Goal: Task Accomplishment & Management: Complete application form

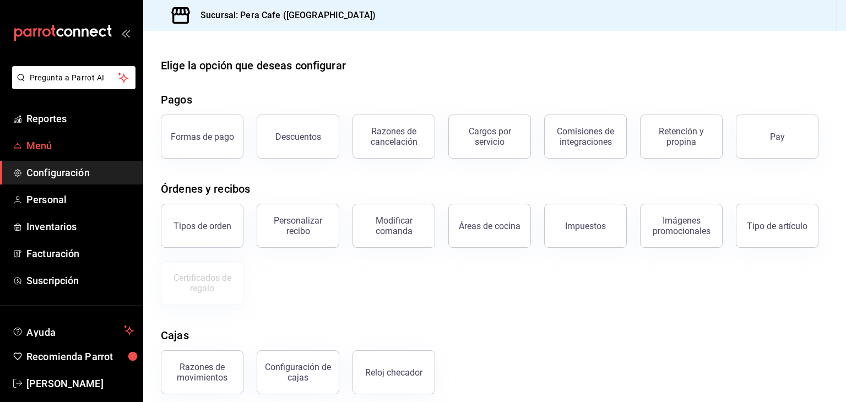
click at [42, 146] on span "Menú" at bounding box center [79, 145] width 107 height 15
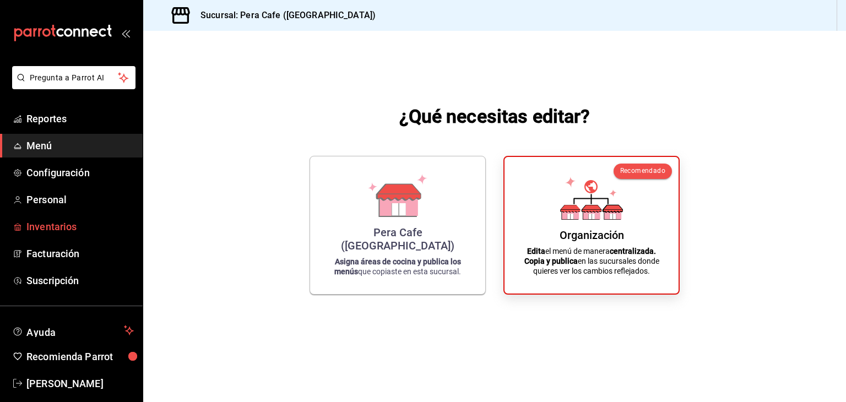
click at [72, 226] on span "Inventarios" at bounding box center [79, 226] width 107 height 15
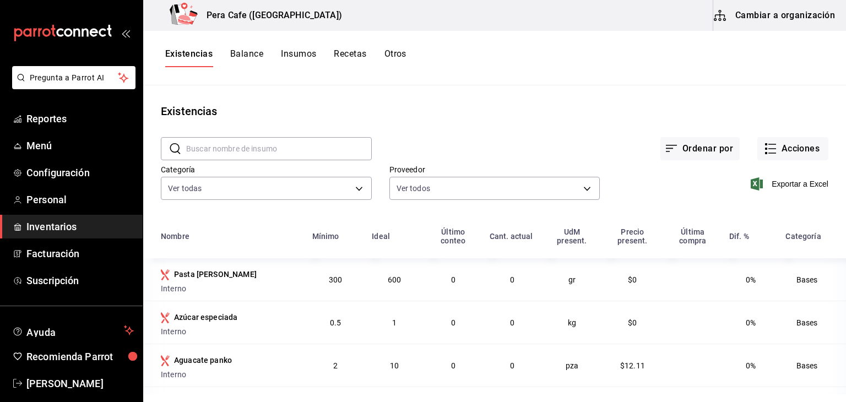
click at [357, 59] on button "Recetas" at bounding box center [350, 57] width 32 height 19
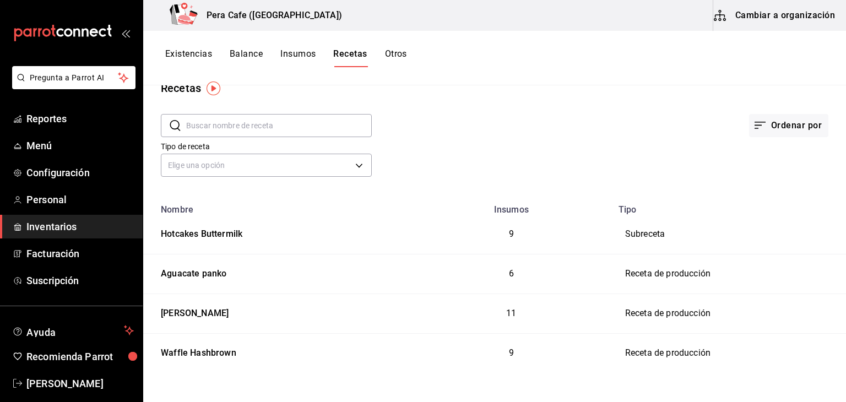
scroll to position [22, 0]
click at [772, 22] on button "Cambiar a organización" at bounding box center [775, 15] width 124 height 31
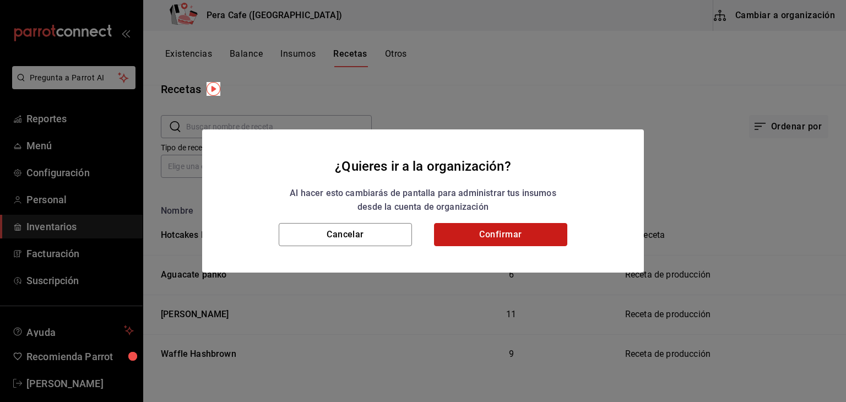
drag, startPoint x: 530, startPoint y: 242, endPoint x: 508, endPoint y: 236, distance: 23.4
click at [508, 236] on button "Confirmar" at bounding box center [500, 234] width 133 height 23
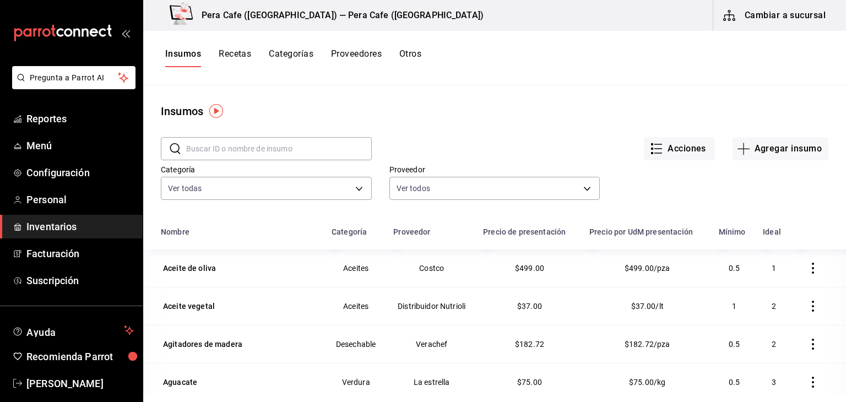
click at [233, 54] on button "Recetas" at bounding box center [235, 57] width 32 height 19
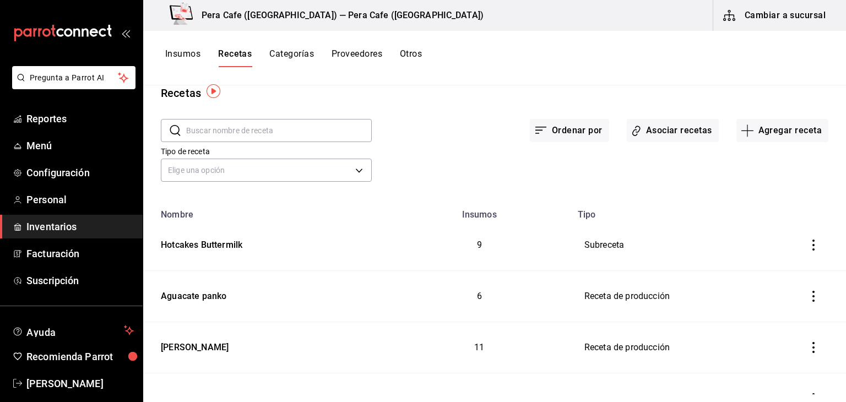
scroll to position [10, 0]
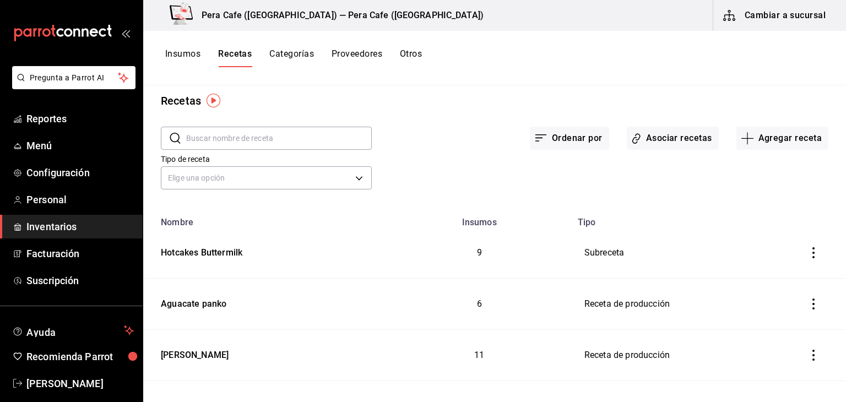
click at [808, 254] on icon "inventoriesTable" at bounding box center [813, 252] width 11 height 11
click at [752, 271] on span "Eliminar" at bounding box center [762, 268] width 48 height 13
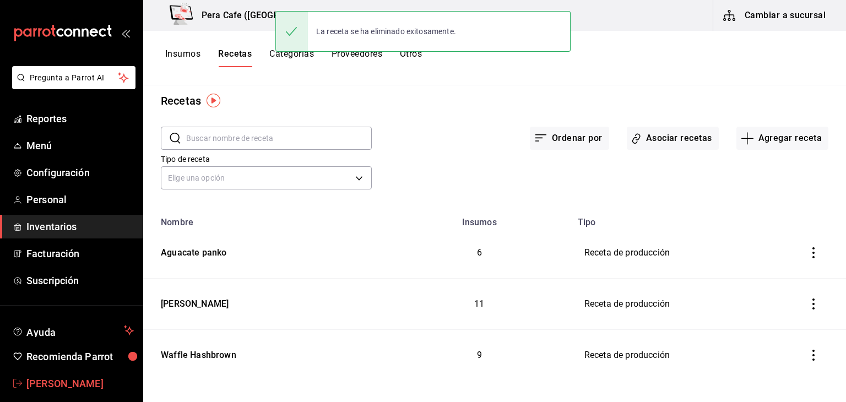
click at [67, 383] on span "[PERSON_NAME]" at bounding box center [79, 383] width 107 height 15
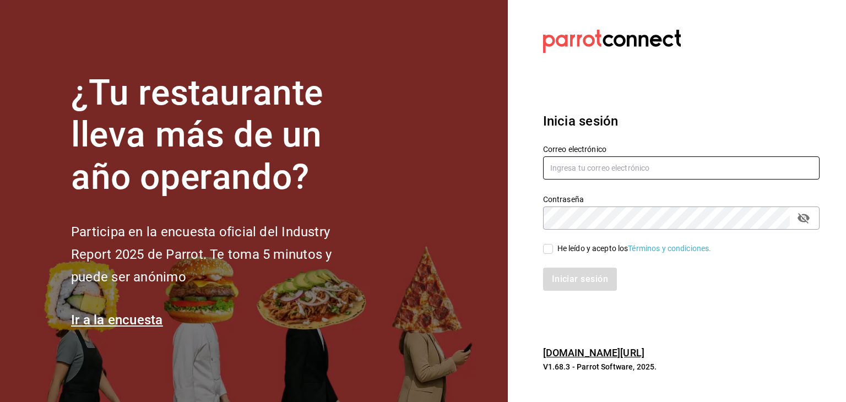
type input "[EMAIL_ADDRESS][DOMAIN_NAME]"
click at [551, 249] on input "He leído y acepto los Términos y condiciones." at bounding box center [548, 249] width 10 height 10
checkbox input "true"
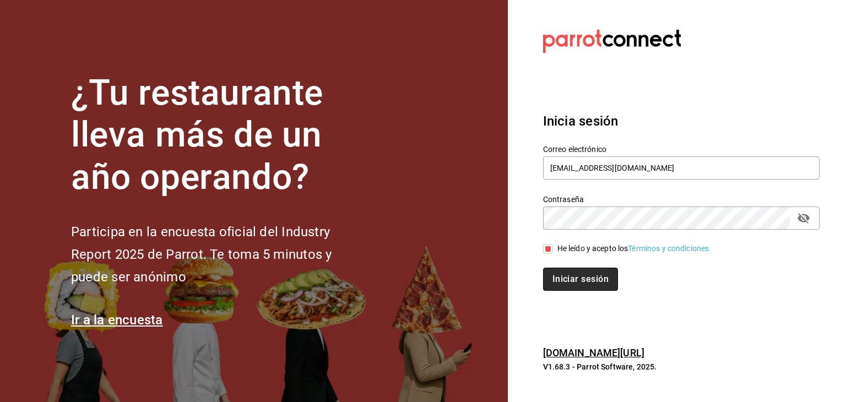
click at [578, 284] on button "Iniciar sesión" at bounding box center [580, 279] width 75 height 23
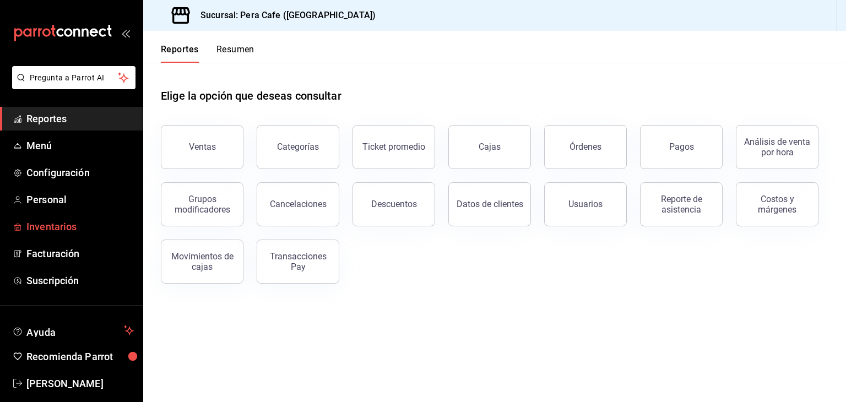
click at [32, 227] on span "Inventarios" at bounding box center [79, 226] width 107 height 15
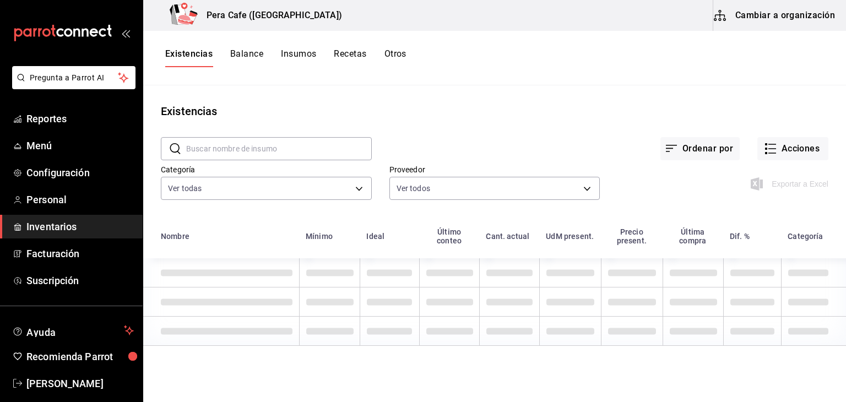
click at [341, 54] on button "Recetas" at bounding box center [350, 57] width 32 height 19
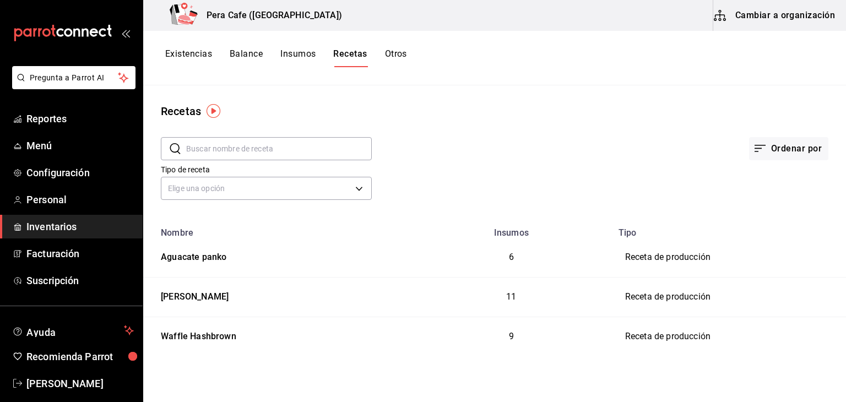
click at [722, 23] on button "Cambiar a organización" at bounding box center [775, 15] width 124 height 31
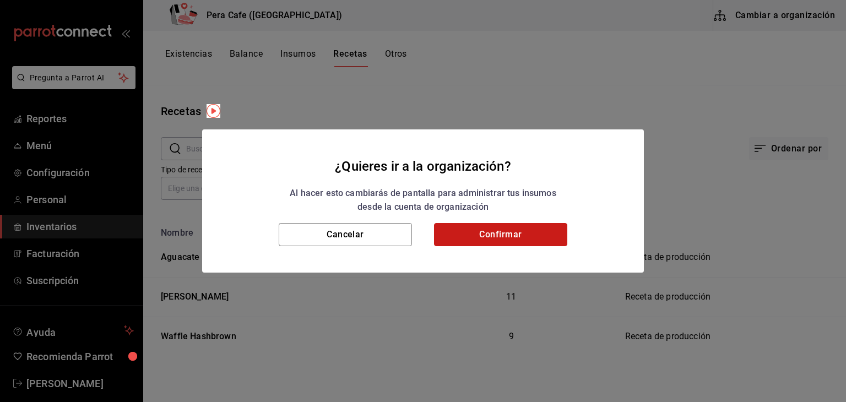
click at [515, 234] on button "Confirmar" at bounding box center [500, 234] width 133 height 23
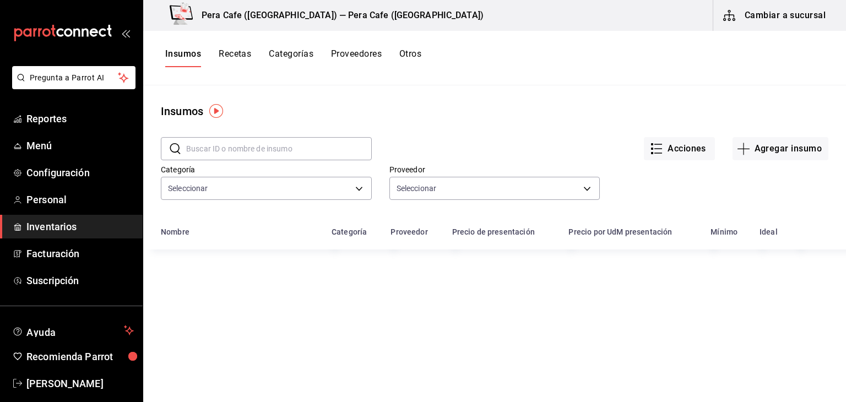
type input "affd1c15-126f-48eb-83b5-144f5f643c46,b5047b60-7070-43f0-b047-4bf39c2e5349,f2e69…"
type input "9714be75-a3dc-4f27-9ca6-3d288037e2a6,afc5e1c8-272b-4ea7-a6f9-07554639539d,d12be…"
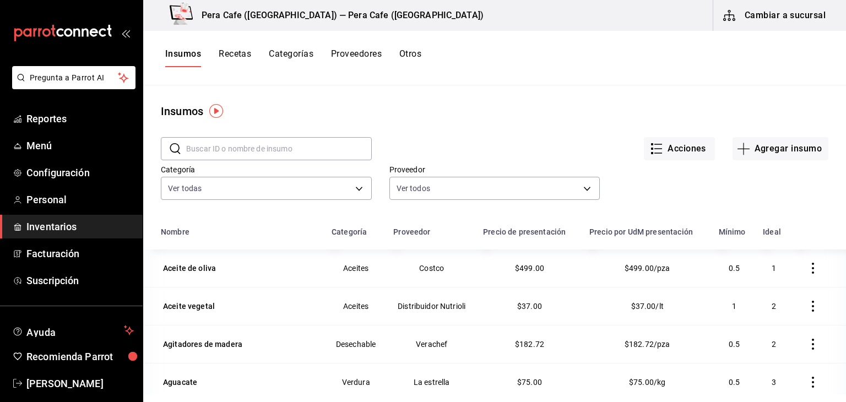
click at [241, 56] on button "Recetas" at bounding box center [235, 57] width 32 height 19
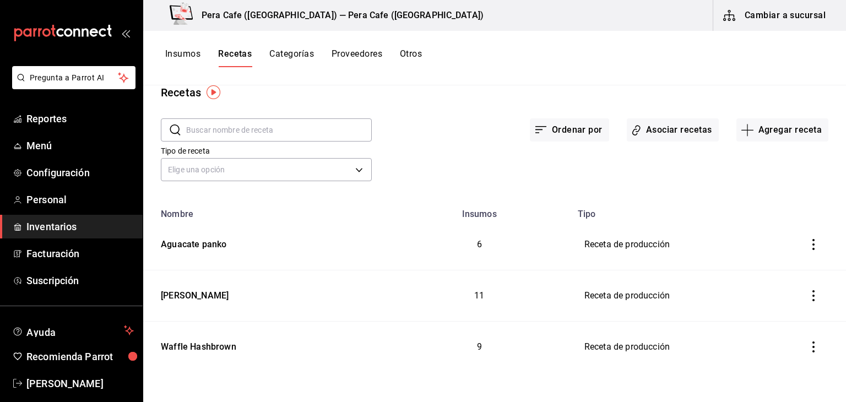
scroll to position [18, 0]
click at [757, 132] on button "Agregar receta" at bounding box center [782, 130] width 92 height 23
click at [782, 225] on li "Receta de producción" at bounding box center [775, 218] width 110 height 29
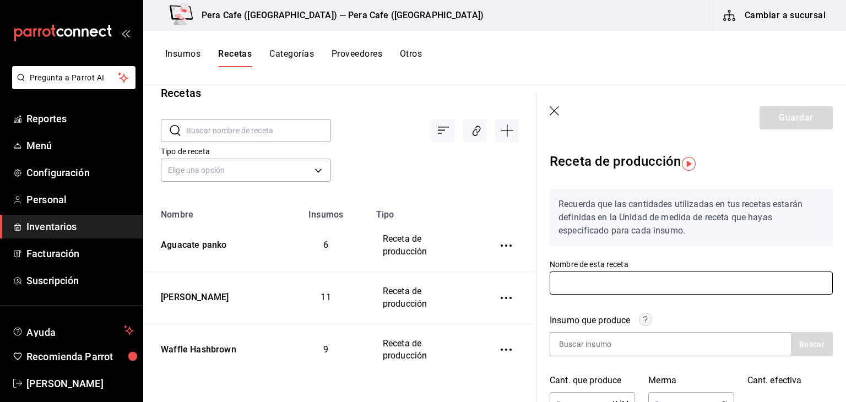
click at [692, 279] on input "text" at bounding box center [691, 282] width 283 height 23
type input "Hotcakes Buttermilk"
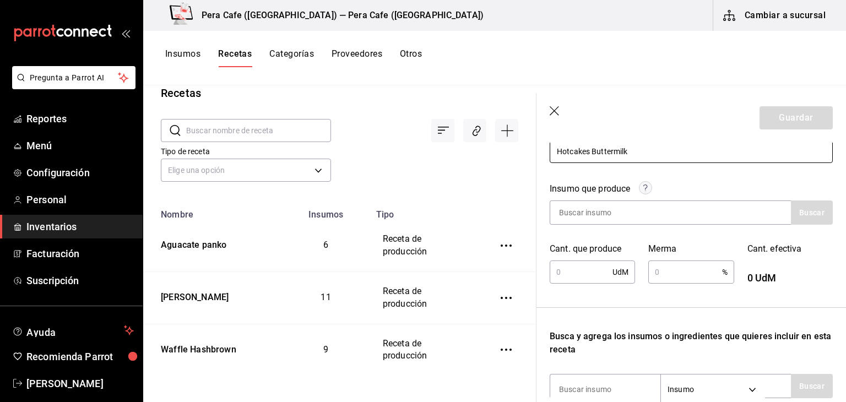
scroll to position [143, 0]
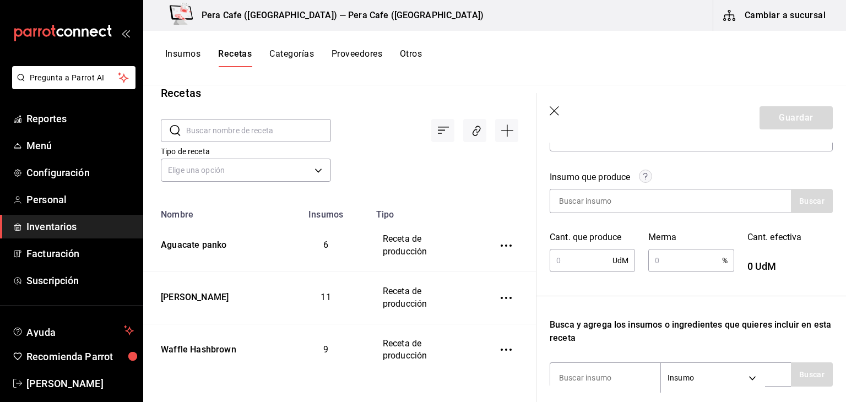
click at [601, 259] on input "text" at bounding box center [581, 260] width 63 height 22
type input "6"
click at [662, 265] on input "text" at bounding box center [684, 260] width 73 height 22
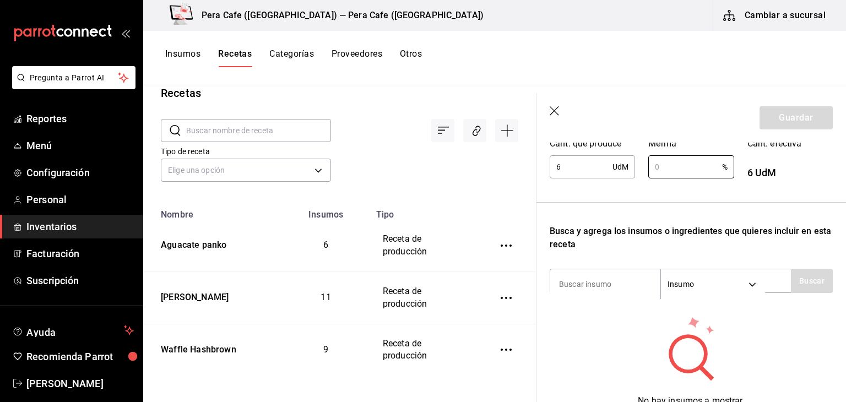
scroll to position [242, 0]
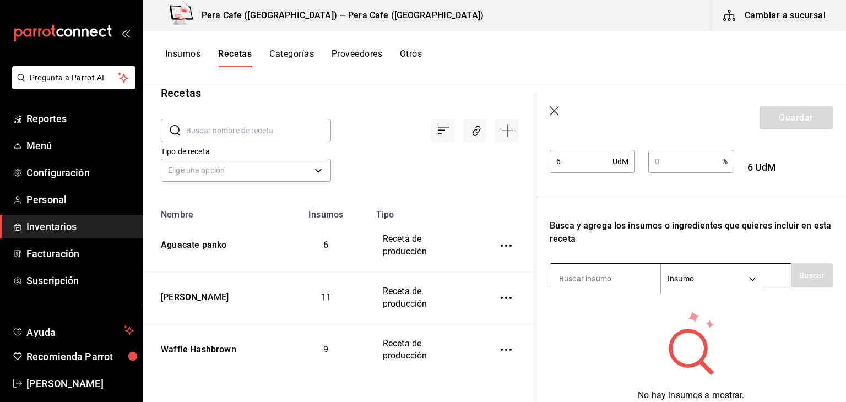
click at [637, 278] on input at bounding box center [605, 278] width 110 height 23
type input "Harina"
click at [792, 281] on button "Buscar" at bounding box center [812, 275] width 42 height 24
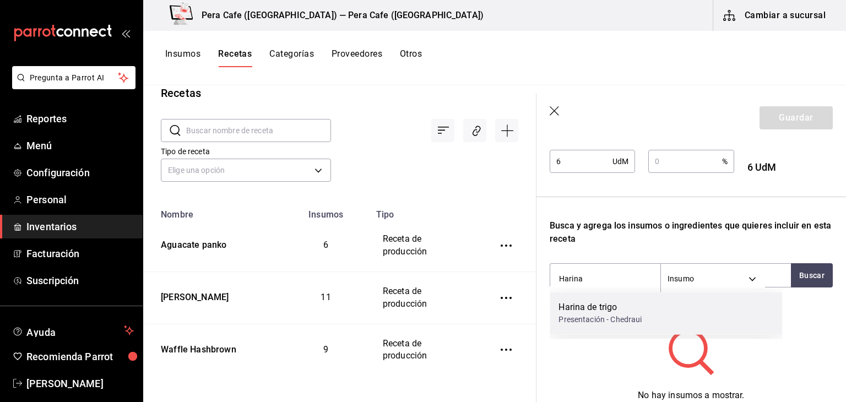
click at [737, 322] on div "Harina de trigo Presentación - Chedraui" at bounding box center [666, 313] width 232 height 42
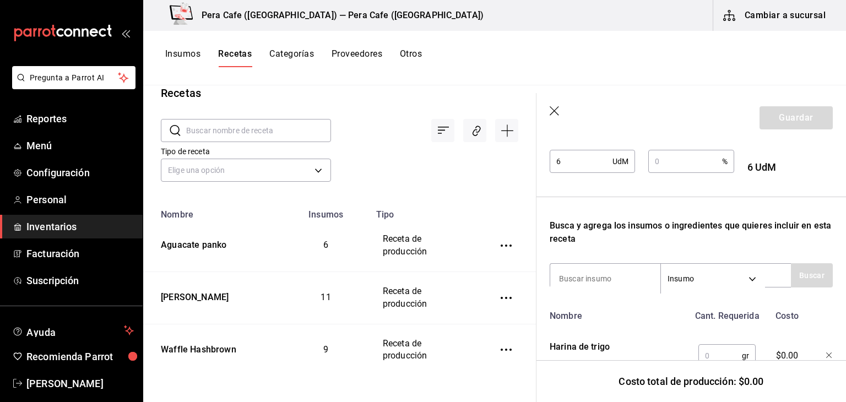
scroll to position [291, 0]
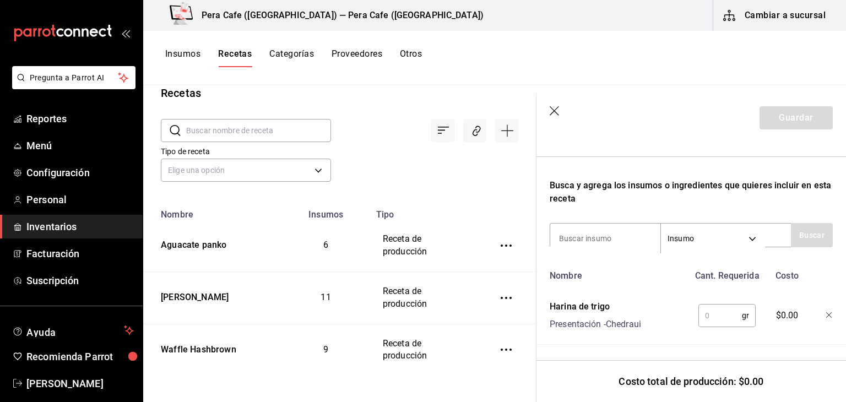
click at [705, 308] on input "text" at bounding box center [719, 315] width 43 height 22
type input "300"
click at [590, 234] on input at bounding box center [605, 238] width 110 height 23
type input "hornear"
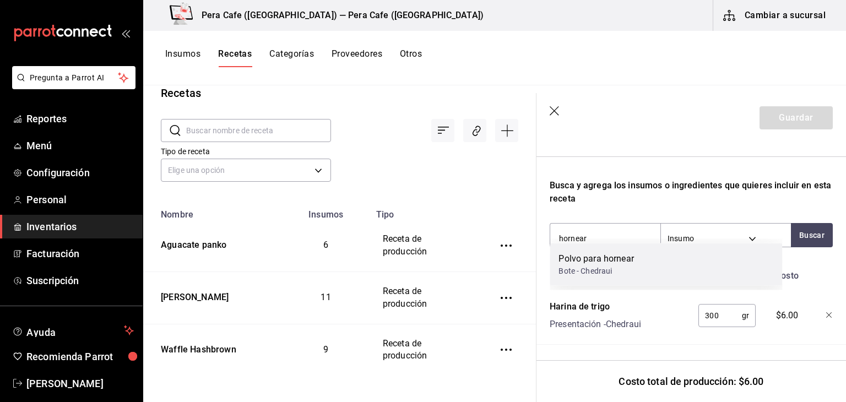
click at [595, 269] on div "Bote - Chedraui" at bounding box center [595, 271] width 75 height 12
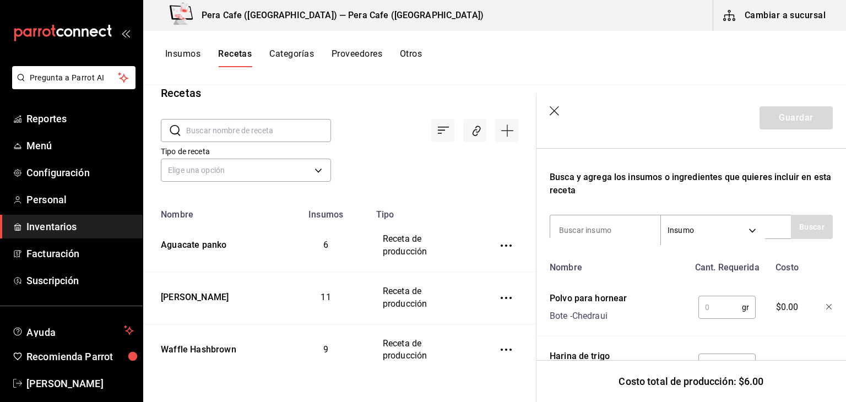
click at [705, 311] on input "text" at bounding box center [719, 307] width 43 height 22
type input "10"
click at [605, 225] on input at bounding box center [605, 230] width 110 height 23
type input "Sal"
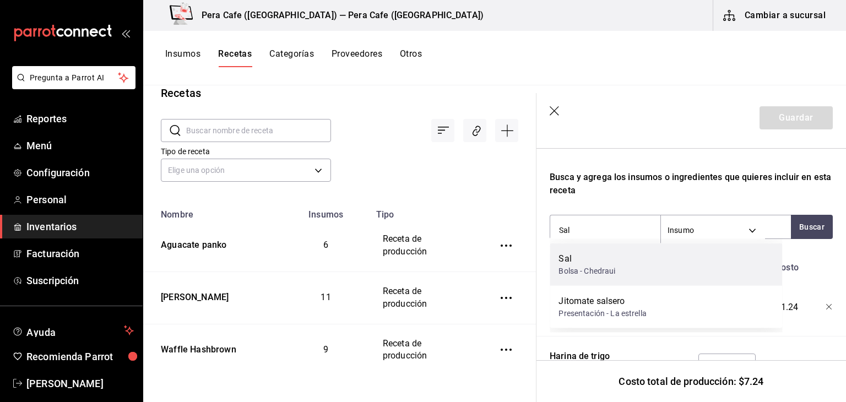
click at [692, 267] on div "Sal Bolsa - Chedraui" at bounding box center [666, 264] width 232 height 42
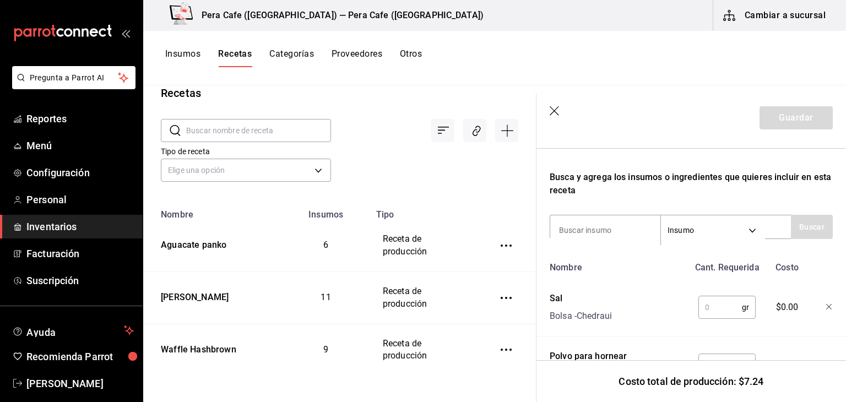
click at [703, 309] on input "text" at bounding box center [719, 307] width 43 height 22
type input "3"
click at [632, 230] on input at bounding box center [605, 230] width 110 height 23
type input "Azúcar"
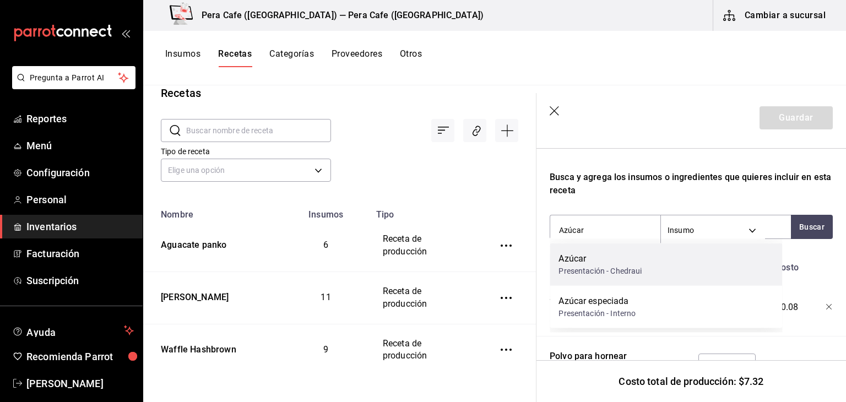
click at [610, 267] on div "Presentación - Chedraui" at bounding box center [599, 271] width 83 height 12
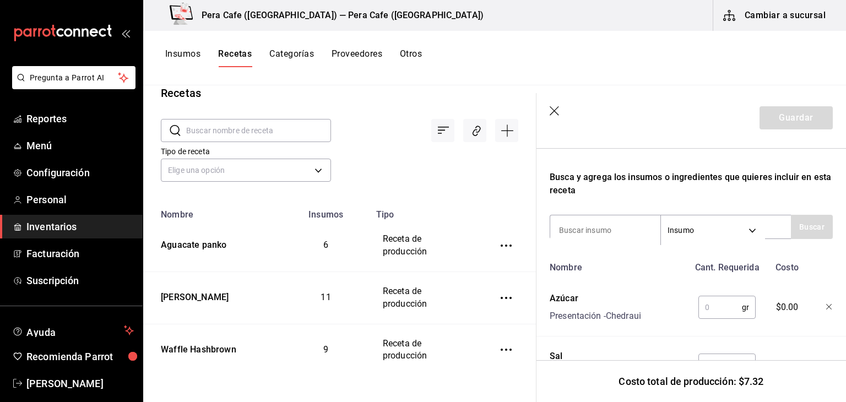
click at [714, 310] on input "text" at bounding box center [719, 307] width 43 height 22
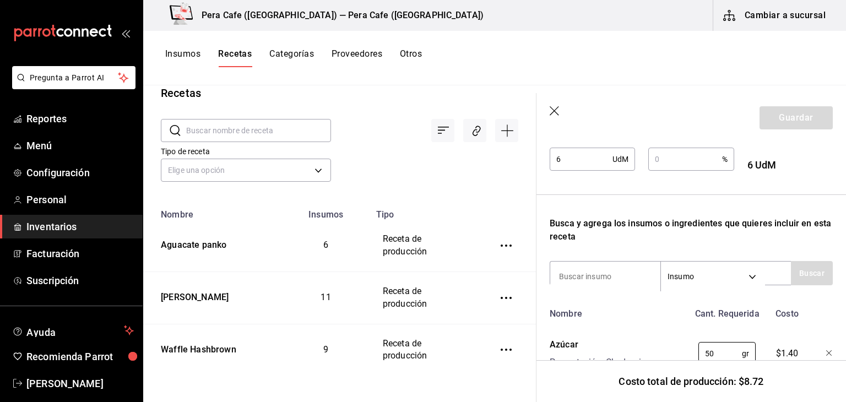
scroll to position [244, 0]
type input "50"
click at [618, 278] on input at bounding box center [605, 276] width 110 height 23
type input "Leche"
click at [809, 269] on button "Buscar" at bounding box center [812, 273] width 42 height 24
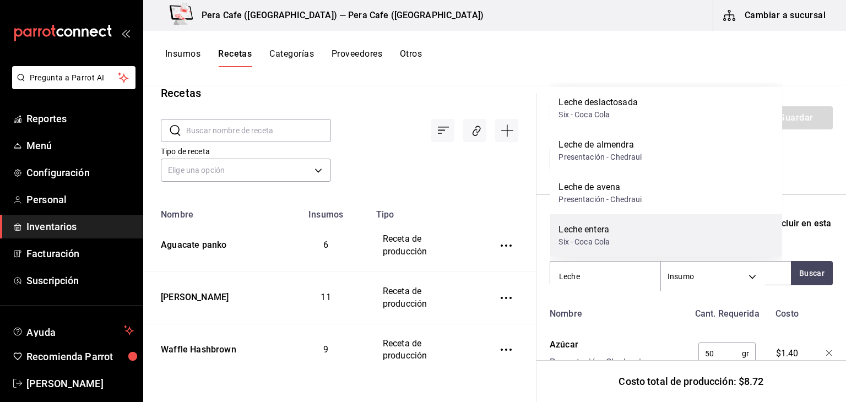
click at [591, 220] on div "Leche entera Six - Coca Cola" at bounding box center [666, 235] width 232 height 42
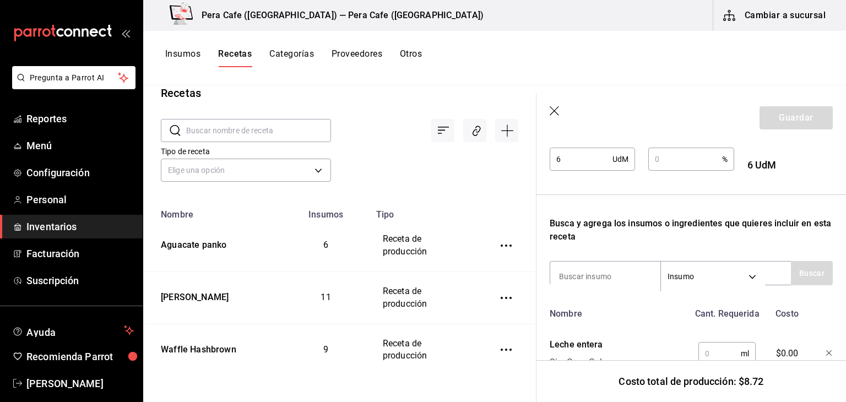
click at [713, 356] on input "text" at bounding box center [719, 353] width 42 height 22
type input "350"
click at [612, 275] on input at bounding box center [605, 276] width 110 height 23
type input "vainilla"
click at [797, 269] on button "Buscar" at bounding box center [812, 273] width 42 height 24
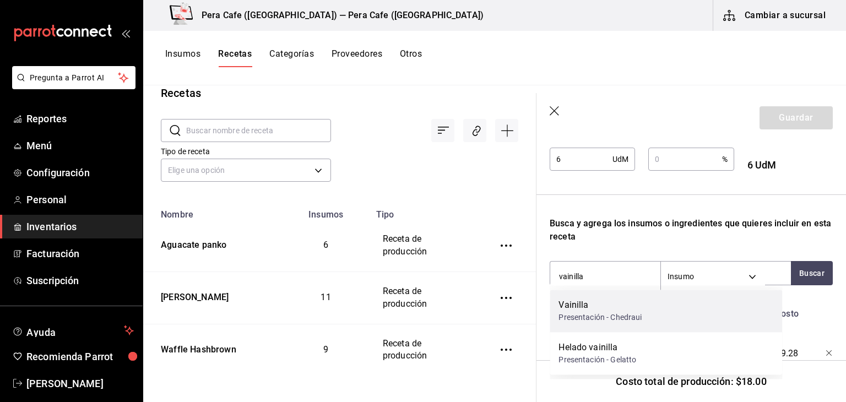
click at [733, 320] on div "Vainilla Presentación - Chedraui" at bounding box center [666, 311] width 232 height 42
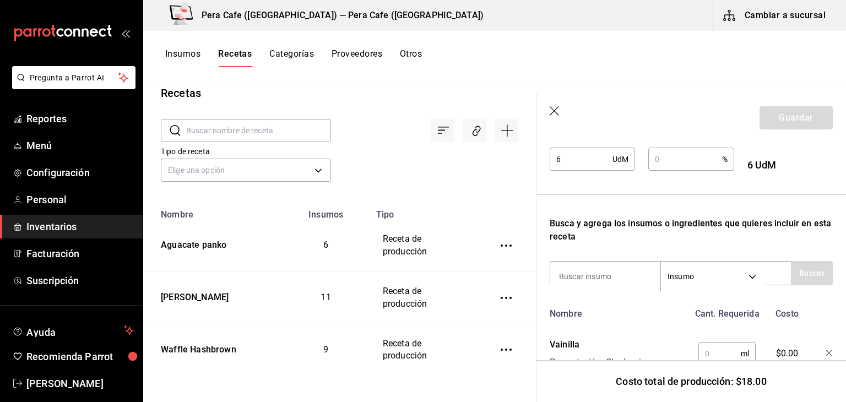
click at [714, 355] on input "text" at bounding box center [719, 353] width 42 height 22
type input "3"
click at [627, 278] on input at bounding box center [605, 276] width 110 height 23
type input "huevo"
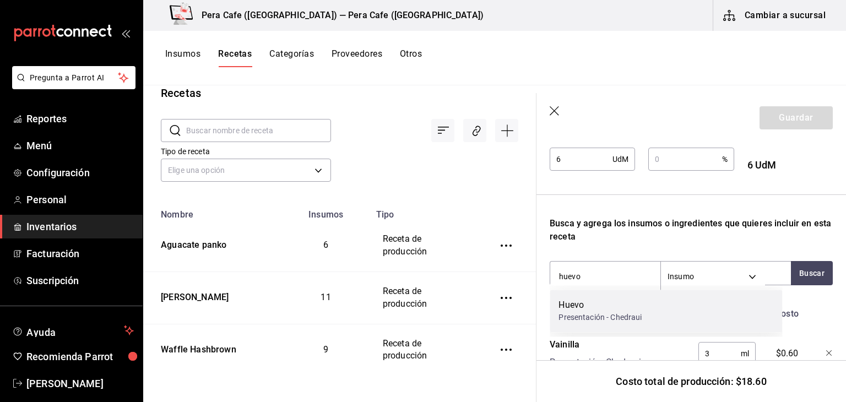
click at [630, 307] on div "Huevo" at bounding box center [599, 304] width 83 height 13
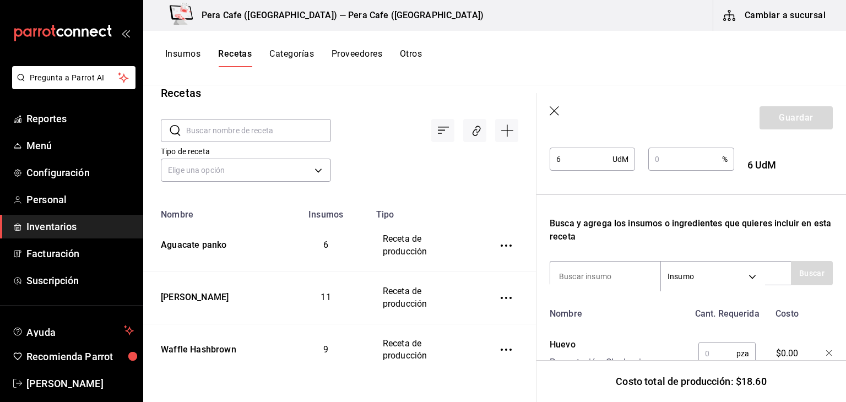
click at [704, 350] on input "text" at bounding box center [717, 353] width 38 height 22
type input "2"
click at [608, 278] on input at bounding box center [605, 276] width 110 height 23
type input "mantequilla"
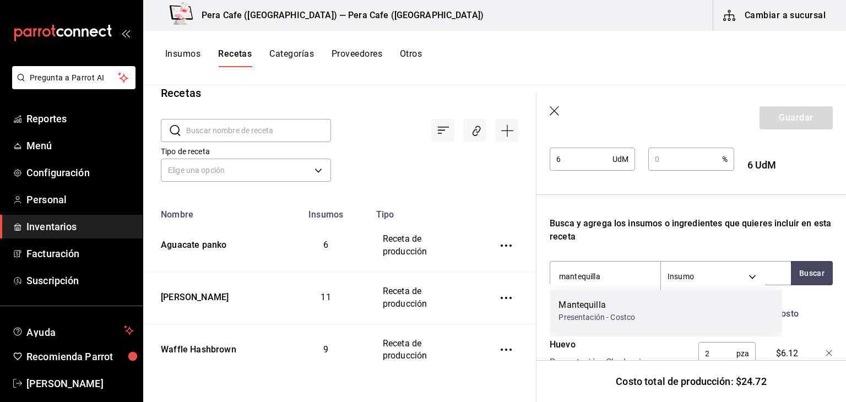
click at [737, 313] on div "Mantequilla Presentación - Costco" at bounding box center [666, 311] width 232 height 42
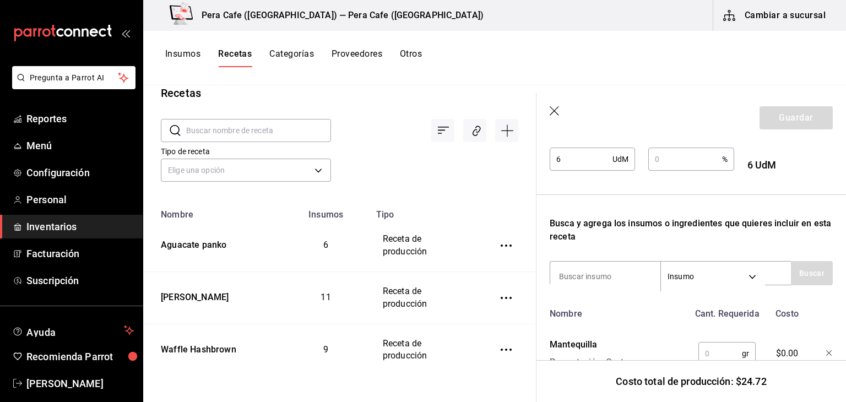
click at [711, 349] on input "text" at bounding box center [719, 353] width 43 height 22
type input "50"
click at [585, 278] on input at bounding box center [605, 276] width 110 height 23
type input "jugo"
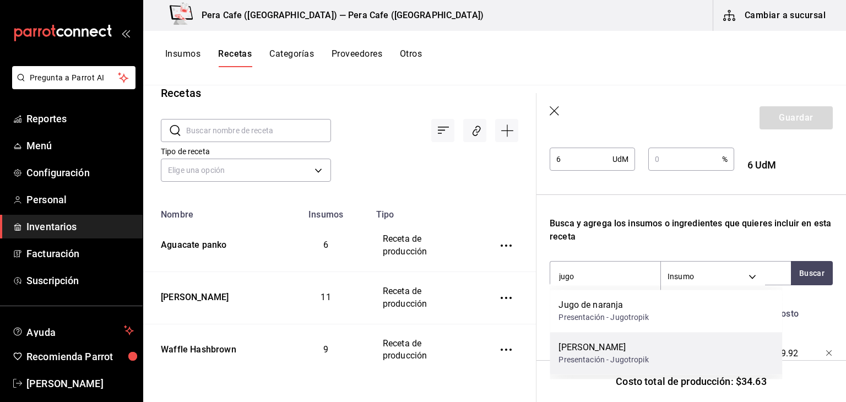
click at [581, 365] on div "Presentación - Jugotropik" at bounding box center [603, 360] width 90 height 12
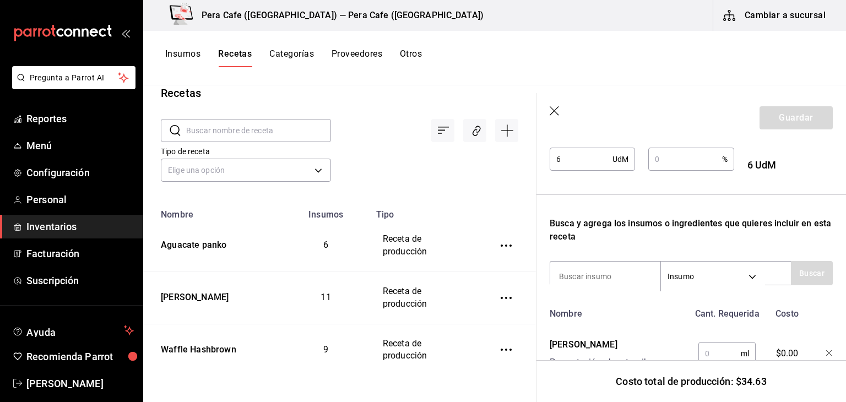
click at [711, 353] on input "text" at bounding box center [719, 353] width 42 height 22
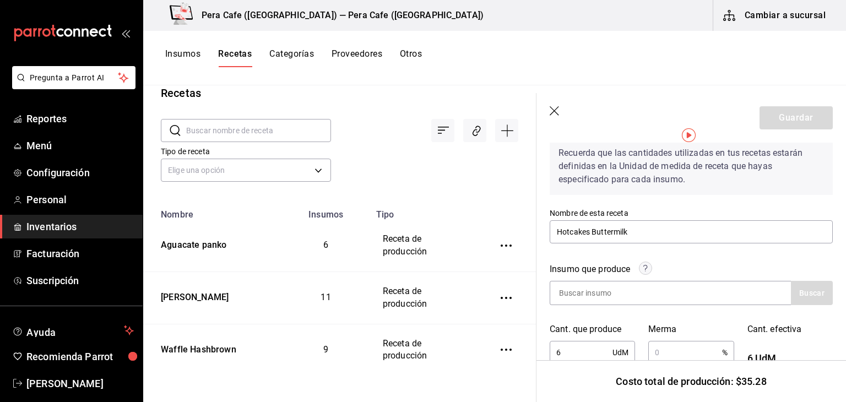
scroll to position [29, 0]
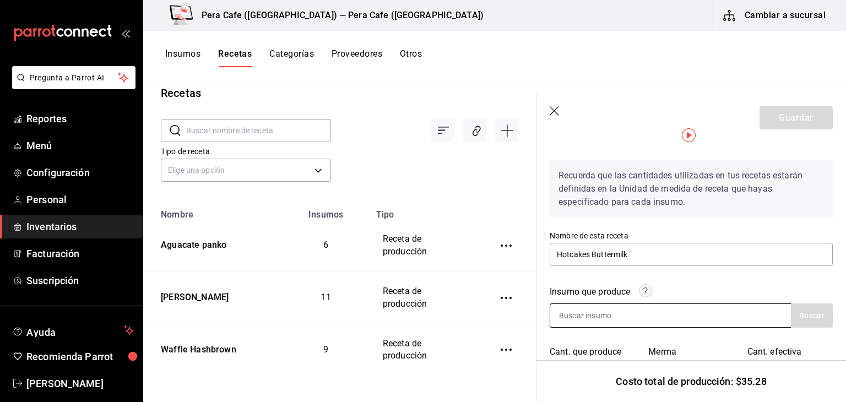
type input "10"
click at [623, 314] on input at bounding box center [605, 315] width 110 height 23
type input "h"
click at [623, 314] on input at bounding box center [605, 315] width 110 height 23
type input "hotcake"
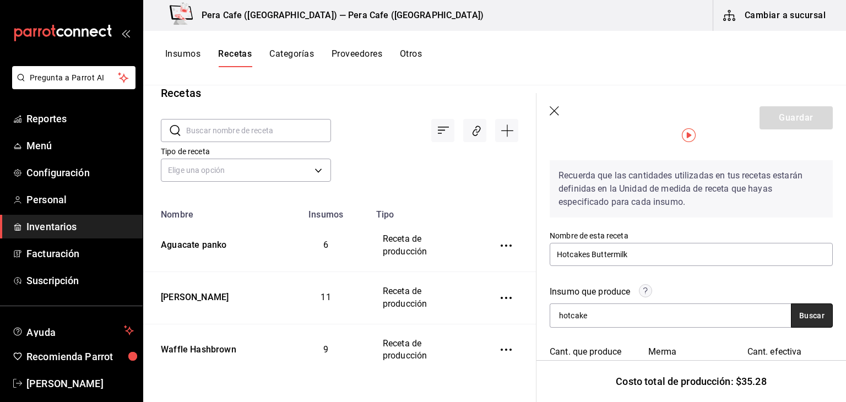
click at [814, 313] on button "Buscar" at bounding box center [812, 315] width 42 height 24
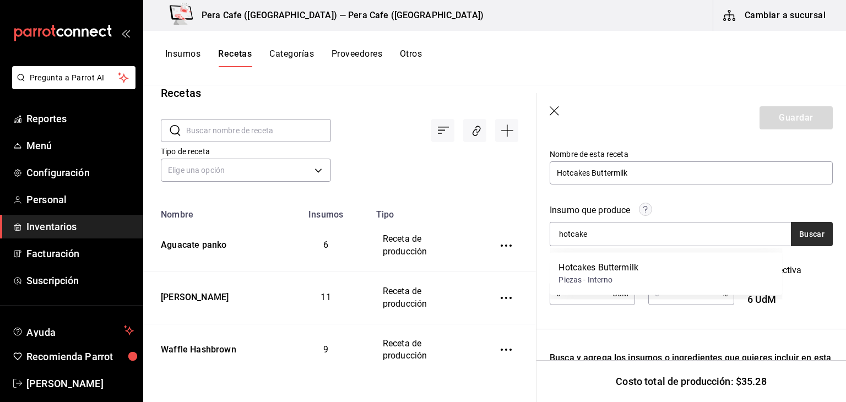
scroll to position [111, 0]
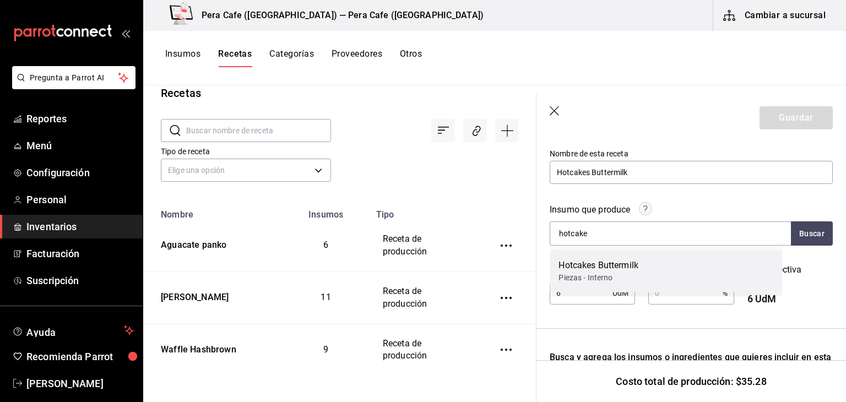
click at [683, 271] on div "Hotcakes Buttermilk Piezas - Interno" at bounding box center [666, 271] width 232 height 42
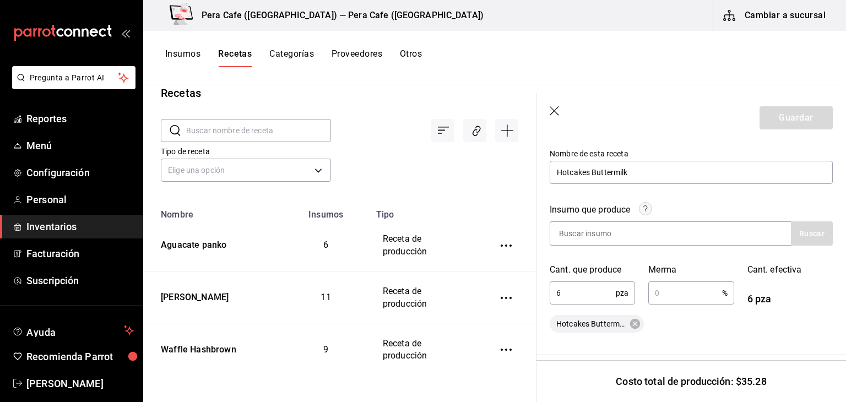
click at [780, 117] on header "Guardar" at bounding box center [690, 118] width 309 height 50
click at [677, 285] on input "text" at bounding box center [684, 293] width 73 height 22
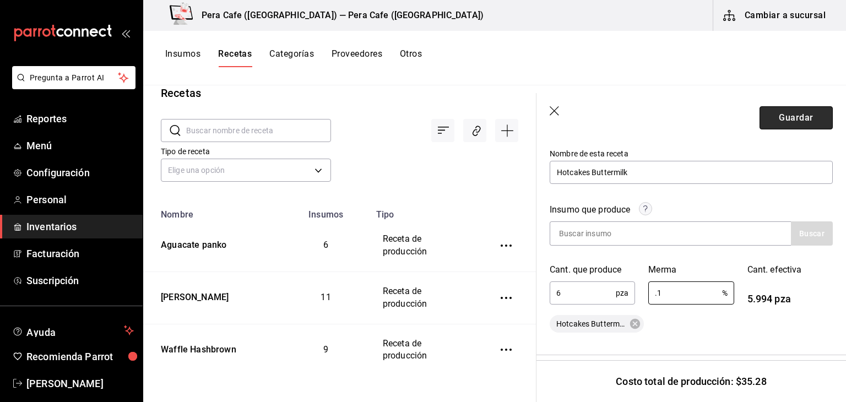
type input "0.1"
click at [764, 115] on button "Guardar" at bounding box center [795, 117] width 73 height 23
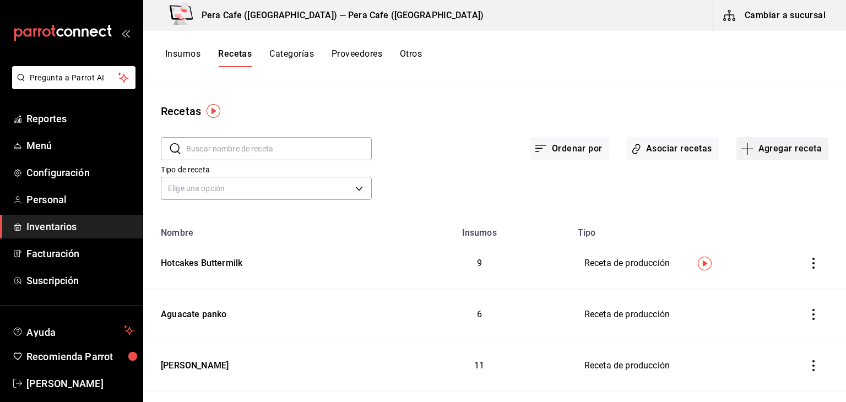
click at [763, 150] on button "Agregar receta" at bounding box center [782, 148] width 92 height 23
click at [665, 209] on div at bounding box center [423, 201] width 846 height 402
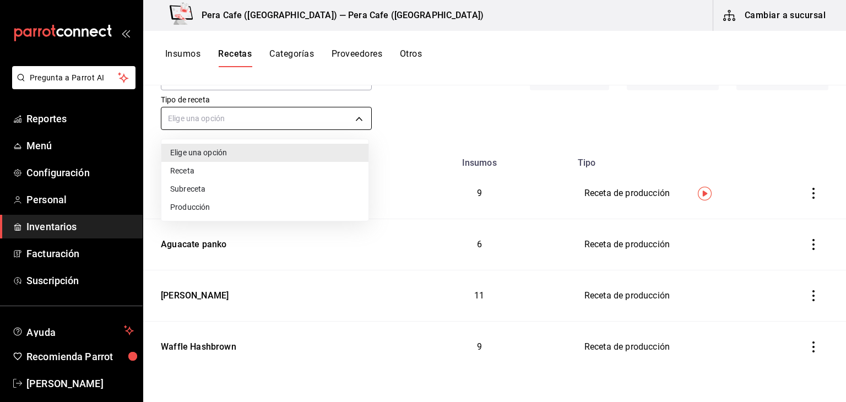
click at [341, 124] on body "Pregunta a Parrot AI Reportes Menú Configuración Personal Inventarios Facturaci…" at bounding box center [423, 197] width 846 height 394
click at [312, 187] on li "Subreceta" at bounding box center [264, 189] width 207 height 18
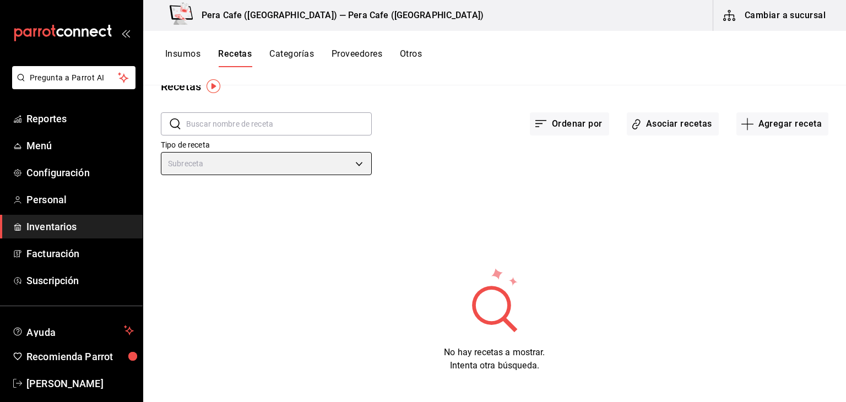
scroll to position [25, 0]
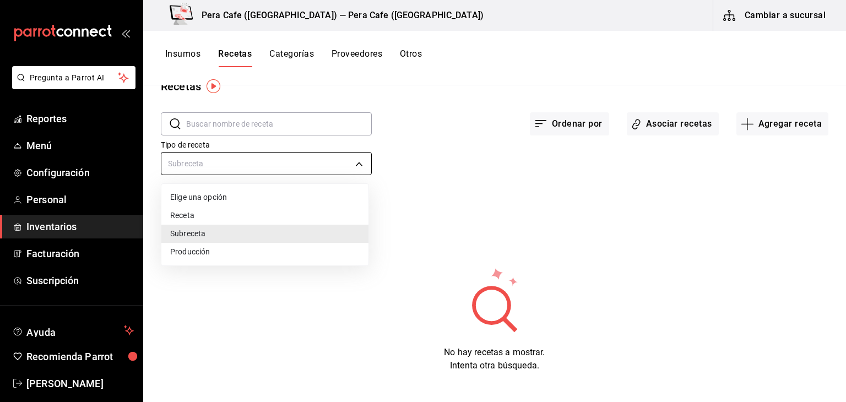
click at [338, 170] on body "Pregunta a Parrot AI Reportes Menú Configuración Personal Inventarios Facturaci…" at bounding box center [423, 197] width 846 height 394
click at [282, 255] on li "Producción" at bounding box center [264, 252] width 207 height 18
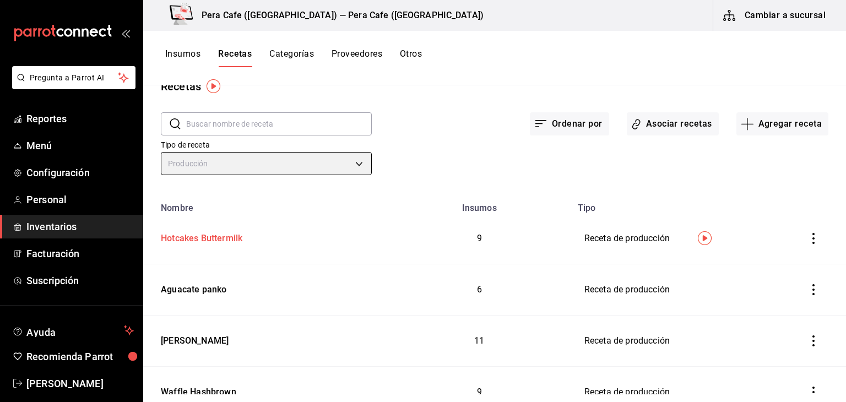
scroll to position [70, 0]
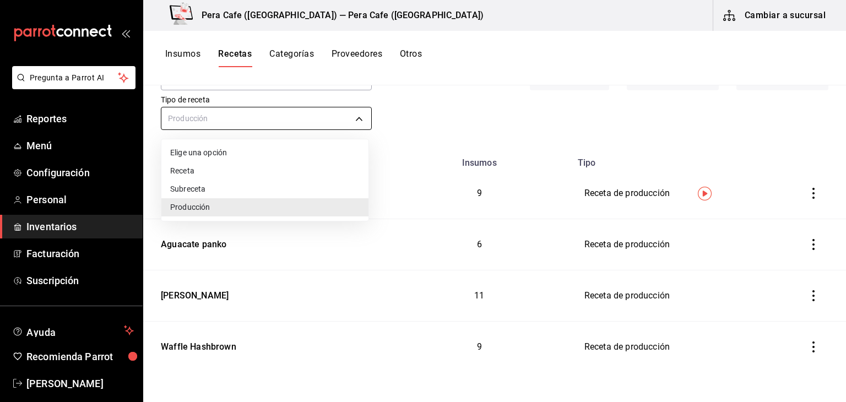
click at [295, 118] on body "Pregunta a Parrot AI Reportes Menú Configuración Personal Inventarios Facturaci…" at bounding box center [423, 197] width 846 height 394
click at [260, 171] on li "Receta" at bounding box center [264, 171] width 207 height 18
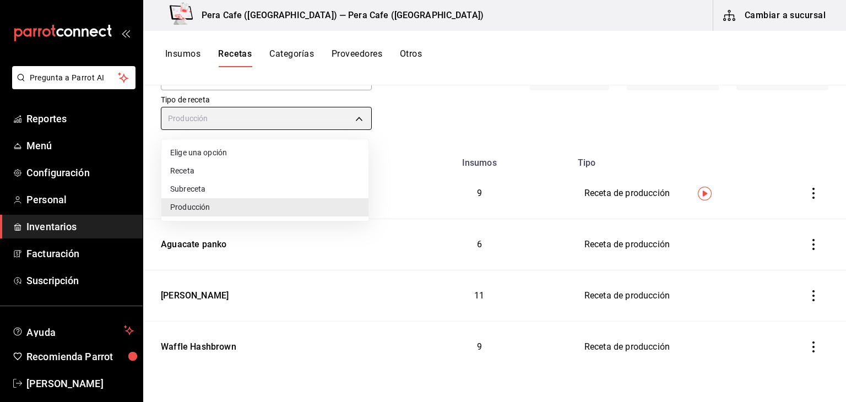
type input "PRODUCT"
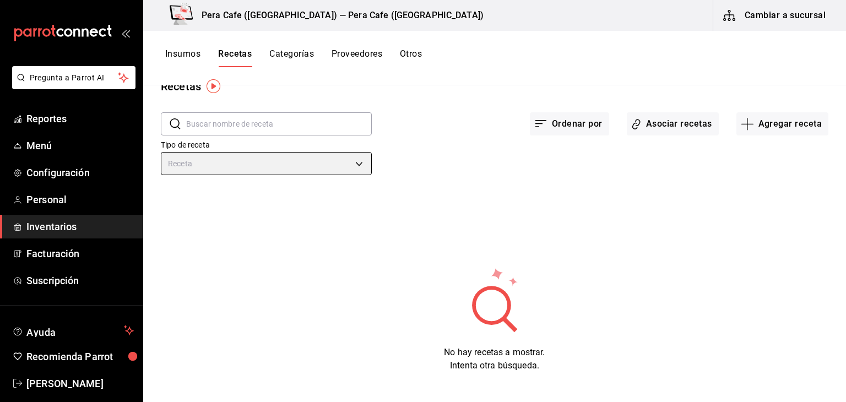
scroll to position [25, 0]
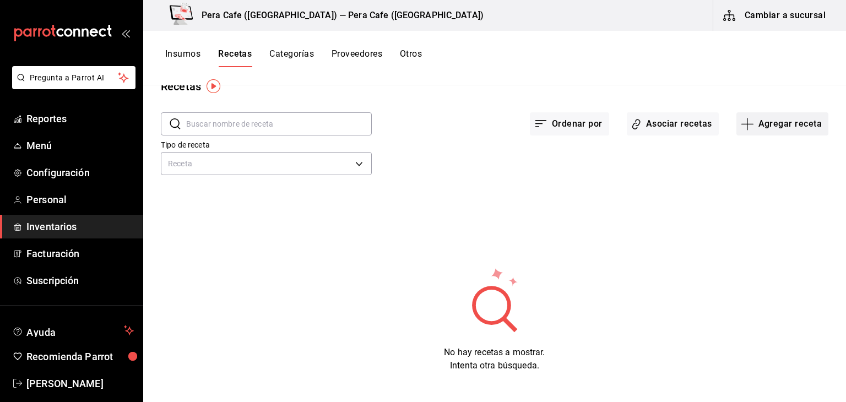
click at [755, 121] on button "Agregar receta" at bounding box center [782, 123] width 92 height 23
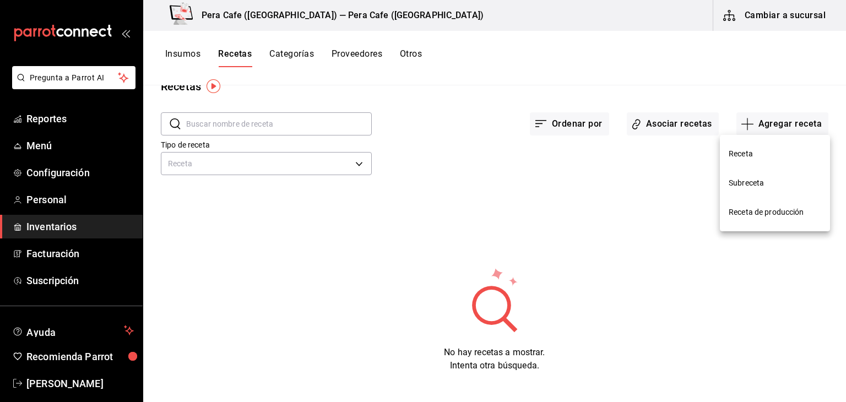
click at [744, 214] on span "Receta de producción" at bounding box center [774, 212] width 93 height 12
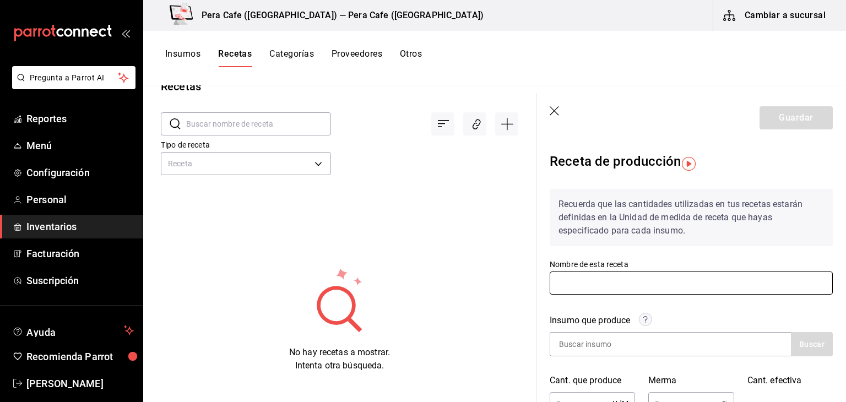
click at [593, 289] on input "text" at bounding box center [691, 282] width 283 height 23
click at [570, 284] on input "Azucar" at bounding box center [691, 282] width 283 height 23
click at [644, 280] on input "Azúcar" at bounding box center [691, 282] width 283 height 23
type input "Azúcar especial"
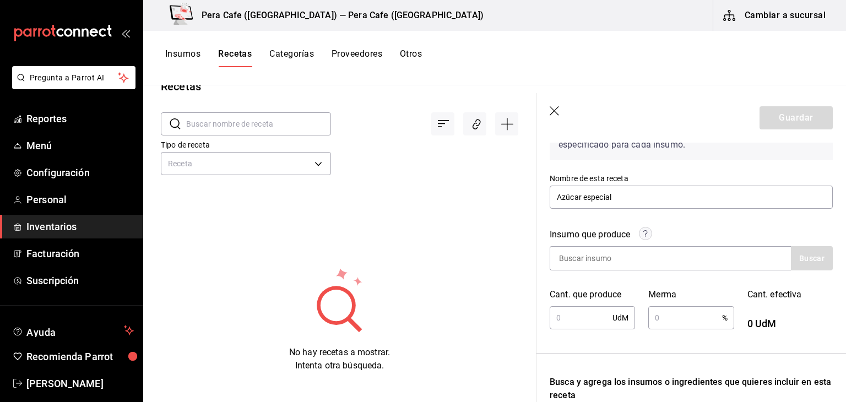
drag, startPoint x: 585, startPoint y: 322, endPoint x: 559, endPoint y: 314, distance: 26.5
click at [559, 314] on input "text" at bounding box center [581, 318] width 63 height 22
type input "2"
click at [686, 320] on input "text" at bounding box center [684, 318] width 73 height 22
type input "0.1"
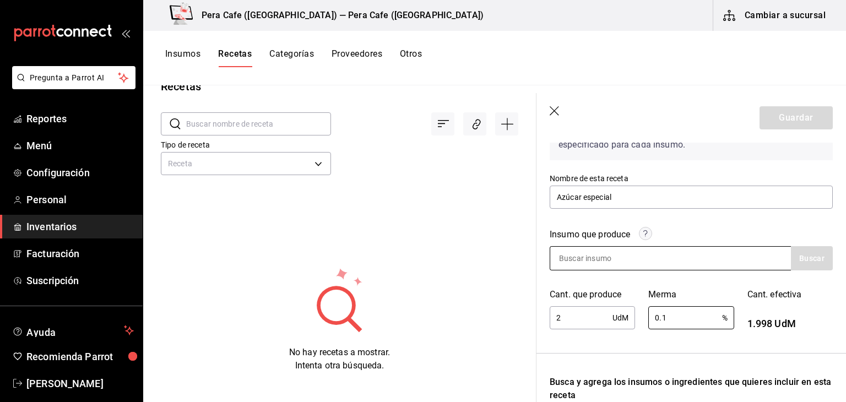
click at [669, 254] on div at bounding box center [670, 258] width 241 height 24
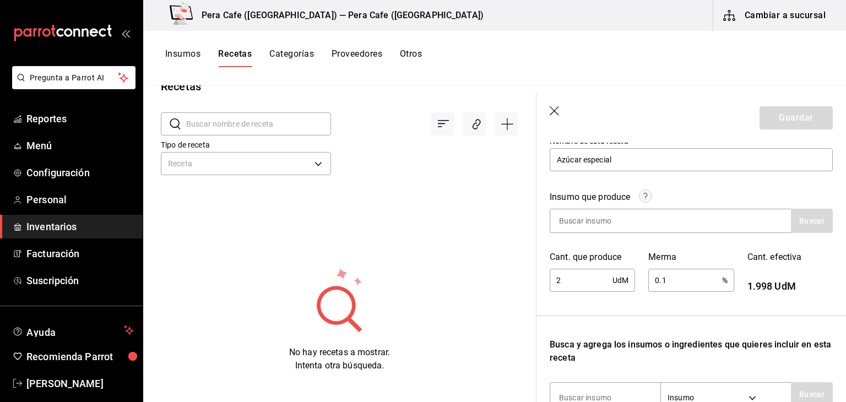
scroll to position [124, 0]
click at [564, 230] on input at bounding box center [605, 219] width 110 height 23
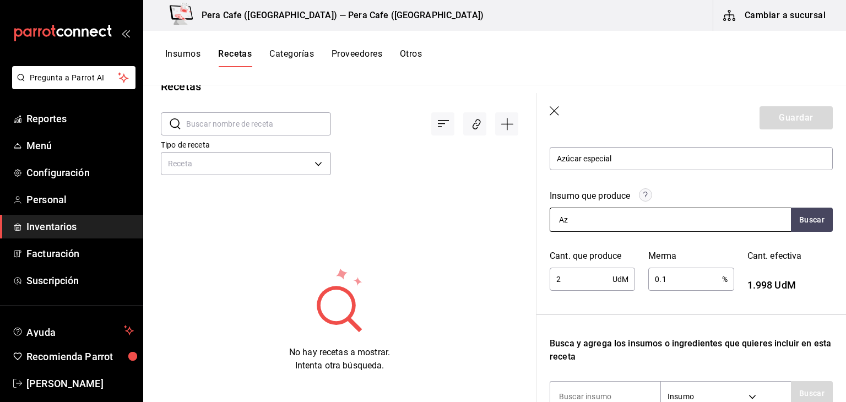
type input "A"
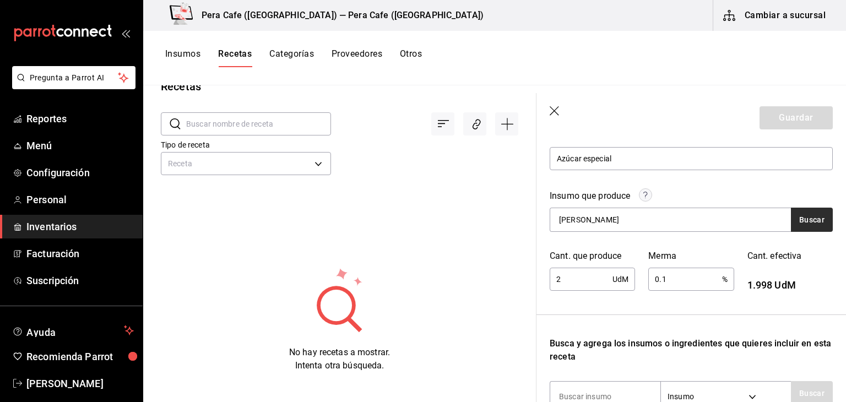
type input "Mezcla Ulalá"
click at [791, 226] on button "Buscar" at bounding box center [812, 220] width 42 height 24
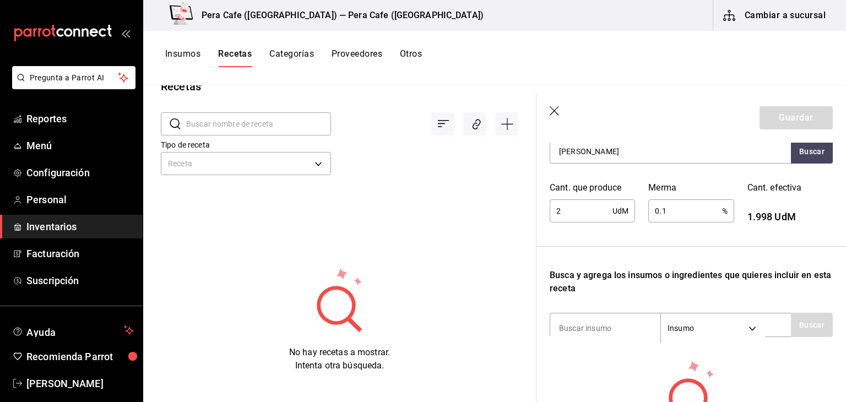
scroll to position [195, 0]
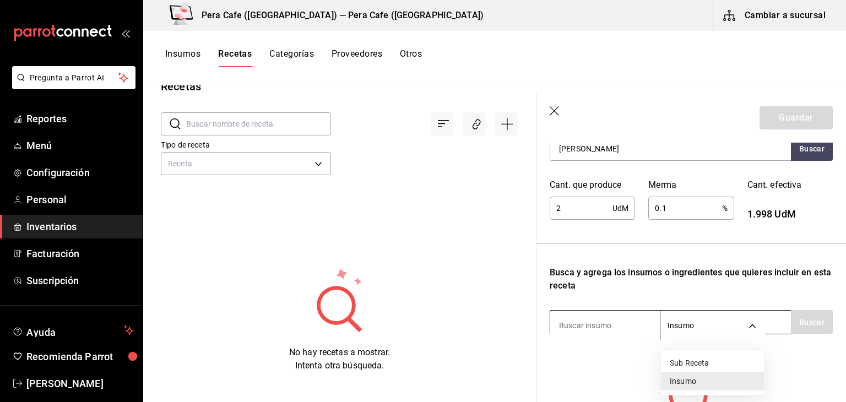
click at [692, 335] on body "Pregunta a Parrot AI Reportes Menú Configuración Personal Inventarios Facturaci…" at bounding box center [423, 197] width 846 height 394
click at [610, 327] on div at bounding box center [423, 201] width 846 height 402
click at [601, 322] on input at bounding box center [605, 325] width 110 height 23
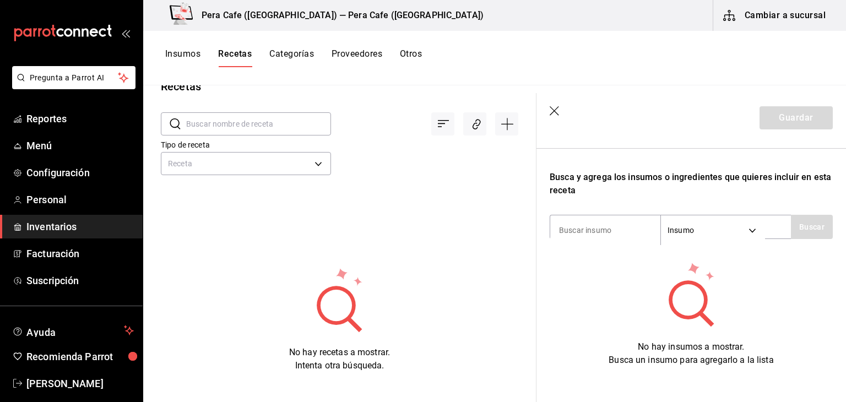
scroll to position [308, 0]
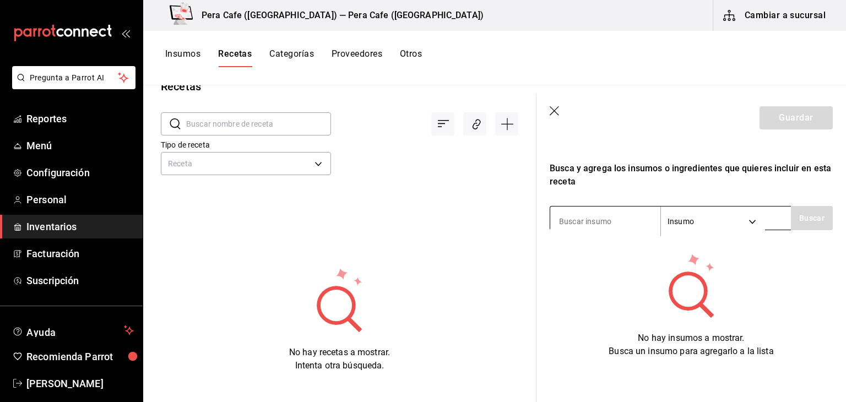
click at [575, 214] on input at bounding box center [605, 221] width 110 height 23
type input "Leche"
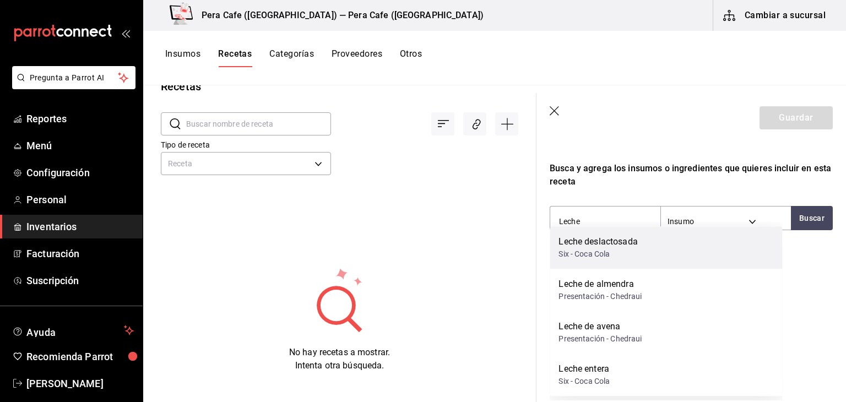
click at [581, 249] on div "Six - Coca Cola" at bounding box center [597, 254] width 79 height 12
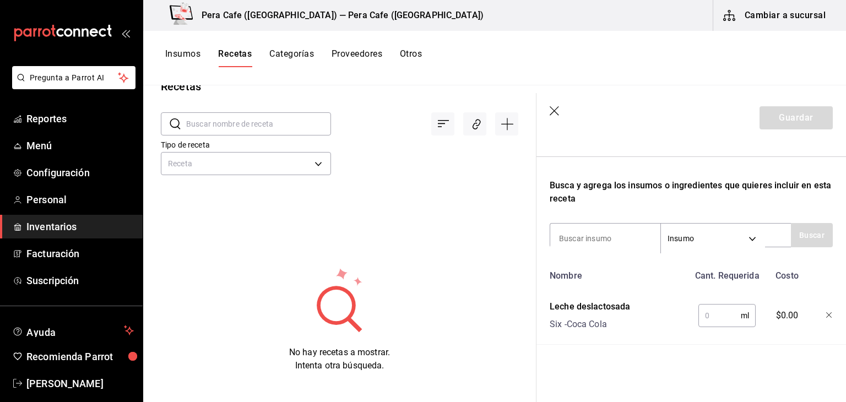
scroll to position [291, 0]
click at [816, 304] on div at bounding box center [821, 313] width 24 height 35
click at [826, 312] on icon "button" at bounding box center [829, 315] width 7 height 7
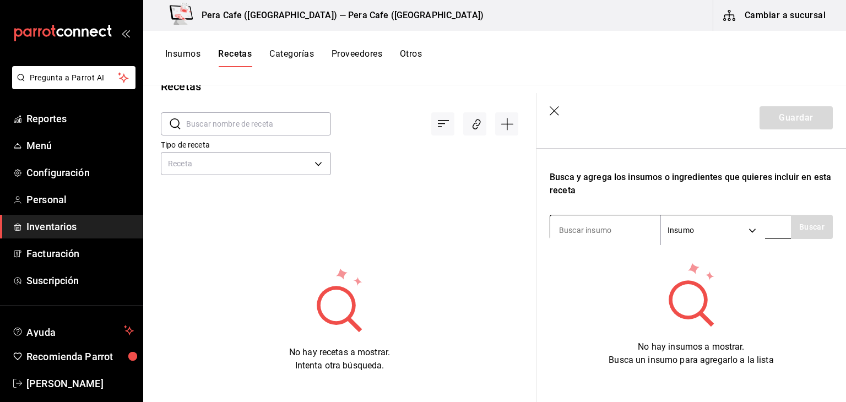
click at [598, 225] on input at bounding box center [605, 230] width 110 height 23
type input "leche"
drag, startPoint x: 790, startPoint y: 232, endPoint x: 579, endPoint y: 253, distance: 212.0
click at [579, 253] on div "Recuerda que las cantidades utilizadas en tus recetas estarán definidas en la U…" at bounding box center [691, 127] width 283 height 477
click at [795, 228] on button "Buscar" at bounding box center [812, 227] width 42 height 24
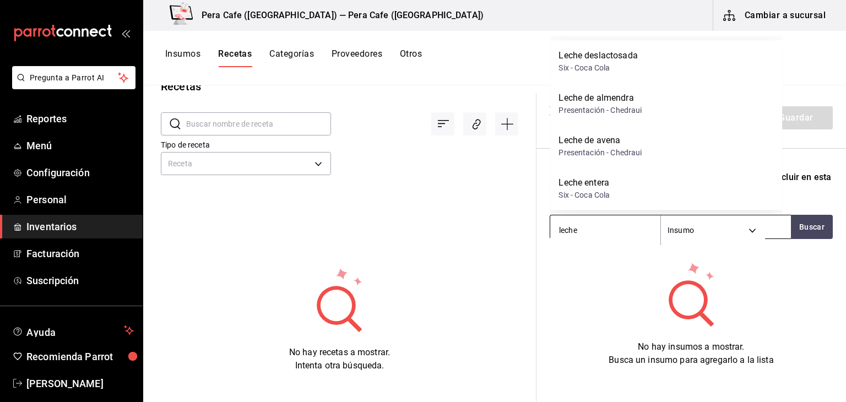
click at [617, 236] on input "leche" at bounding box center [605, 230] width 110 height 23
click at [793, 223] on button "Buscar" at bounding box center [812, 227] width 42 height 24
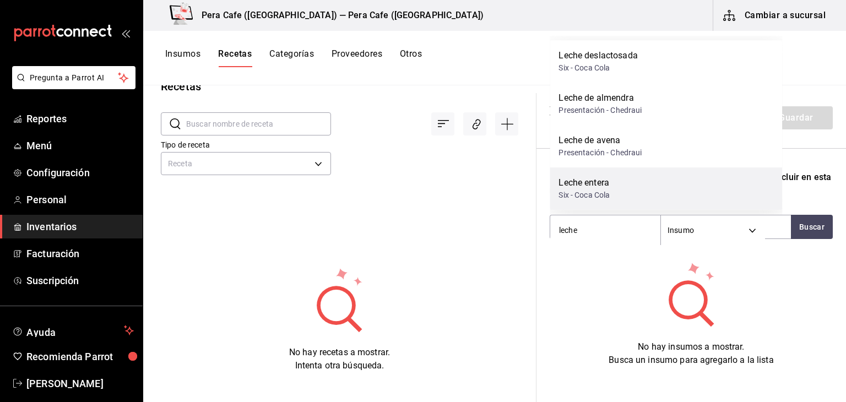
click at [574, 199] on div "Six - Coca Cola" at bounding box center [583, 195] width 51 height 12
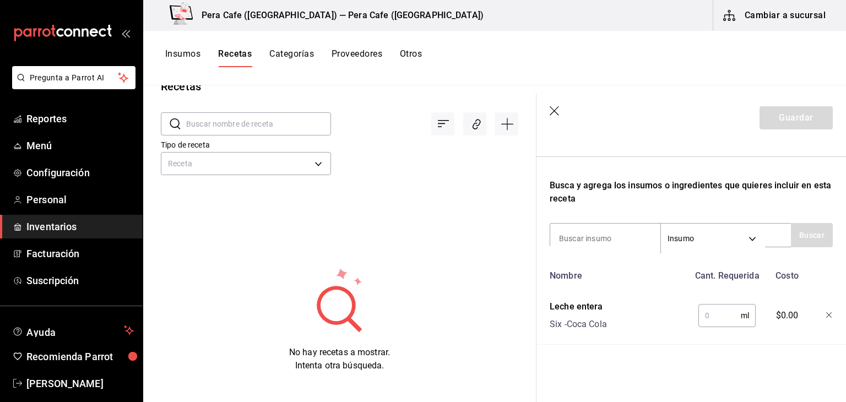
click at [705, 308] on input "text" at bounding box center [719, 315] width 42 height 22
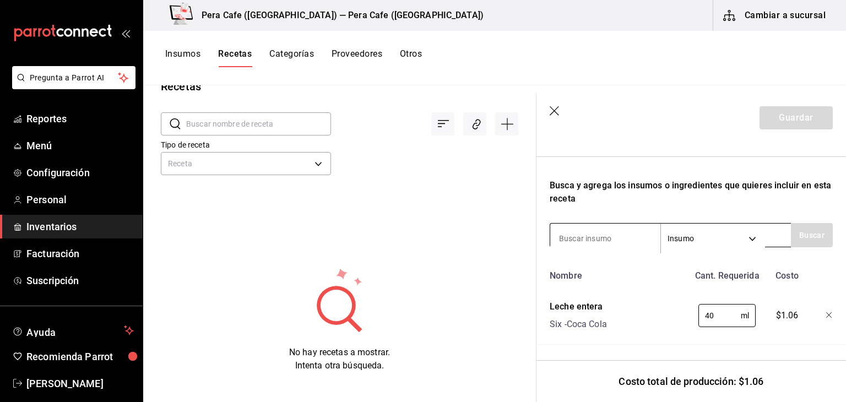
type input "40"
click at [572, 230] on input at bounding box center [605, 238] width 110 height 23
type input "huevo"
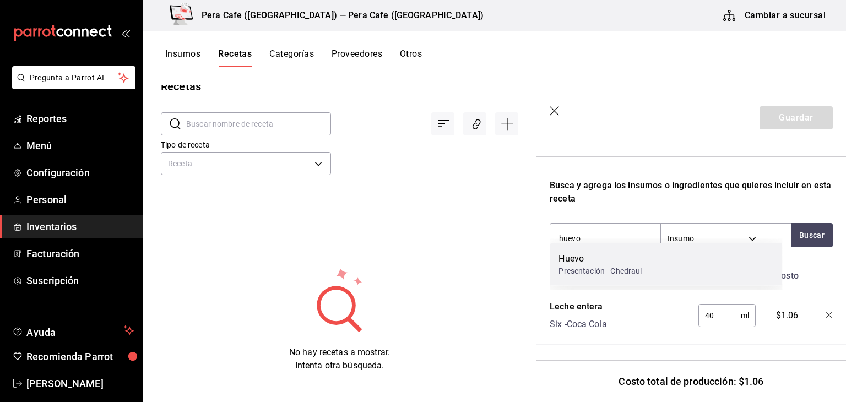
click at [583, 270] on div "Presentación - Chedraui" at bounding box center [599, 271] width 83 height 12
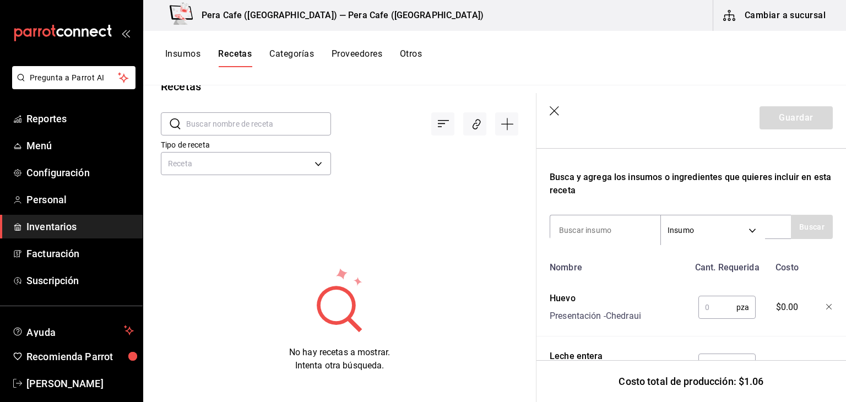
click at [826, 304] on icon "button" at bounding box center [829, 307] width 7 height 7
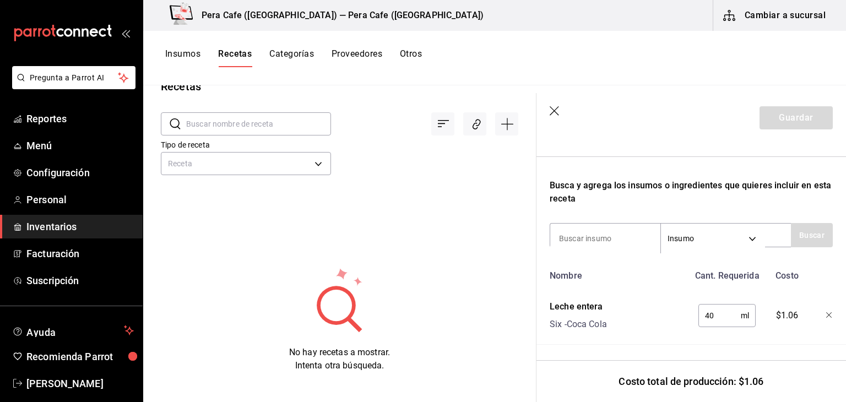
click at [826, 312] on icon "button" at bounding box center [829, 315] width 7 height 7
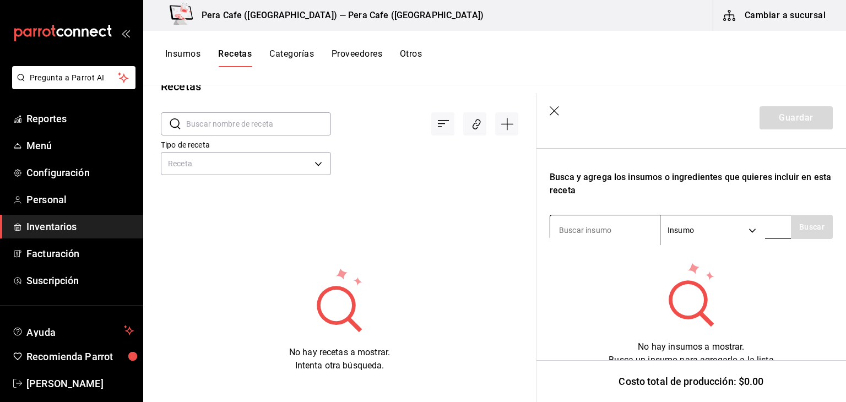
click at [609, 234] on input at bounding box center [605, 230] width 110 height 23
type input "Azúcar"
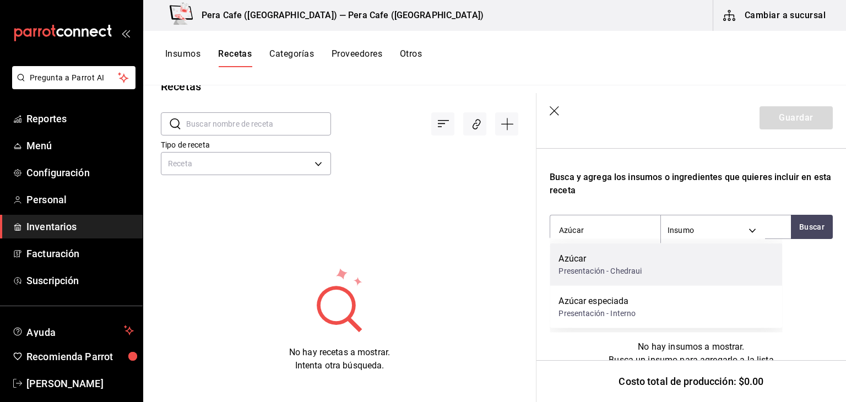
click at [611, 283] on div "Azúcar Presentación - Chedraui" at bounding box center [666, 264] width 232 height 42
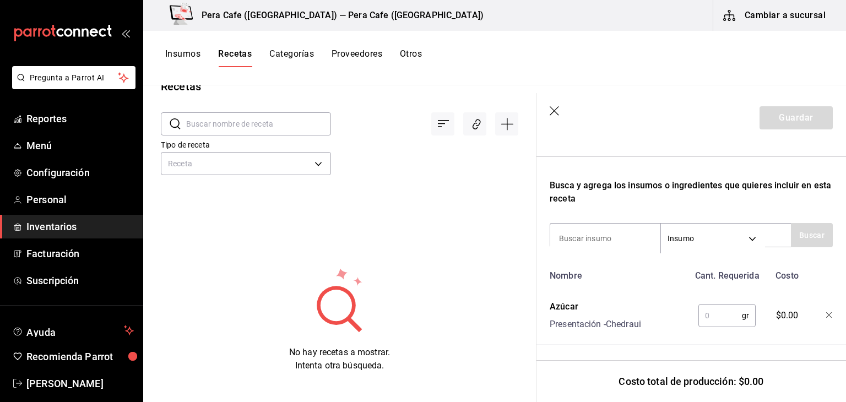
click at [708, 311] on input "text" at bounding box center [719, 315] width 43 height 22
type input "300"
click at [594, 236] on input at bounding box center [605, 238] width 110 height 23
type input "anis estrella"
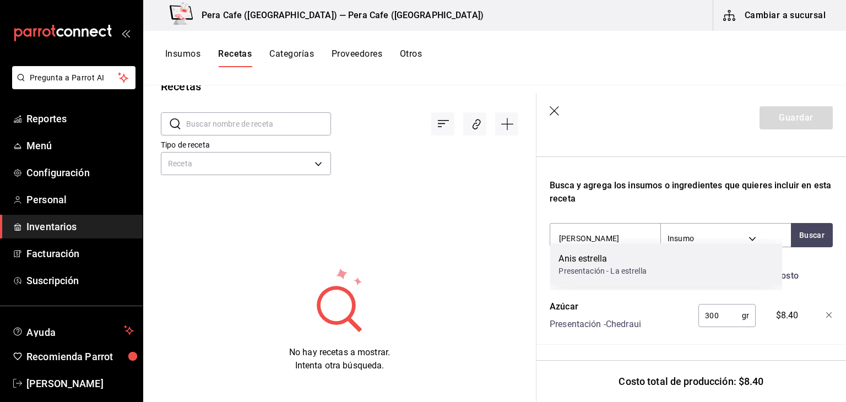
click at [597, 262] on div "Anis estrella" at bounding box center [602, 258] width 88 height 13
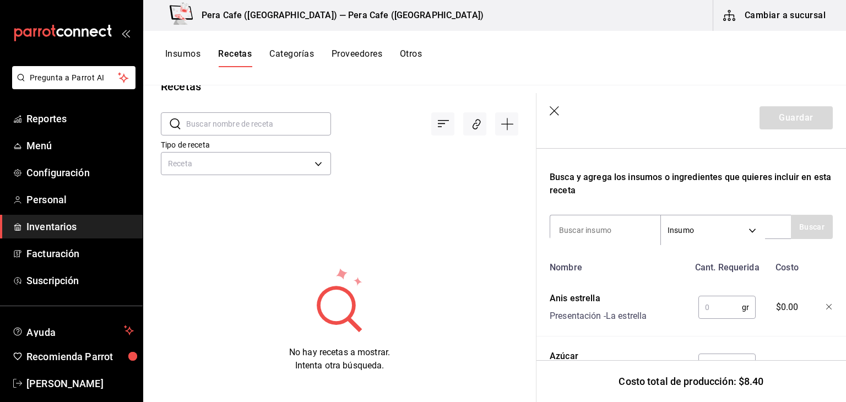
scroll to position [326, 0]
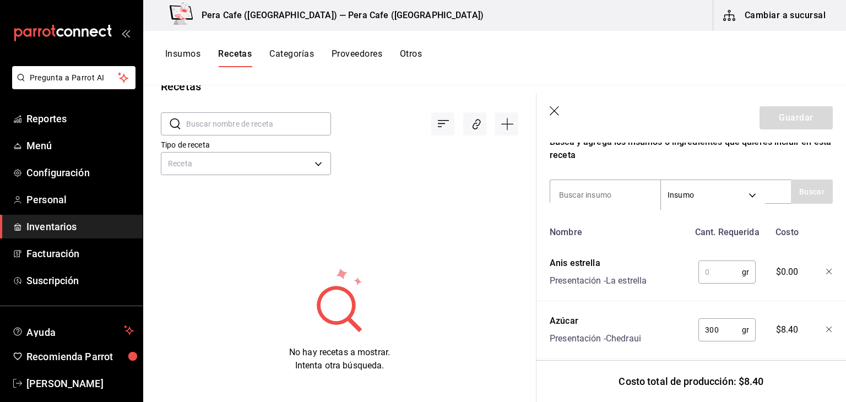
click at [703, 272] on input "text" at bounding box center [719, 272] width 43 height 22
type input "1"
click at [600, 195] on input at bounding box center [605, 194] width 110 height 23
type input "canela"
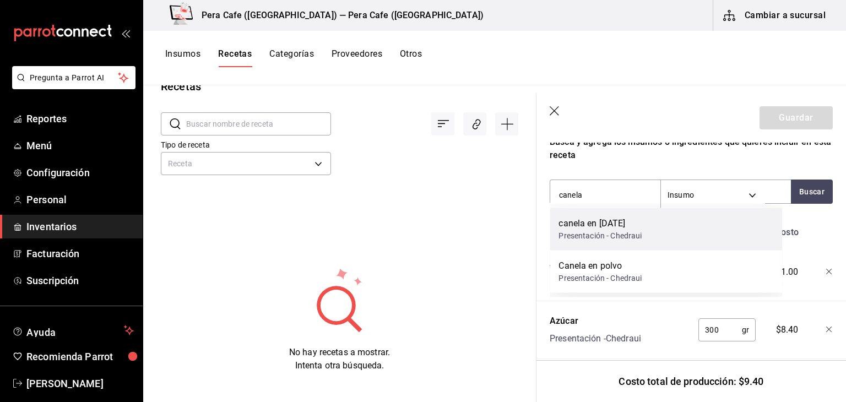
click at [611, 241] on div "Presentación - Chedraui" at bounding box center [599, 236] width 83 height 12
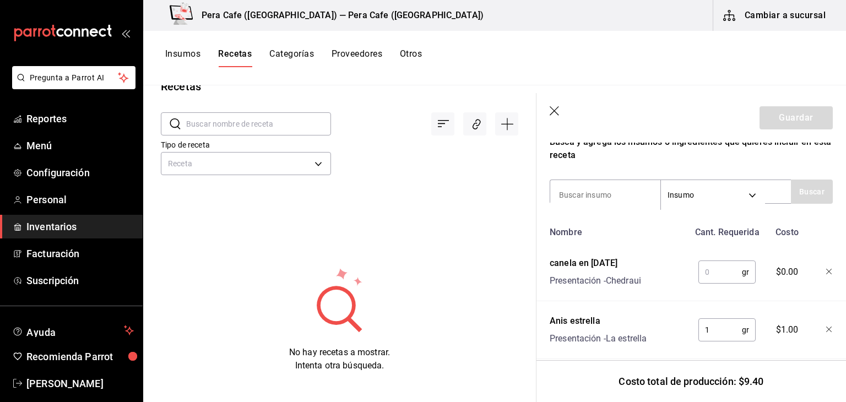
click at [724, 271] on input "text" at bounding box center [719, 272] width 43 height 22
type input "3"
click at [614, 206] on div "Recuerda que las cantidades utilizadas en tus recetas estarán definidas en la U…" at bounding box center [691, 135] width 283 height 563
click at [612, 200] on input at bounding box center [605, 194] width 110 height 23
type input "polvo"
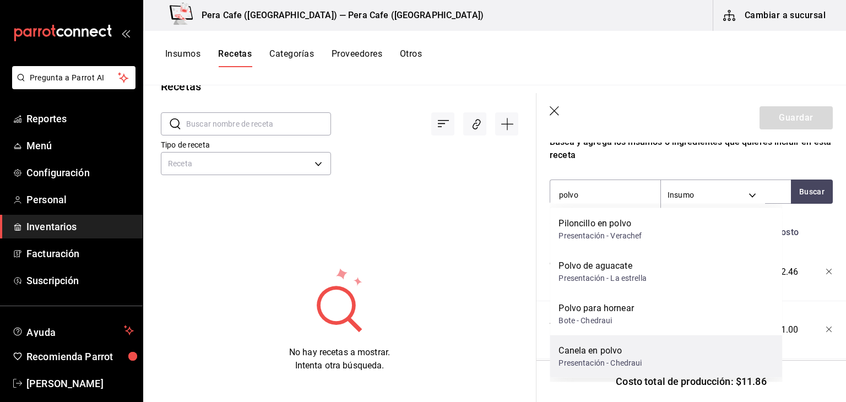
click at [638, 358] on div "Presentación - Chedraui" at bounding box center [599, 363] width 83 height 12
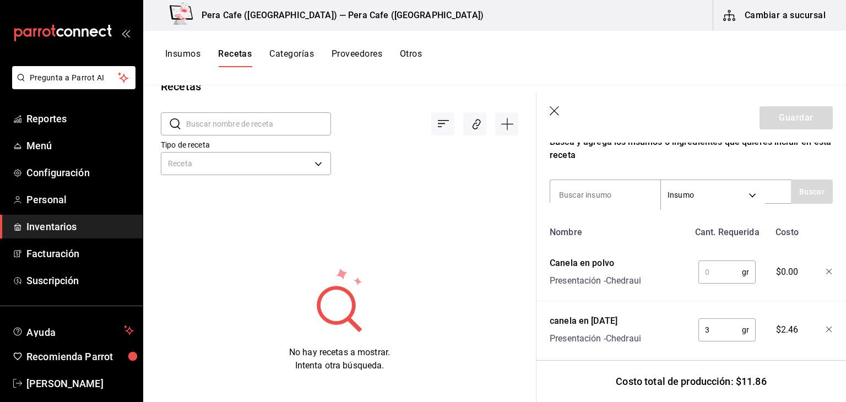
click at [718, 267] on input "text" at bounding box center [719, 272] width 43 height 22
type input "1"
click at [599, 197] on input at bounding box center [605, 194] width 110 height 23
type input "cardamomo"
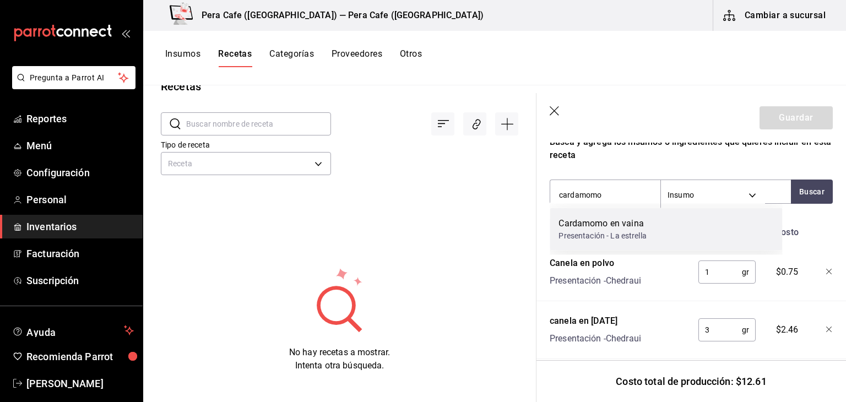
click at [609, 234] on div "Presentación - La estrella" at bounding box center [602, 236] width 88 height 12
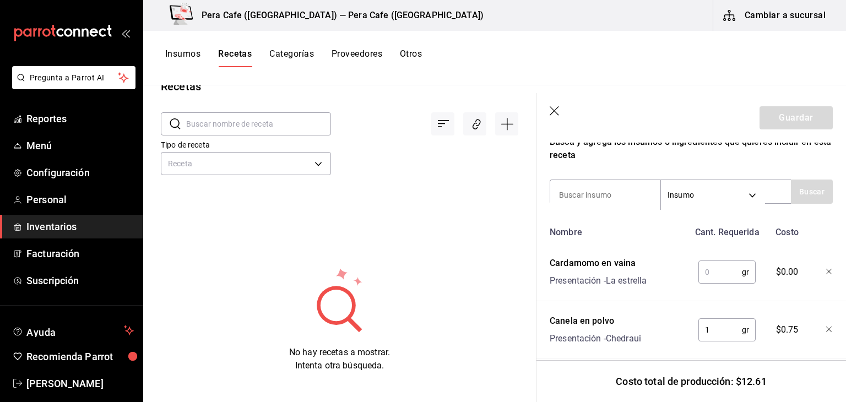
click at [708, 278] on input "text" at bounding box center [719, 272] width 43 height 22
type input "2"
click at [613, 198] on input at bounding box center [605, 194] width 110 height 23
type input "nuez"
click at [791, 199] on button "Buscar" at bounding box center [812, 192] width 42 height 24
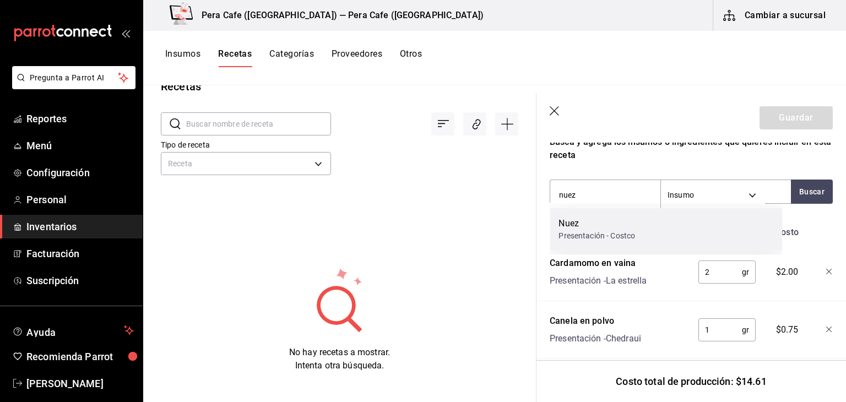
click at [651, 219] on div "Nuez Presentación - Costco" at bounding box center [666, 229] width 232 height 42
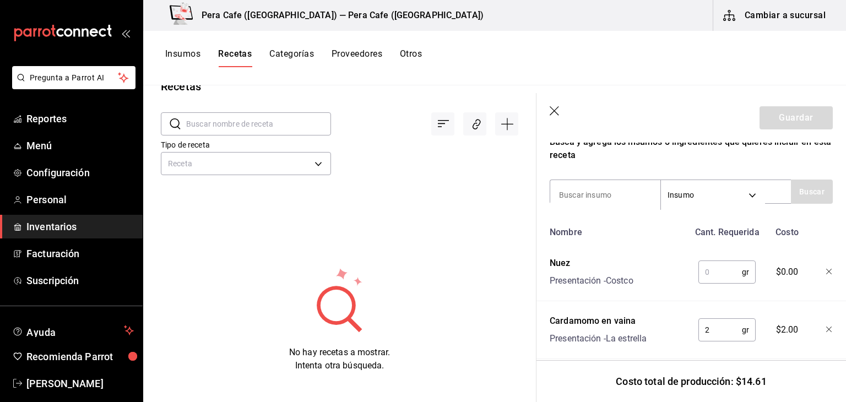
click at [720, 269] on input "text" at bounding box center [719, 272] width 43 height 22
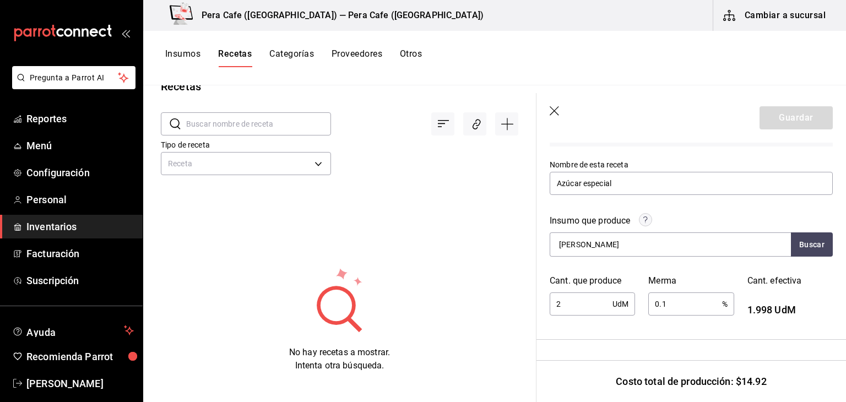
scroll to position [99, 0]
type input "1"
click at [645, 250] on input "Mezcla Ulalá" at bounding box center [605, 244] width 110 height 23
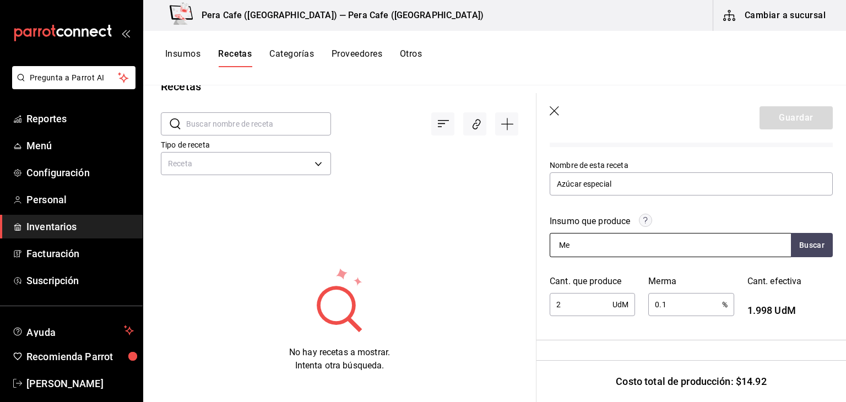
type input "M"
click at [645, 250] on input at bounding box center [605, 244] width 110 height 23
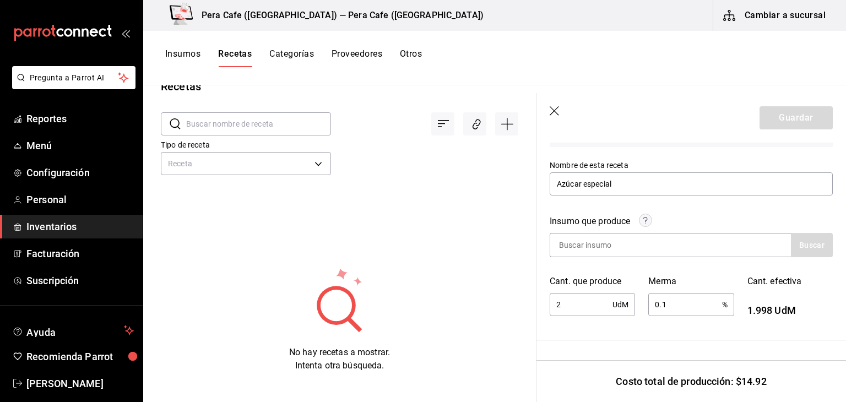
click at [788, 105] on header "Guardar" at bounding box center [690, 118] width 309 height 50
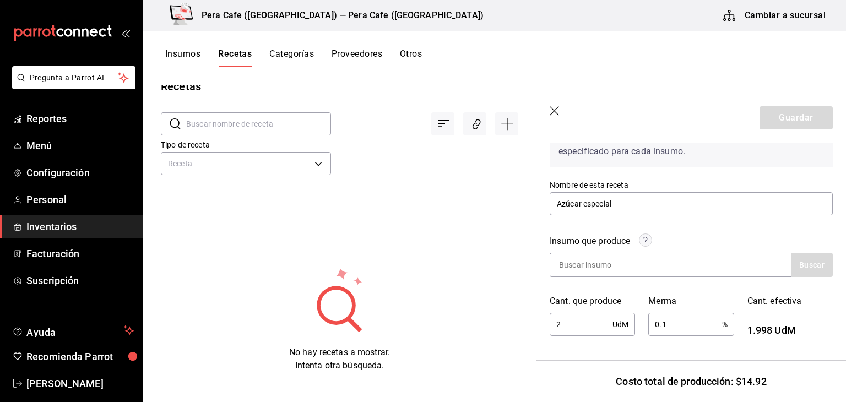
scroll to position [78, 0]
click at [765, 271] on div at bounding box center [670, 266] width 241 height 24
click at [770, 111] on header "Guardar" at bounding box center [690, 118] width 309 height 50
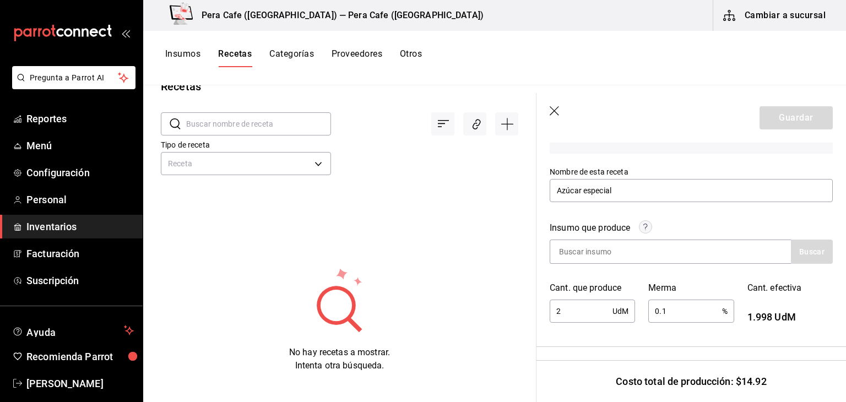
scroll to position [125, 0]
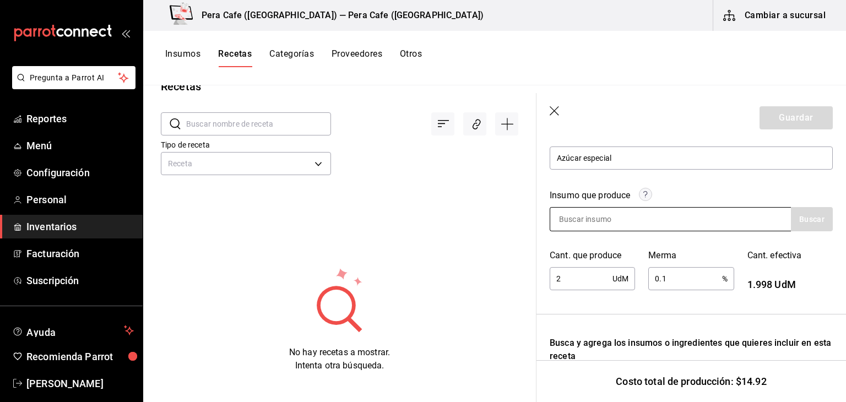
click at [691, 209] on div at bounding box center [670, 219] width 241 height 24
click at [674, 214] on div at bounding box center [670, 219] width 241 height 24
click at [614, 210] on input at bounding box center [605, 219] width 110 height 23
type input "azúcar"
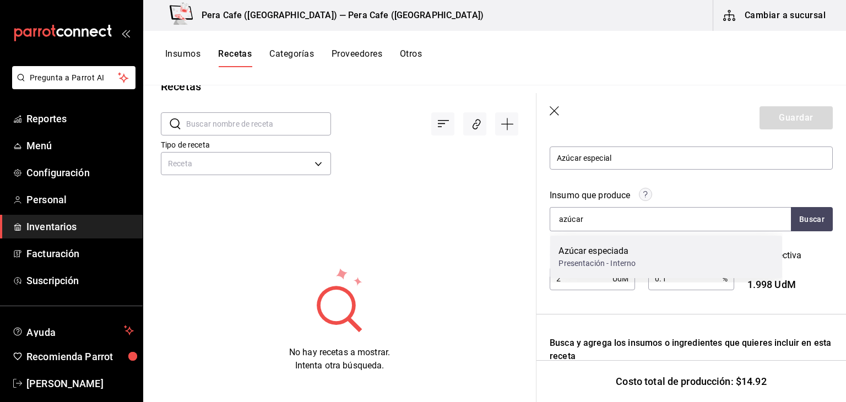
click at [632, 253] on div "Azúcar especiada" at bounding box center [596, 250] width 77 height 13
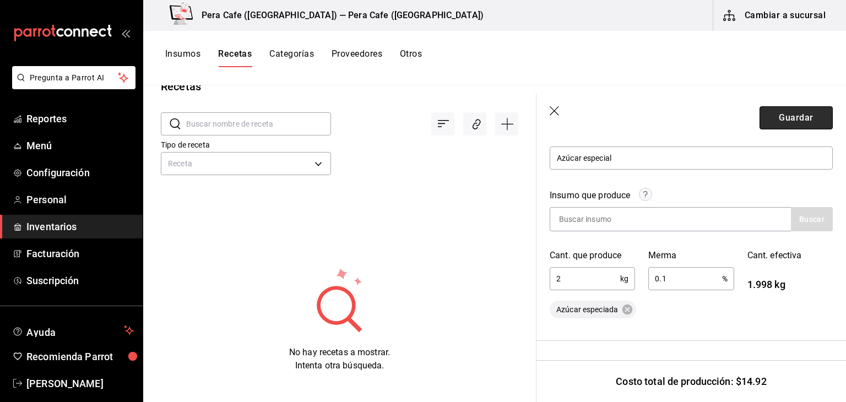
click at [777, 113] on button "Guardar" at bounding box center [795, 117] width 73 height 23
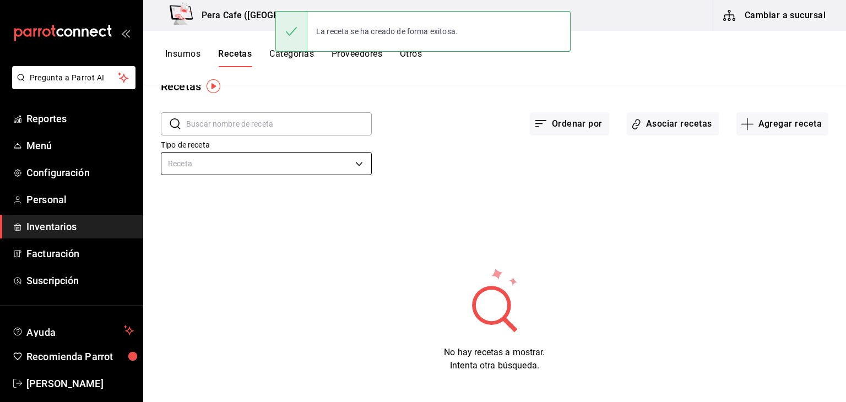
click at [269, 162] on body "Pregunta a Parrot AI Reportes Menú Configuración Personal Inventarios Facturaci…" at bounding box center [423, 197] width 846 height 394
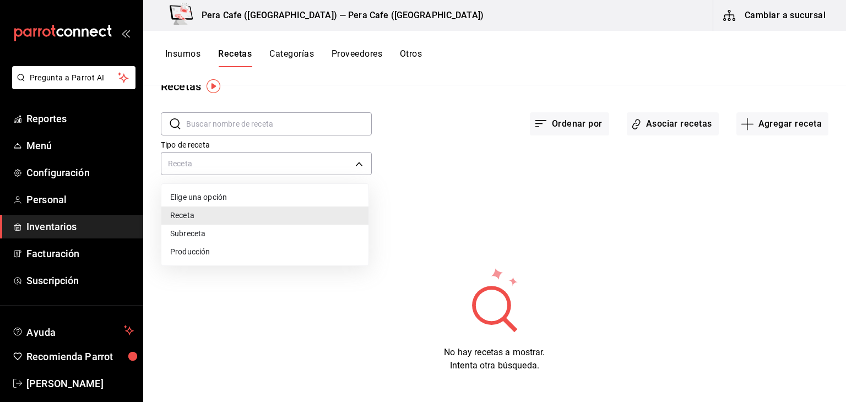
click at [266, 250] on li "Producción" at bounding box center [264, 252] width 207 height 18
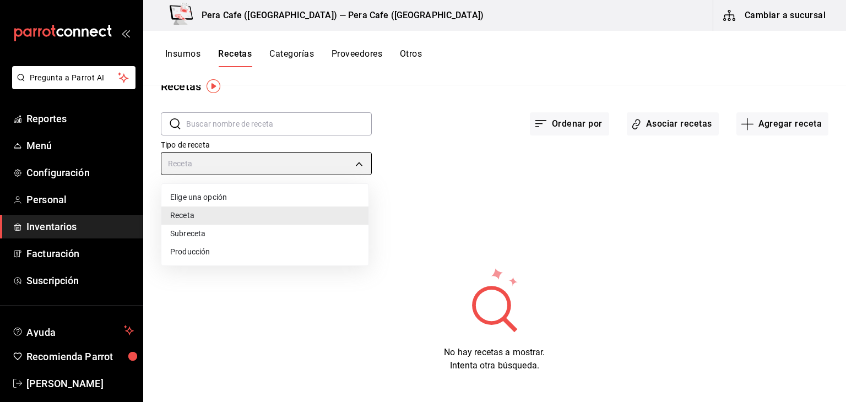
type input "PREPARATION"
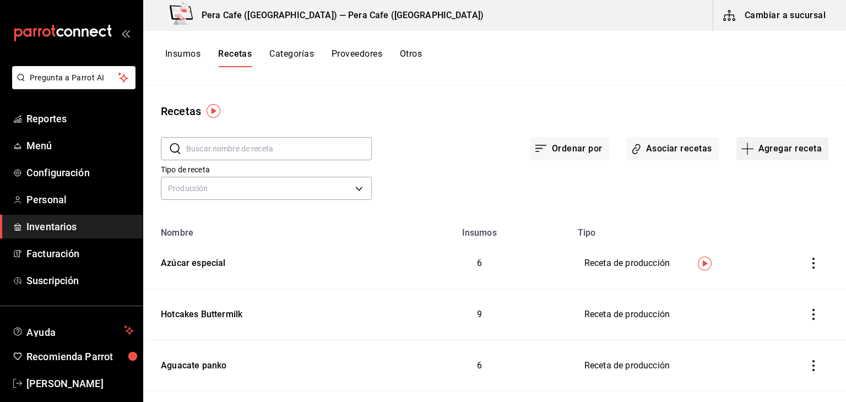
click at [774, 148] on button "Agregar receta" at bounding box center [782, 148] width 92 height 23
click at [772, 144] on div at bounding box center [423, 201] width 846 height 402
click at [769, 149] on button "Agregar receta" at bounding box center [782, 148] width 92 height 23
click at [758, 184] on span "Receta" at bounding box center [774, 179] width 93 height 12
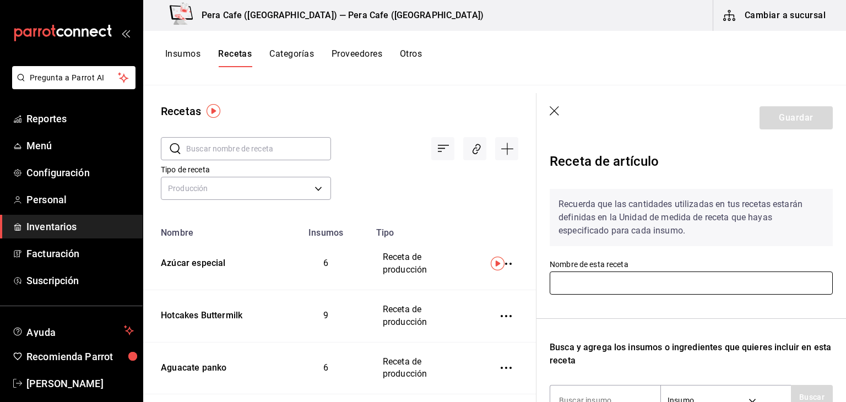
click at [686, 283] on input "text" at bounding box center [691, 282] width 283 height 23
type input "Pasta [PERSON_NAME]"
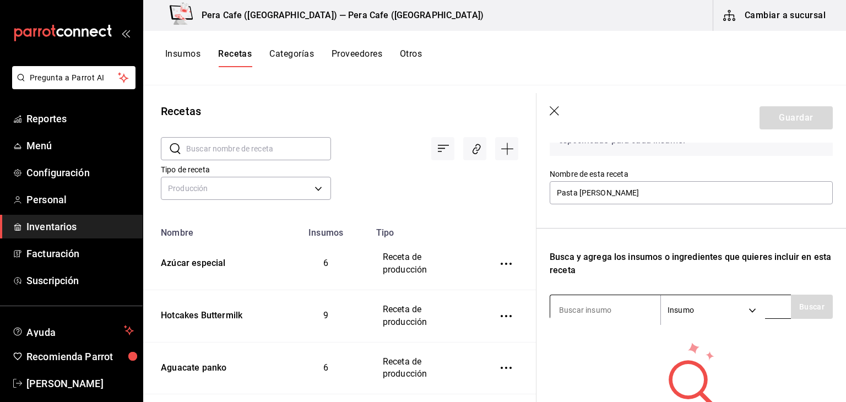
click at [589, 311] on input at bounding box center [605, 309] width 110 height 23
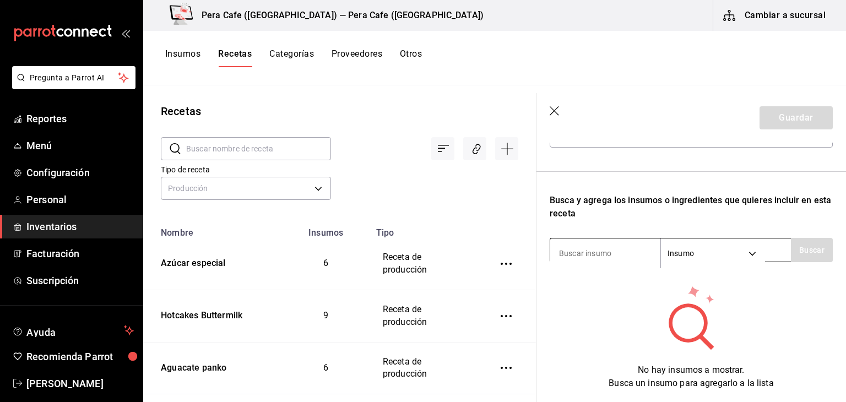
scroll to position [149, 0]
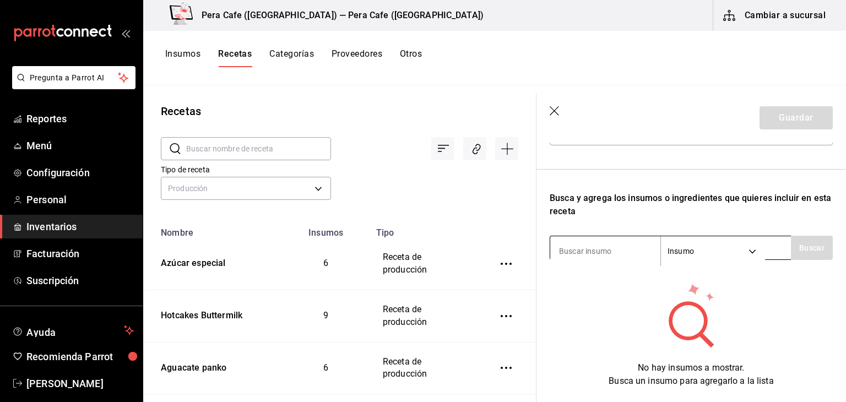
click at [589, 311] on div "No hay insumos a mostrar. Busca un insumo para agregarlo a la lista" at bounding box center [691, 335] width 283 height 106
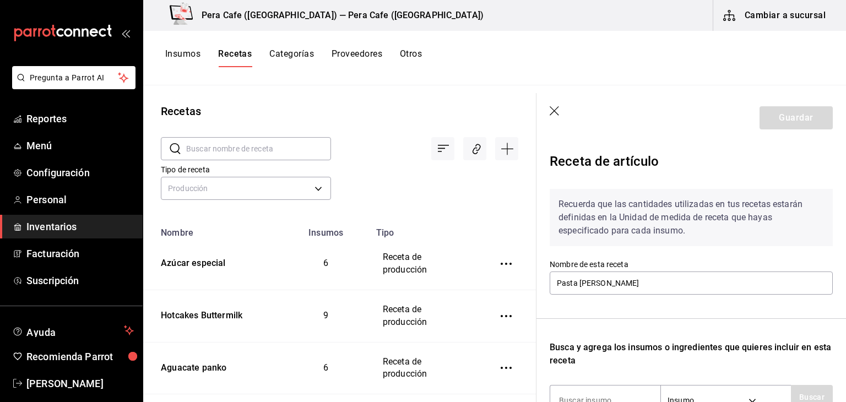
click at [554, 104] on header "Guardar" at bounding box center [690, 118] width 309 height 50
click at [557, 113] on icon "button" at bounding box center [555, 111] width 11 height 11
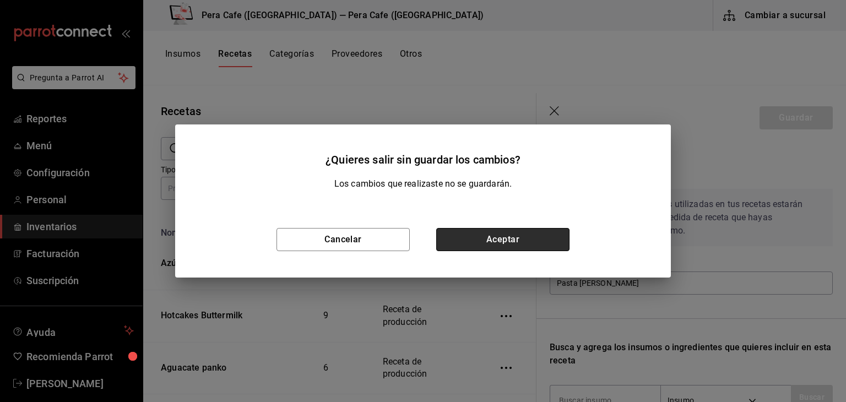
click at [497, 237] on button "Aceptar" at bounding box center [502, 239] width 133 height 23
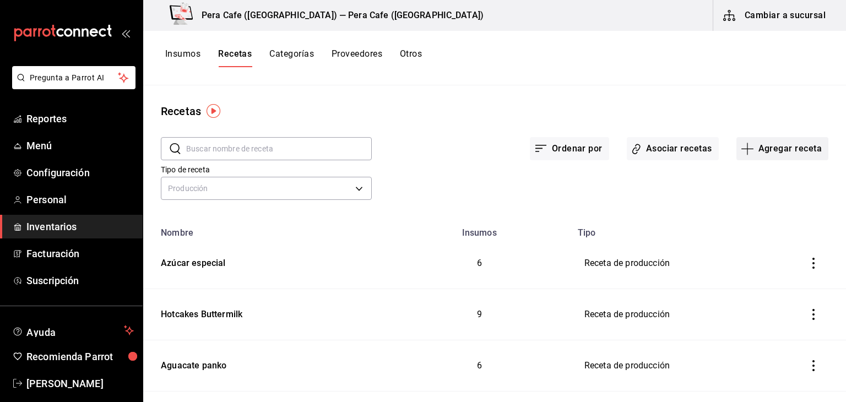
click at [758, 144] on button "Agregar receta" at bounding box center [782, 148] width 92 height 23
click at [739, 241] on span "Receta de producción" at bounding box center [774, 238] width 93 height 12
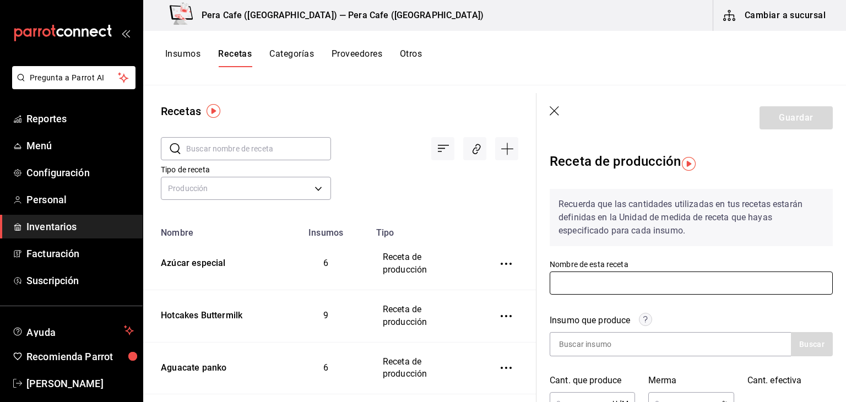
click at [699, 289] on input "text" at bounding box center [691, 282] width 283 height 23
type input "Pasta [PERSON_NAME]"
click at [600, 345] on input at bounding box center [605, 344] width 110 height 23
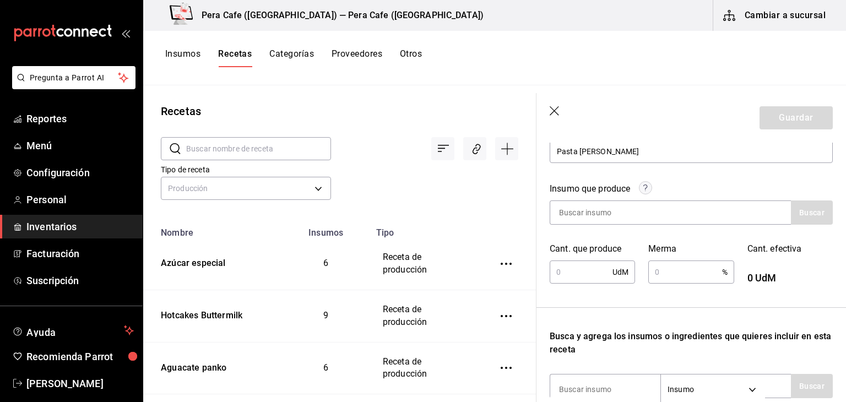
click at [566, 269] on input "text" at bounding box center [581, 272] width 63 height 22
type input "20"
click at [673, 275] on input "text" at bounding box center [684, 272] width 73 height 22
type input "1"
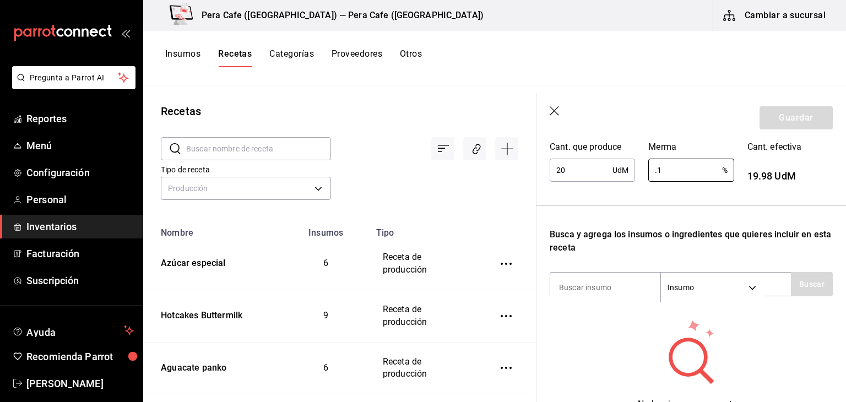
scroll to position [235, 0]
type input "0.1"
click at [622, 291] on input at bounding box center [605, 286] width 110 height 23
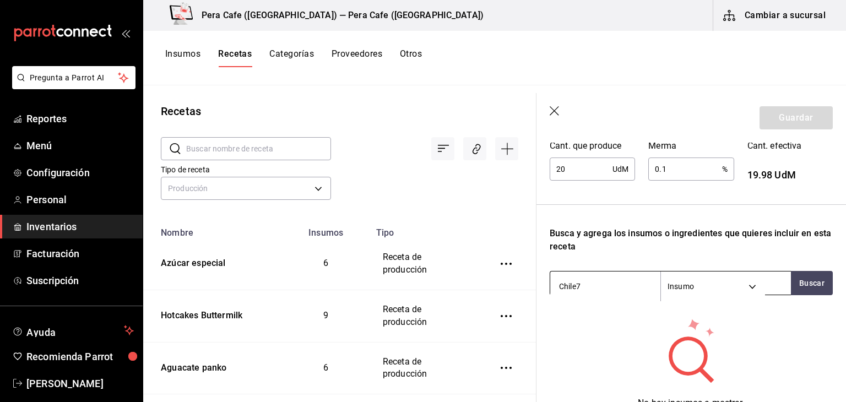
type input "Chile"
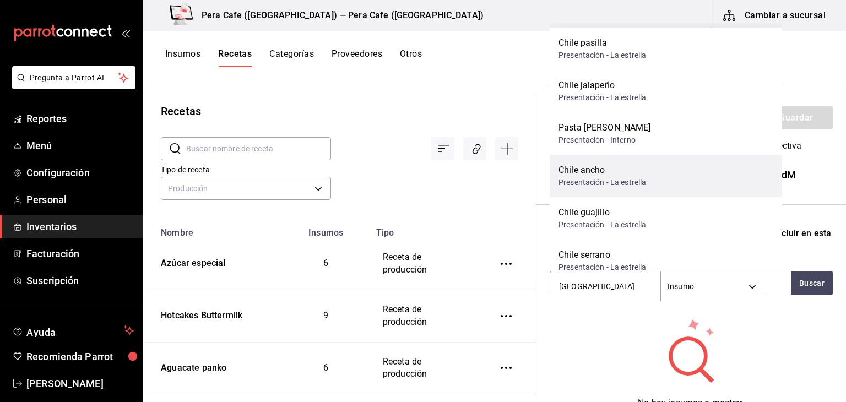
scroll to position [57, 0]
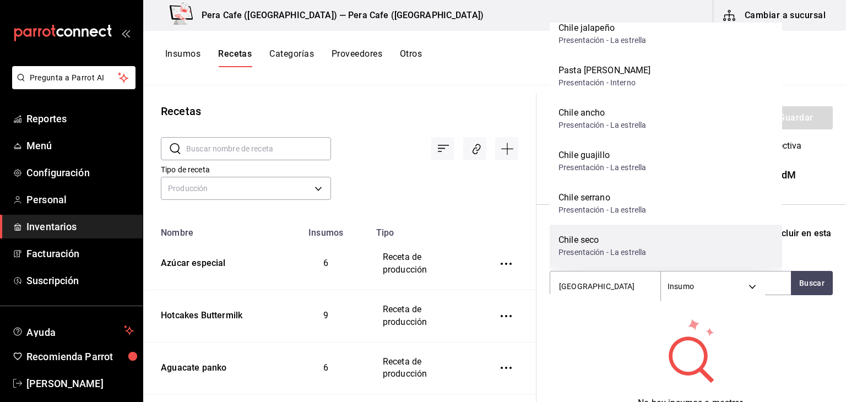
click at [590, 243] on div "Chile seco" at bounding box center [602, 239] width 88 height 13
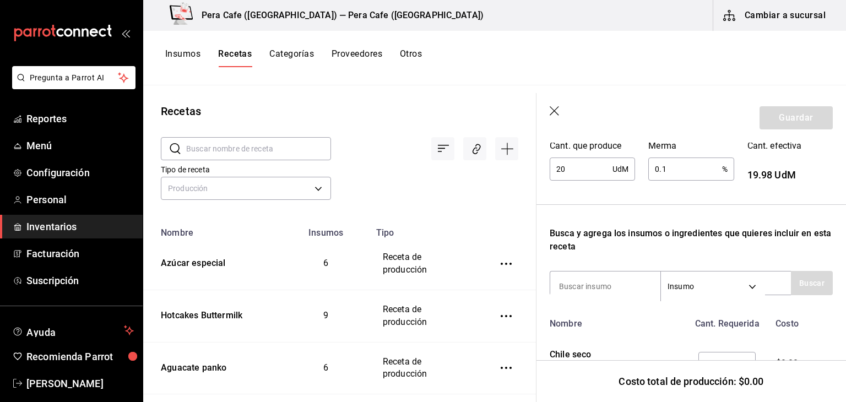
scroll to position [291, 0]
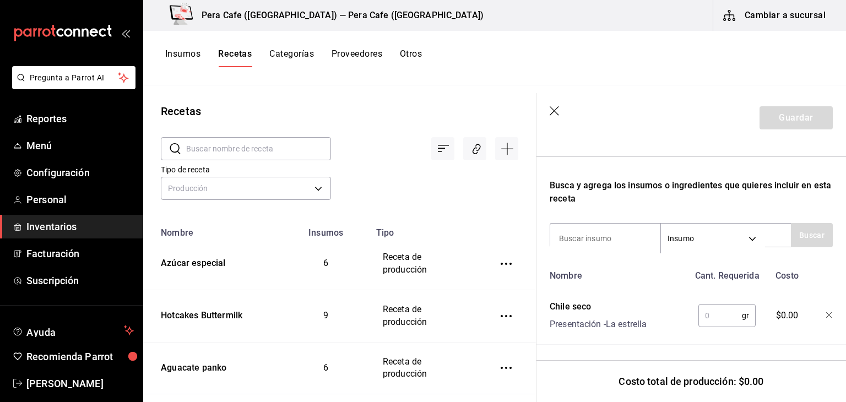
click at [714, 312] on input "text" at bounding box center [719, 315] width 43 height 22
type input "20"
click at [605, 227] on input at bounding box center [605, 238] width 110 height 23
type input "chile"
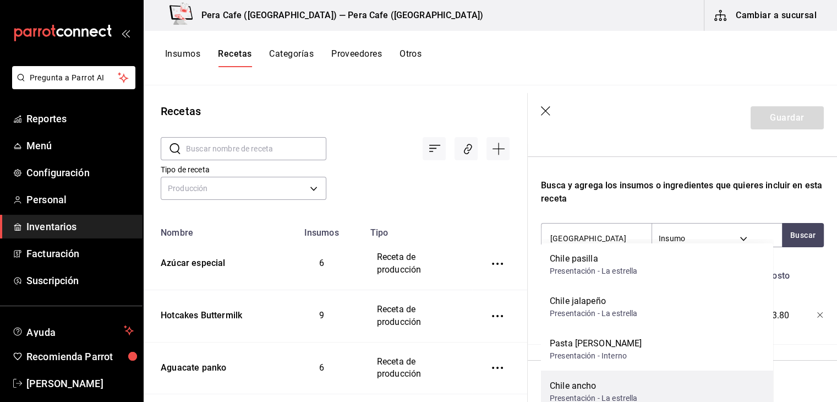
click at [629, 391] on div "Chile ancho" at bounding box center [594, 385] width 88 height 13
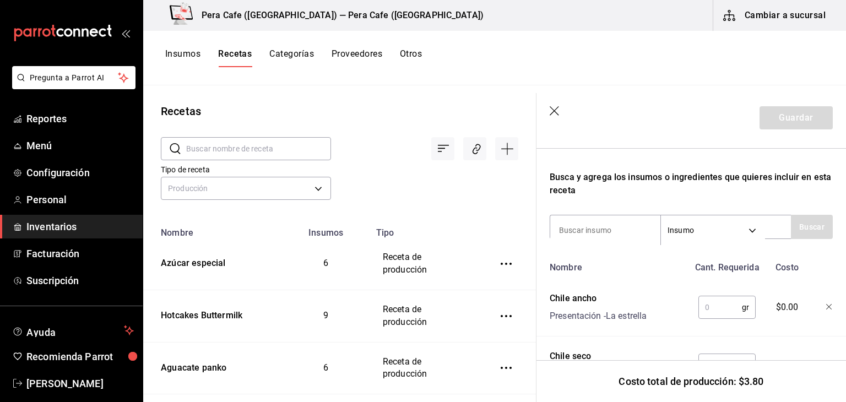
click at [698, 313] on input "text" at bounding box center [719, 307] width 43 height 22
type input "30"
click at [592, 230] on input at bounding box center [605, 230] width 110 height 23
type input "chile"
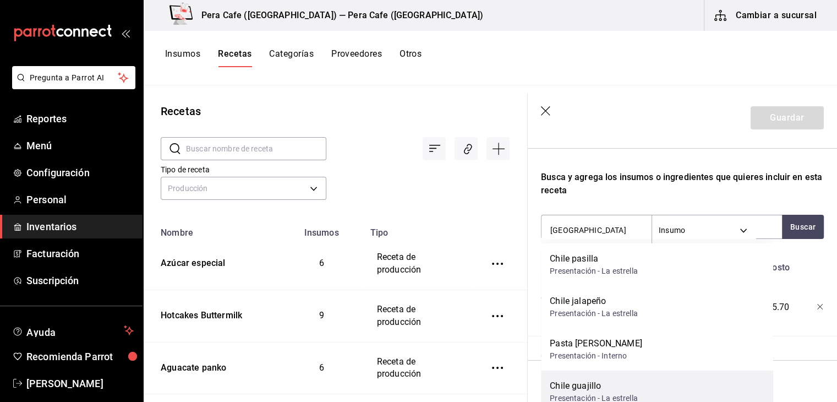
click at [590, 385] on div "Chile guajillo" at bounding box center [594, 385] width 88 height 13
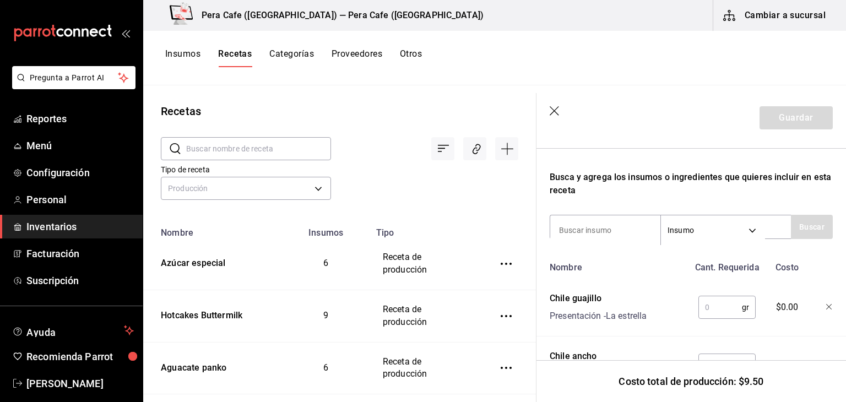
click at [700, 309] on input "text" at bounding box center [719, 307] width 43 height 22
type input "30"
click at [612, 234] on input at bounding box center [605, 230] width 110 height 23
type input "pasilla"
click at [804, 224] on button "Buscar" at bounding box center [812, 227] width 42 height 24
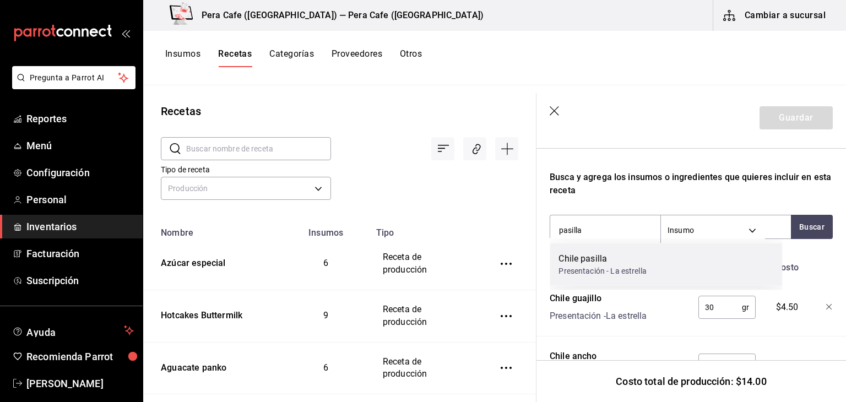
click at [721, 256] on div "Chile pasilla Presentación - La estrella" at bounding box center [666, 264] width 232 height 42
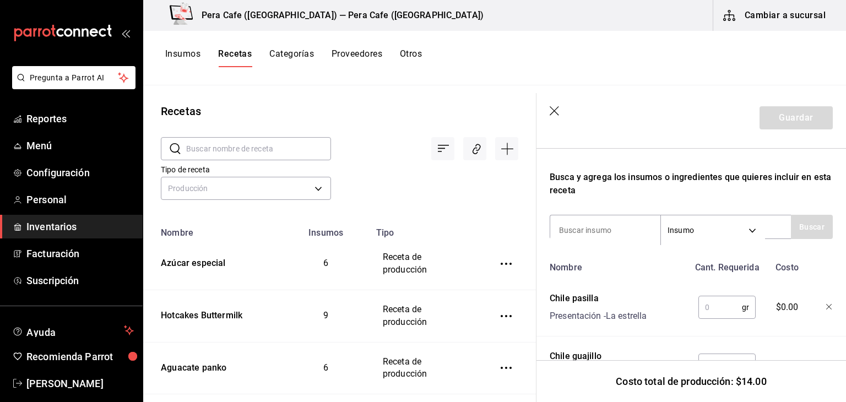
click at [722, 307] on input "text" at bounding box center [719, 307] width 43 height 22
type input "25"
click at [570, 231] on input at bounding box center [605, 230] width 110 height 23
type input "agua"
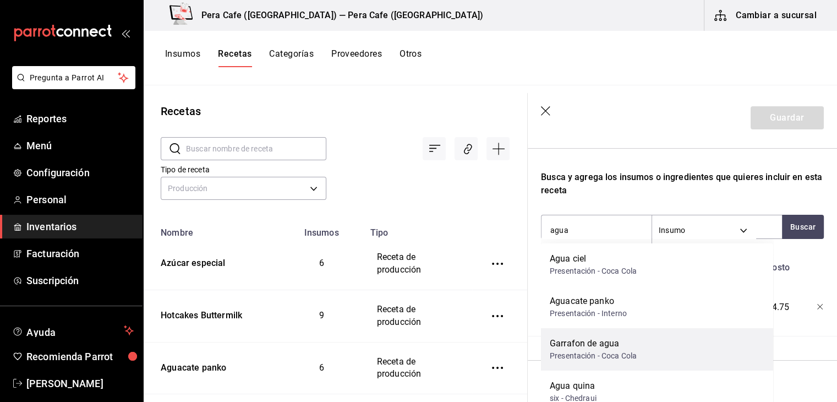
click at [651, 351] on div "Garrafon de agua Presentación - Coca Cola" at bounding box center [657, 349] width 232 height 42
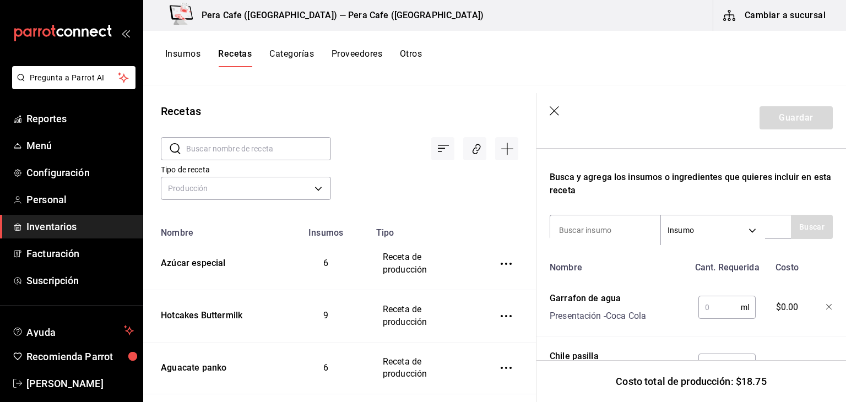
click at [720, 296] on input "text" at bounding box center [719, 307] width 42 height 22
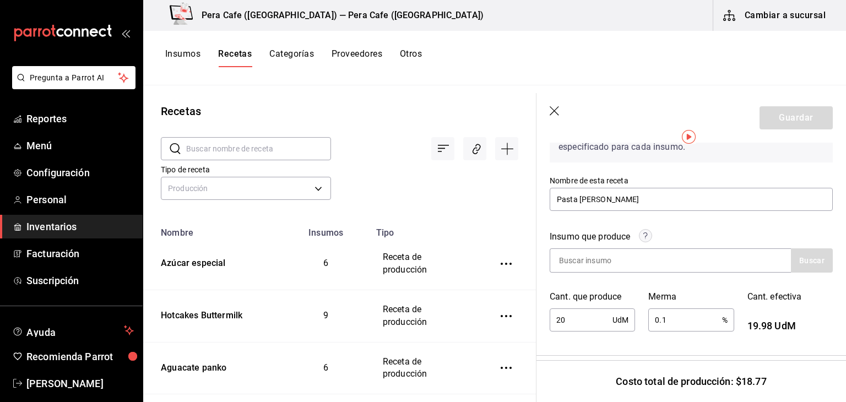
scroll to position [26, 0]
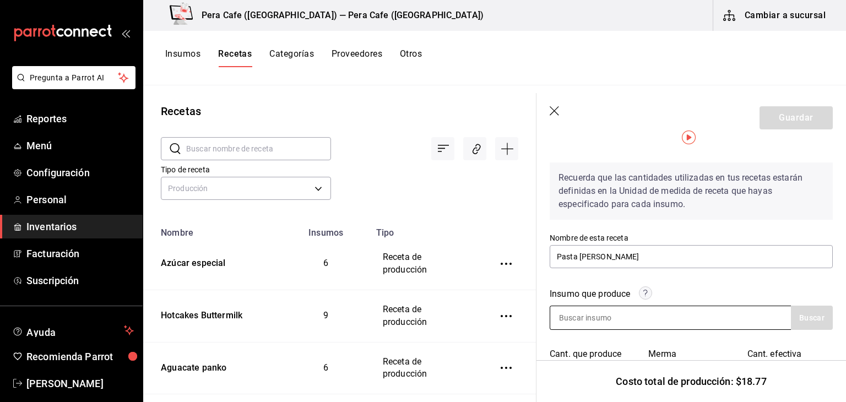
type input "7"
click at [725, 313] on div at bounding box center [670, 318] width 241 height 24
click at [588, 315] on input at bounding box center [605, 317] width 110 height 23
click at [791, 321] on button "Buscar" at bounding box center [812, 318] width 42 height 24
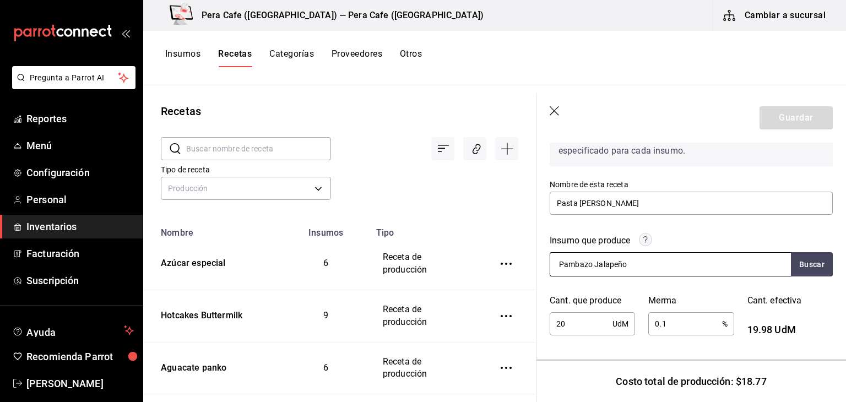
click at [638, 263] on input "Pambazo Jalapeño" at bounding box center [605, 264] width 110 height 23
type input "P"
type input "pasta de chiles"
click at [812, 267] on button "Buscar" at bounding box center [812, 264] width 42 height 24
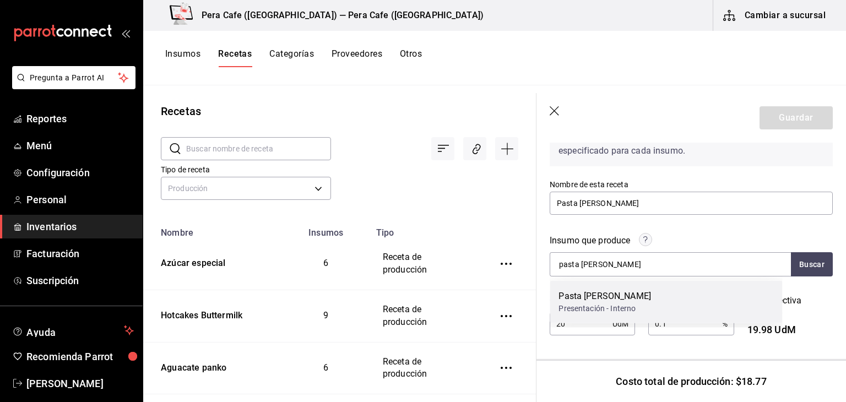
click at [724, 309] on div "Pasta de chiles Presentación - Interno" at bounding box center [666, 302] width 232 height 42
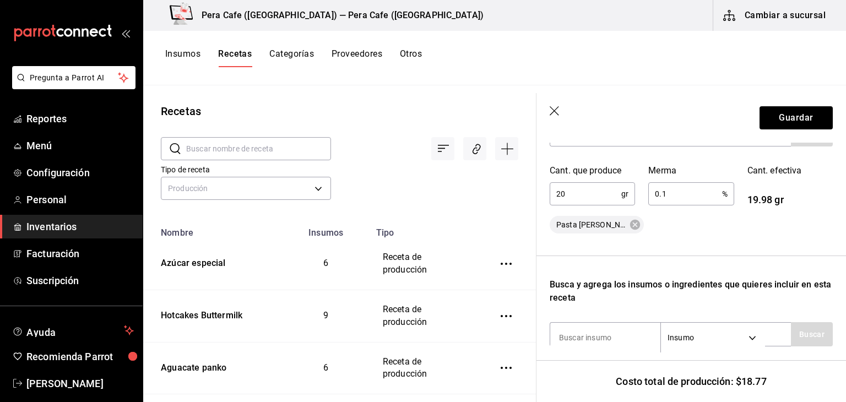
scroll to position [210, 0]
click at [791, 117] on button "Guardar" at bounding box center [795, 117] width 73 height 23
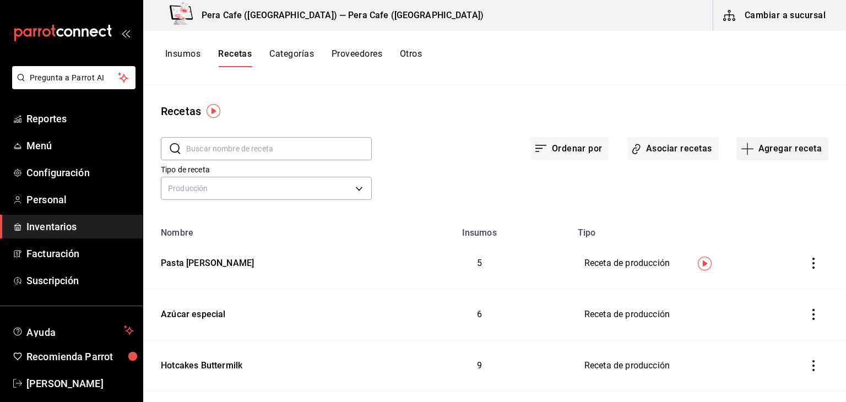
click at [768, 148] on button "Agregar receta" at bounding box center [782, 148] width 92 height 23
click at [738, 242] on span "Receta de producción" at bounding box center [774, 238] width 93 height 12
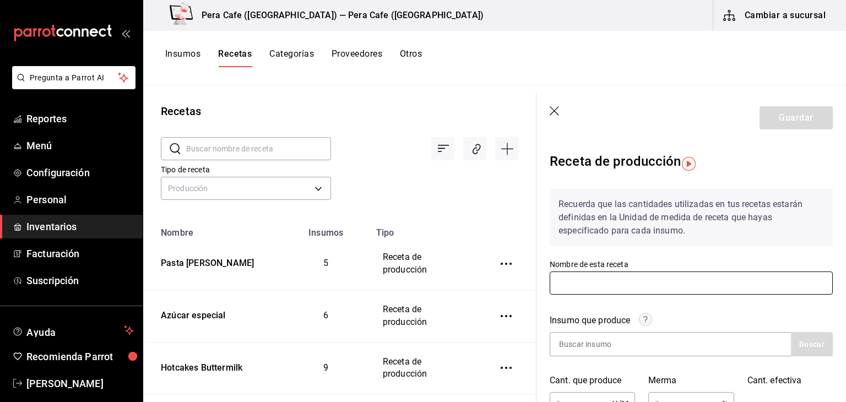
click at [584, 289] on input "text" at bounding box center [691, 282] width 283 height 23
type input "Mezcla Ulalá"
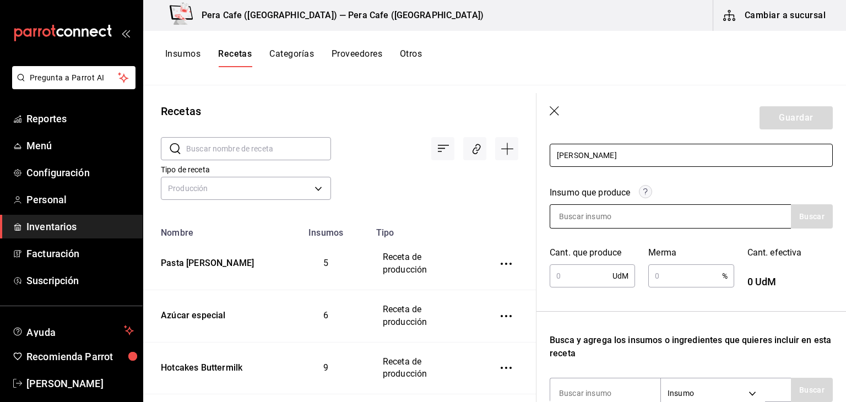
scroll to position [129, 0]
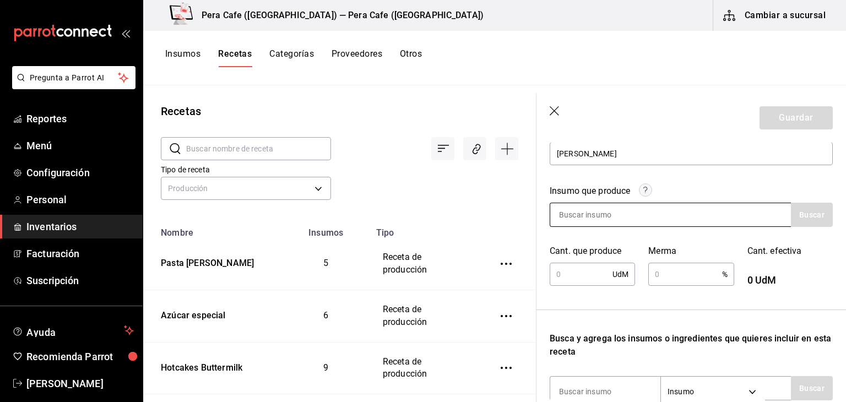
click at [561, 217] on input at bounding box center [605, 214] width 110 height 23
click at [586, 216] on input "mezcla" at bounding box center [605, 214] width 110 height 23
type input "m"
type input "Mezcla Ulalá"
click at [809, 216] on button "Buscar" at bounding box center [812, 215] width 42 height 24
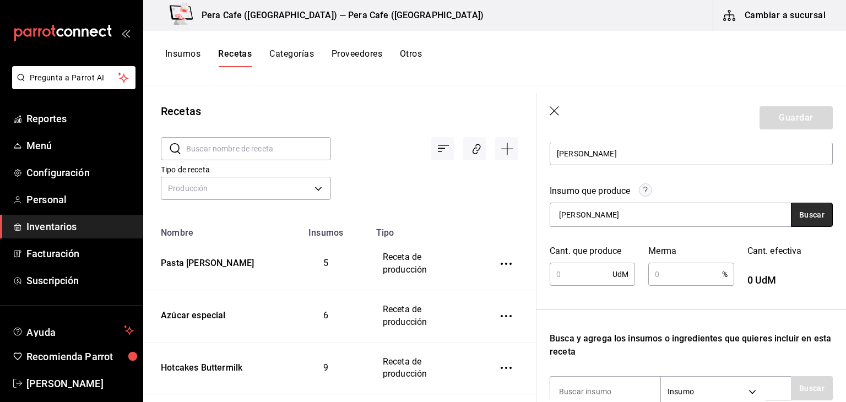
click at [809, 216] on button "Buscar" at bounding box center [812, 215] width 42 height 24
click at [585, 270] on input "text" at bounding box center [581, 274] width 63 height 22
type input "2"
click at [661, 271] on input "text" at bounding box center [684, 274] width 73 height 22
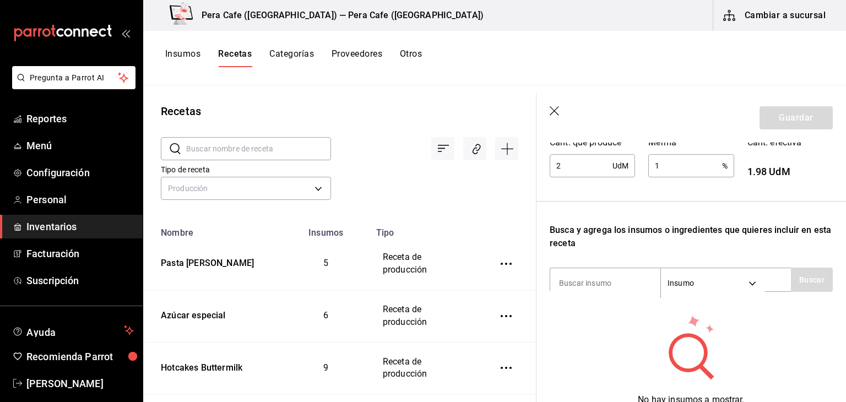
scroll to position [271, 0]
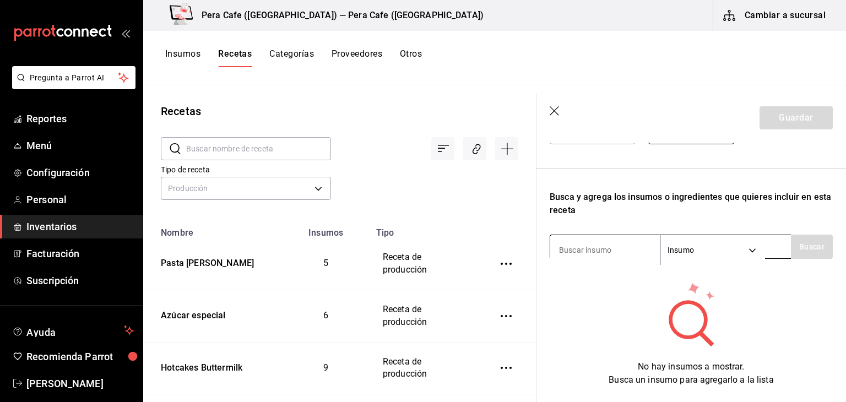
type input "1"
click at [594, 248] on input at bounding box center [605, 249] width 110 height 23
type input "j"
type input "huevo"
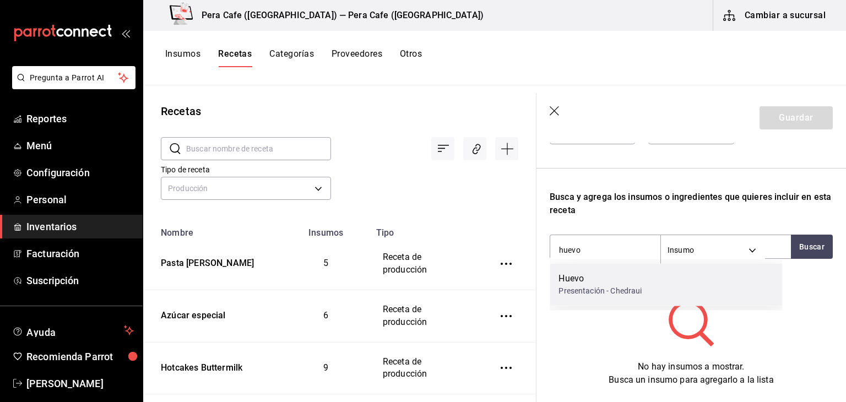
click at [593, 289] on div "Presentación - Chedraui" at bounding box center [599, 291] width 83 height 12
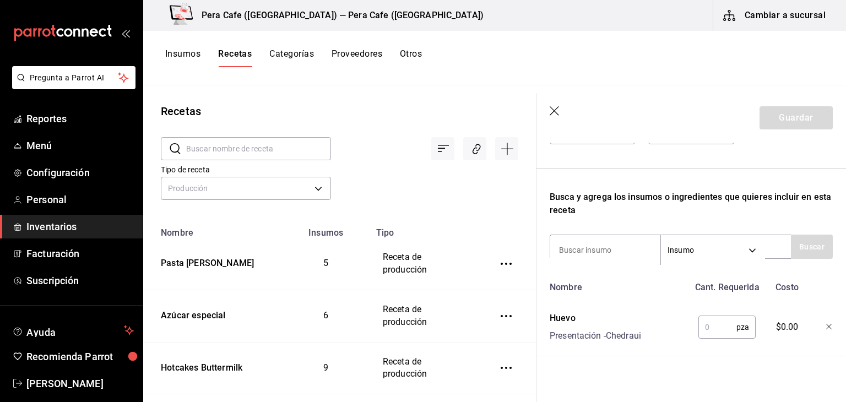
click at [709, 325] on input "text" at bounding box center [717, 327] width 38 height 22
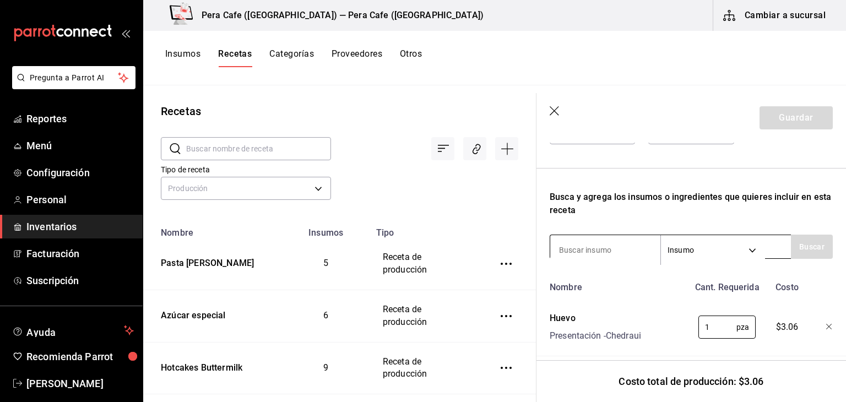
type input "1"
click at [592, 254] on input at bounding box center [605, 249] width 110 height 23
type input "leche"
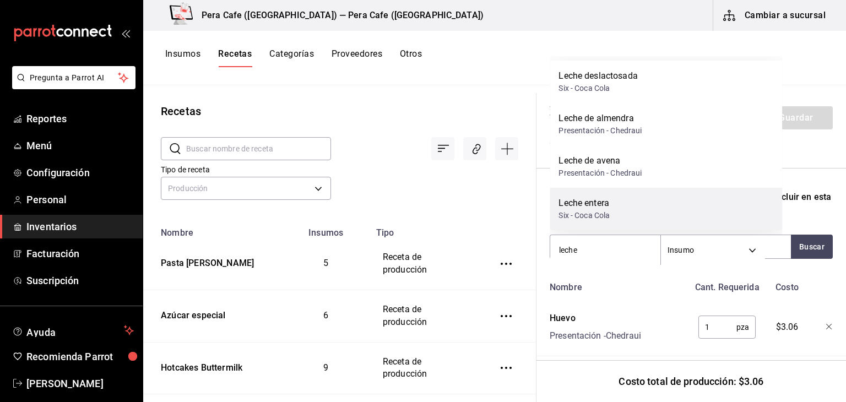
click at [575, 195] on div "Leche entera Six - Coca Cola" at bounding box center [666, 209] width 232 height 42
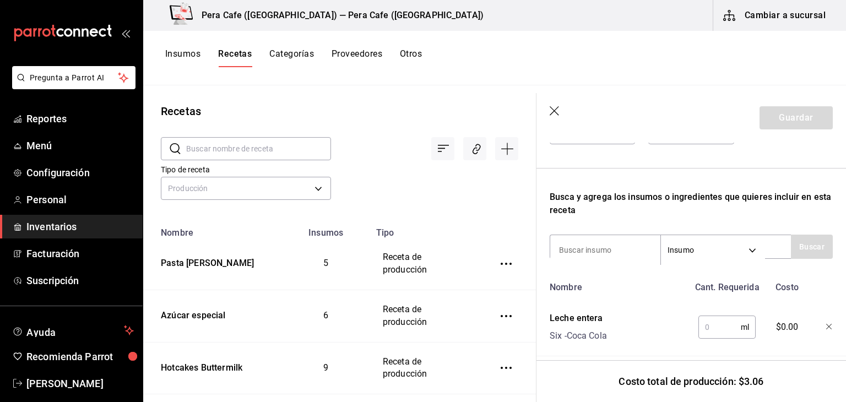
click at [705, 327] on input "text" at bounding box center [719, 327] width 42 height 22
type input "40"
click at [592, 242] on input at bounding box center [605, 249] width 110 height 23
type input "az"
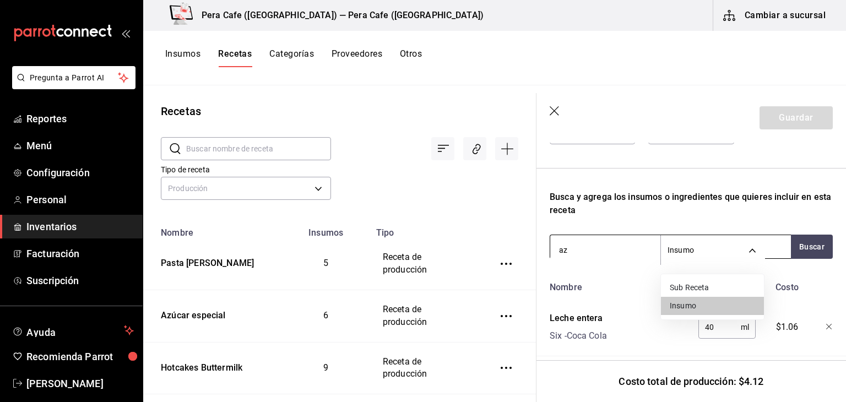
click at [693, 248] on body "Pregunta a Parrot AI Reportes Menú Configuración Personal Inventarios Facturaci…" at bounding box center [423, 197] width 846 height 394
click at [692, 287] on li "Sub Receta" at bounding box center [712, 288] width 103 height 18
type input "SUBRECIPE"
click at [599, 249] on input "az" at bounding box center [605, 249] width 110 height 23
type input "a"
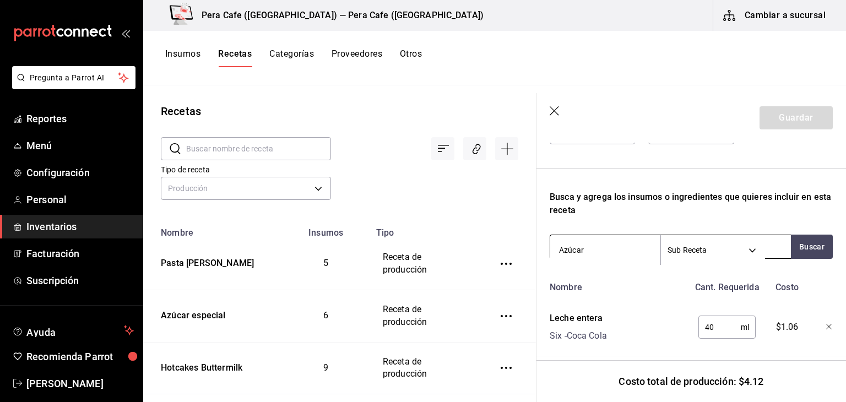
type input "Azúcar"
click at [731, 256] on body "Pregunta a Parrot AI Reportes Menú Configuración Personal Inventarios Facturaci…" at bounding box center [423, 197] width 846 height 394
click at [731, 214] on div at bounding box center [423, 201] width 846 height 402
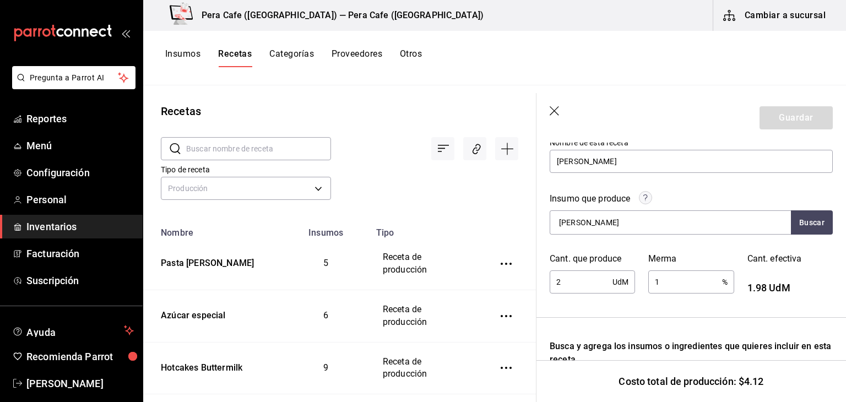
scroll to position [121, 0]
click at [796, 231] on button "Buscar" at bounding box center [812, 223] width 42 height 24
click at [601, 223] on input "Mezcla Ulalá" at bounding box center [605, 222] width 110 height 23
click at [609, 225] on input "Mezcla Ulalá" at bounding box center [605, 222] width 110 height 23
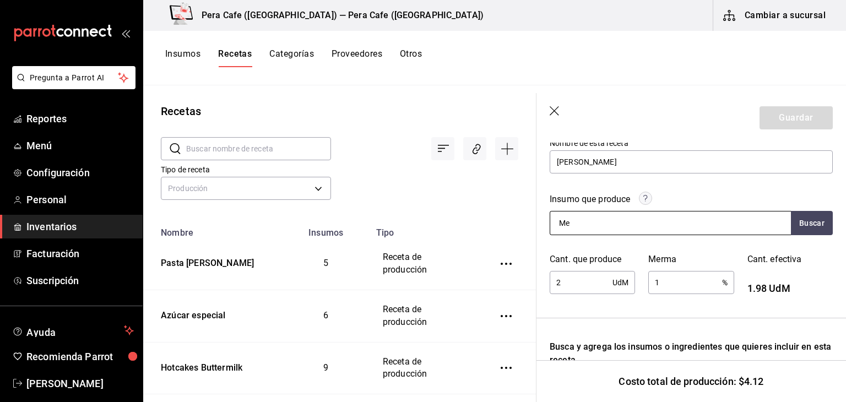
type input "M"
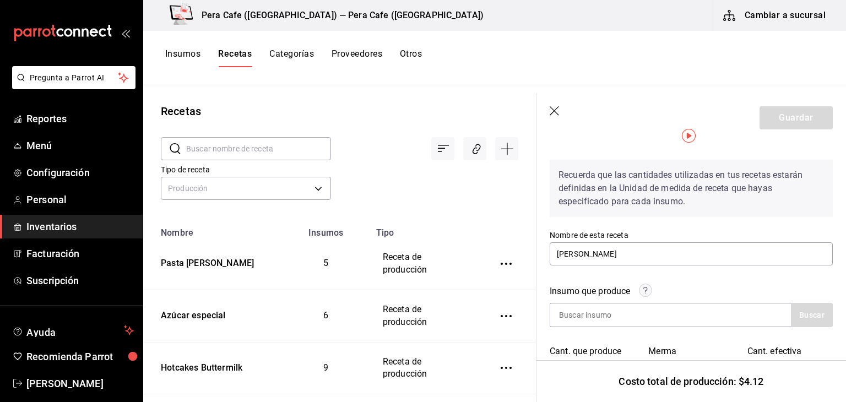
scroll to position [27, 0]
click at [793, 129] on header "Guardar" at bounding box center [690, 118] width 309 height 50
click at [557, 108] on icon "button" at bounding box center [555, 111] width 11 height 11
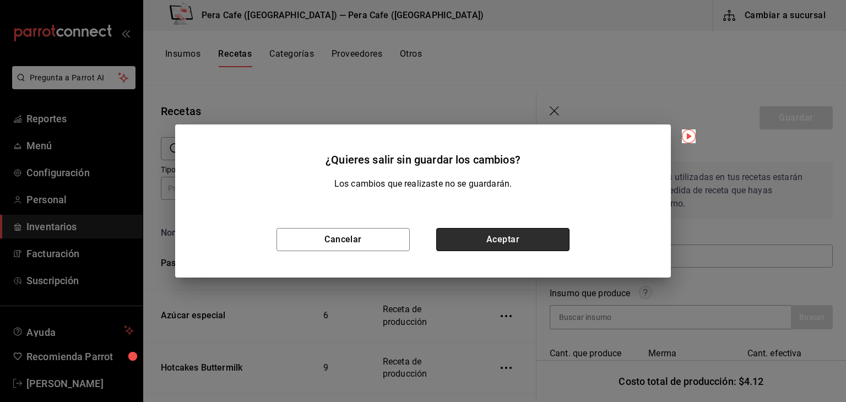
click at [546, 247] on button "Aceptar" at bounding box center [502, 239] width 133 height 23
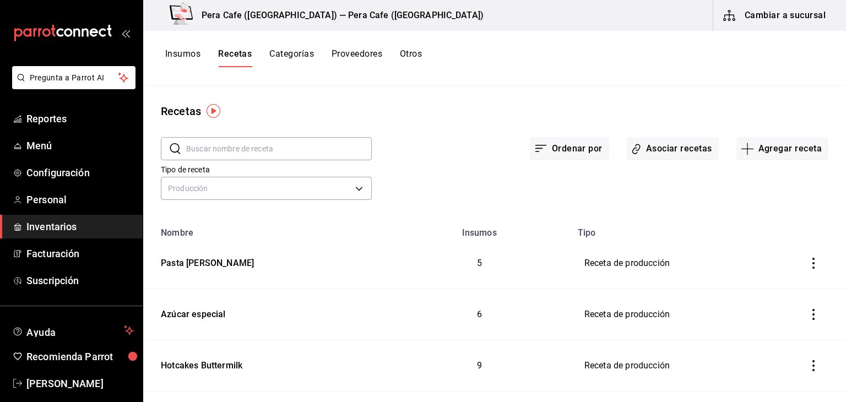
click at [808, 310] on icon "inventoriesTable" at bounding box center [813, 314] width 11 height 11
click at [788, 324] on li "Eliminar" at bounding box center [771, 329] width 93 height 31
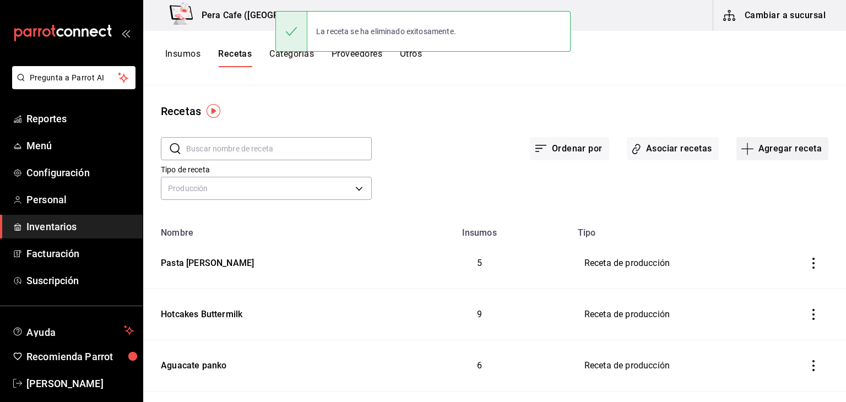
click at [769, 151] on button "Agregar receta" at bounding box center [782, 148] width 92 height 23
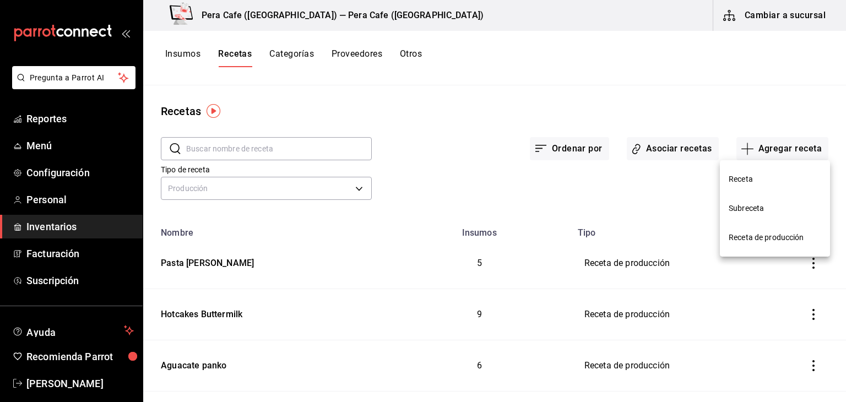
click at [753, 208] on span "Subreceta" at bounding box center [774, 209] width 93 height 12
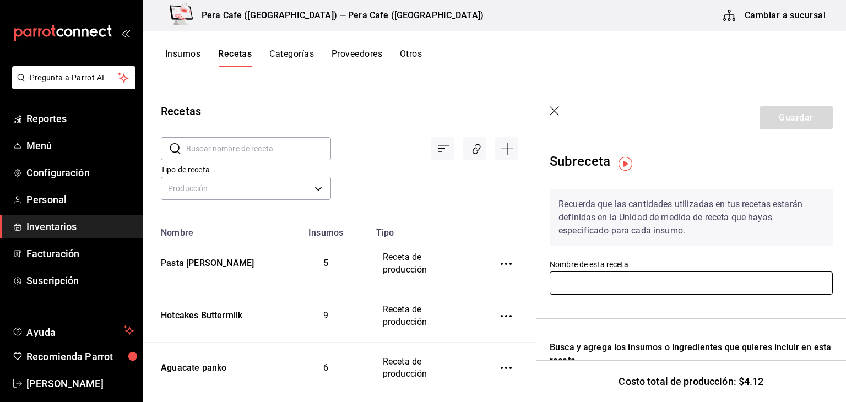
click at [585, 283] on input "text" at bounding box center [691, 282] width 283 height 23
type input "Azúcar especial"
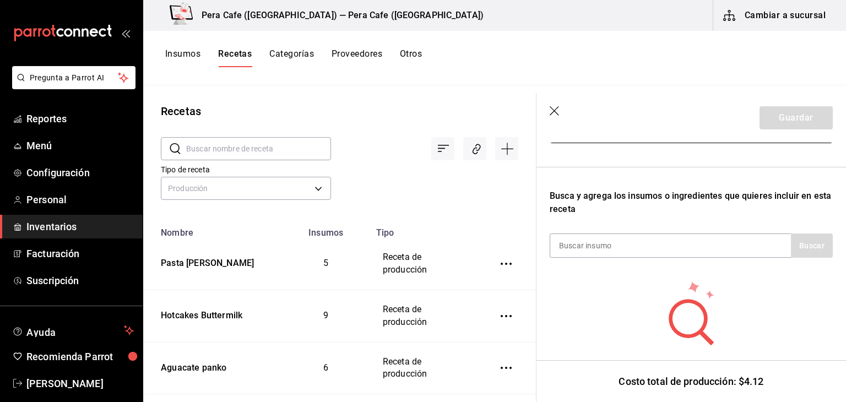
scroll to position [187, 0]
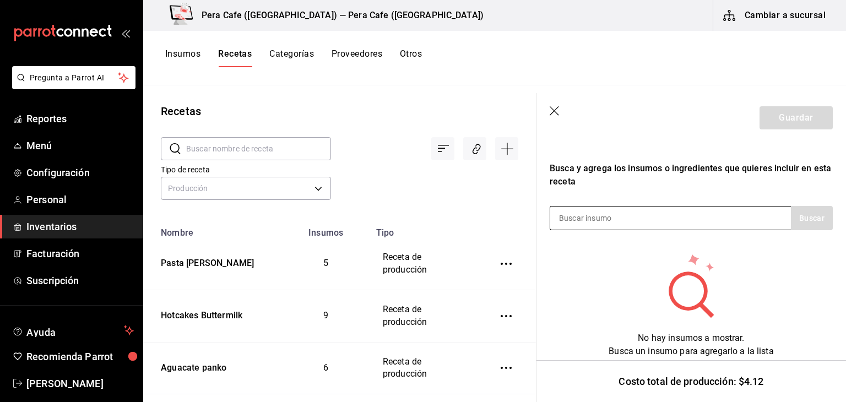
click at [583, 210] on input at bounding box center [605, 217] width 110 height 23
click at [693, 208] on div "Azúcar" at bounding box center [670, 218] width 241 height 24
click at [661, 210] on div "Azúcar" at bounding box center [670, 218] width 241 height 24
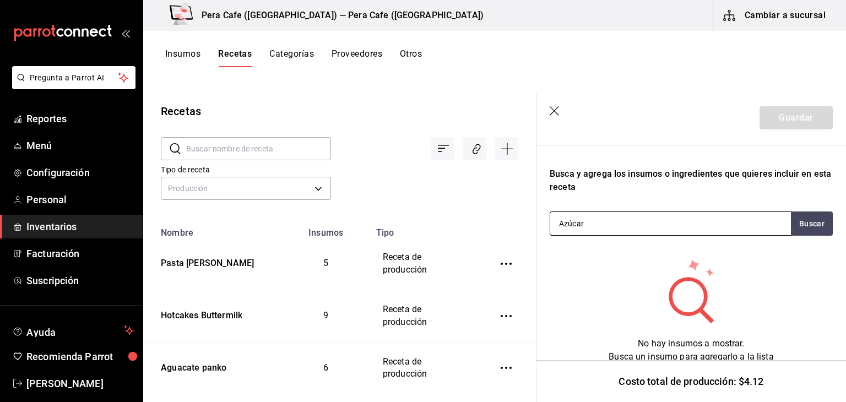
scroll to position [174, 0]
click at [654, 222] on input "Azúcar" at bounding box center [605, 222] width 110 height 23
type input "Azúcar espe"
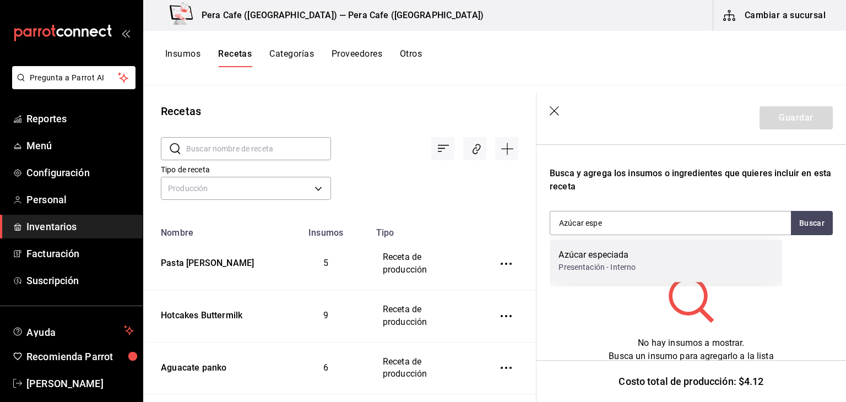
click at [645, 275] on div "Azúcar especiada Presentación - Interno" at bounding box center [666, 261] width 232 height 42
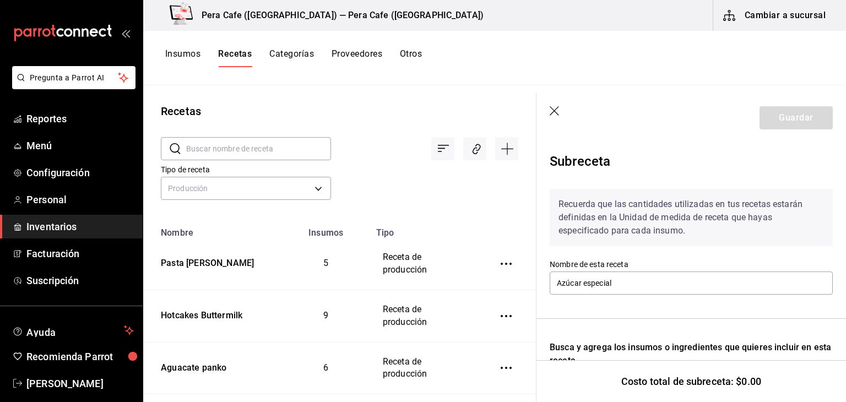
scroll to position [170, 0]
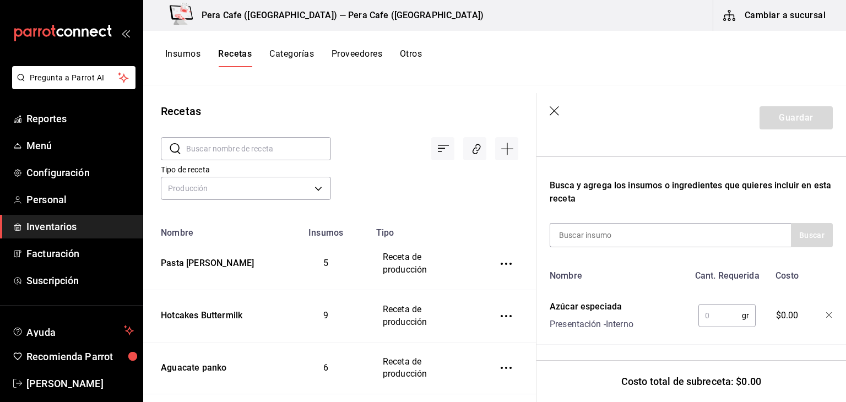
click at [714, 305] on input "text" at bounding box center [719, 315] width 43 height 22
click at [554, 112] on icon "button" at bounding box center [555, 111] width 11 height 11
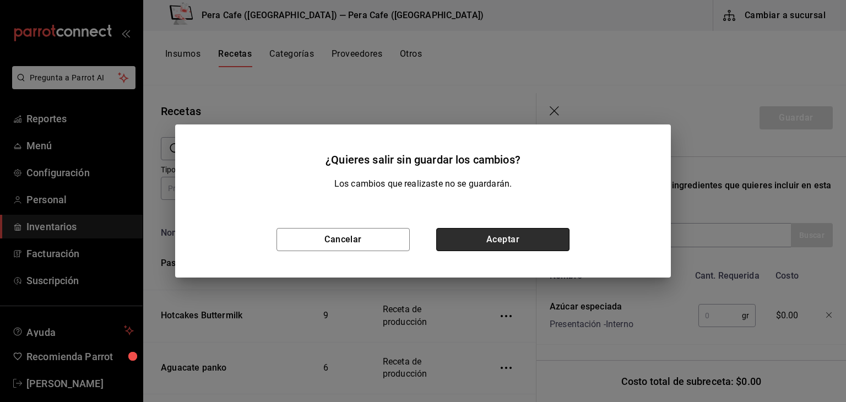
click at [512, 238] on button "Aceptar" at bounding box center [502, 239] width 133 height 23
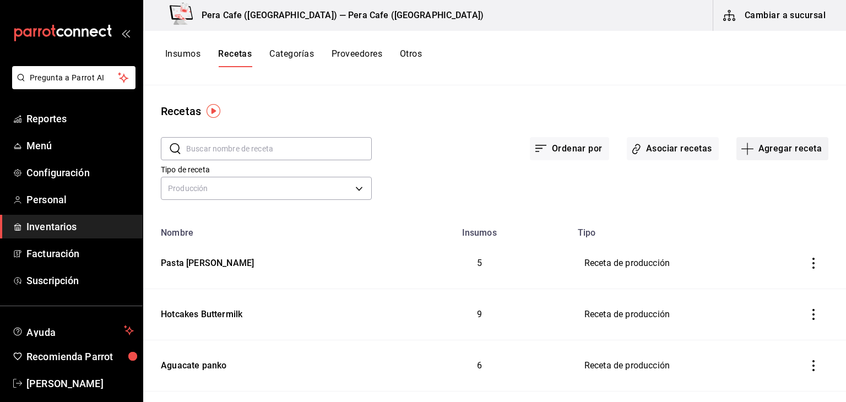
click at [753, 153] on button "Agregar receta" at bounding box center [782, 148] width 92 height 23
click at [762, 234] on span "Receta de producción" at bounding box center [774, 238] width 93 height 12
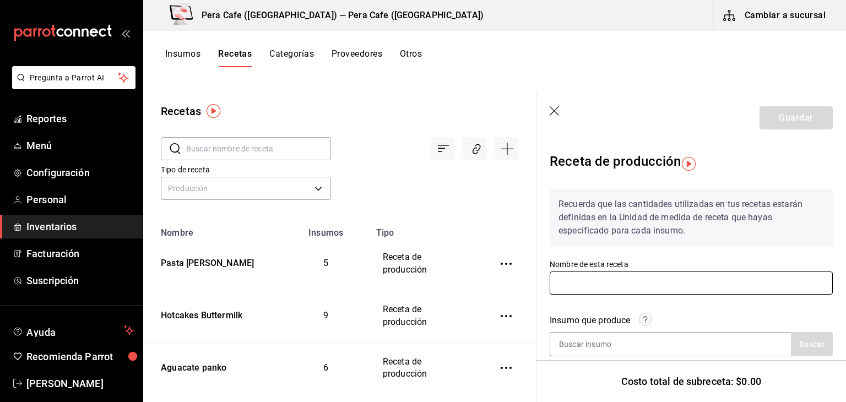
click at [648, 287] on input "text" at bounding box center [691, 282] width 283 height 23
type input "Mezcla Ulalá"
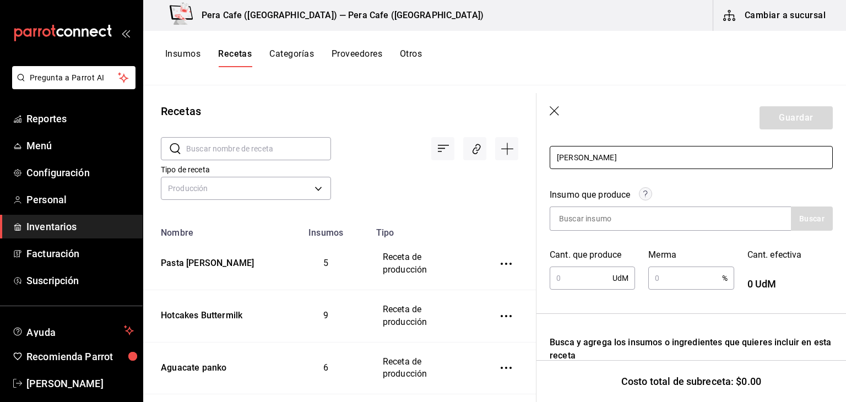
scroll to position [127, 0]
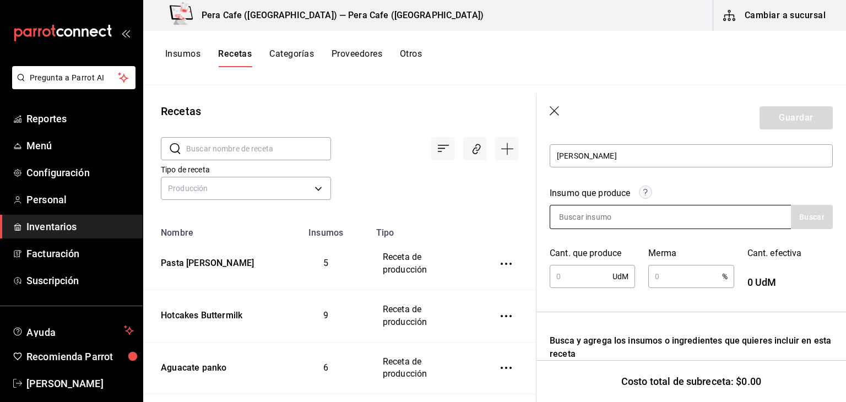
click at [595, 219] on input at bounding box center [605, 216] width 110 height 23
type input "M"
type input "u"
type input "m"
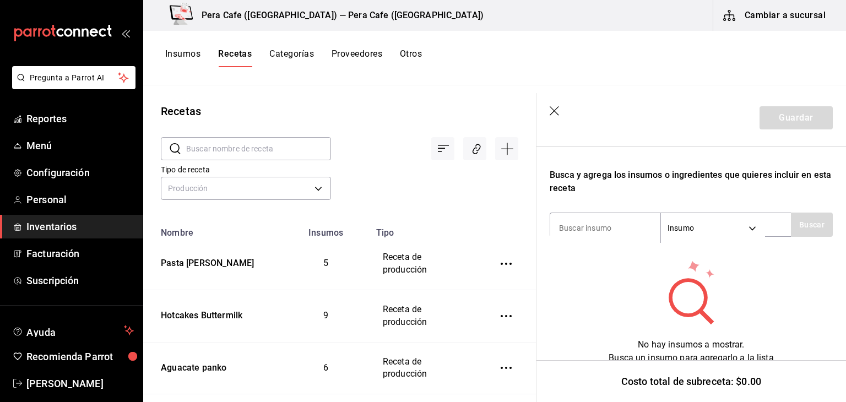
scroll to position [308, 0]
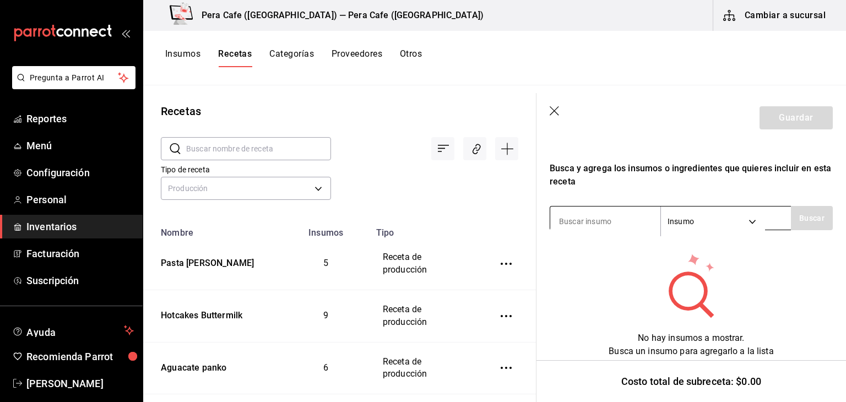
click at [645, 211] on input at bounding box center [605, 221] width 110 height 23
click at [676, 221] on body "Pregunta a Parrot AI Reportes Menú Configuración Personal Inventarios Facturaci…" at bounding box center [423, 197] width 846 height 394
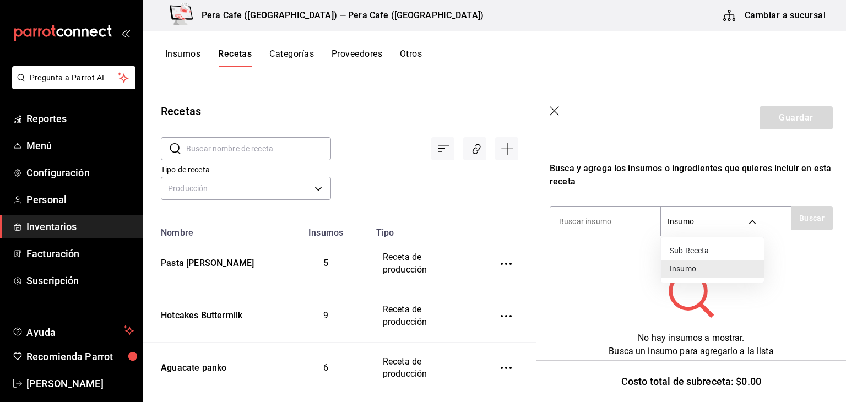
click at [686, 253] on li "Sub Receta" at bounding box center [712, 251] width 103 height 18
type input "SUBRECIPE"
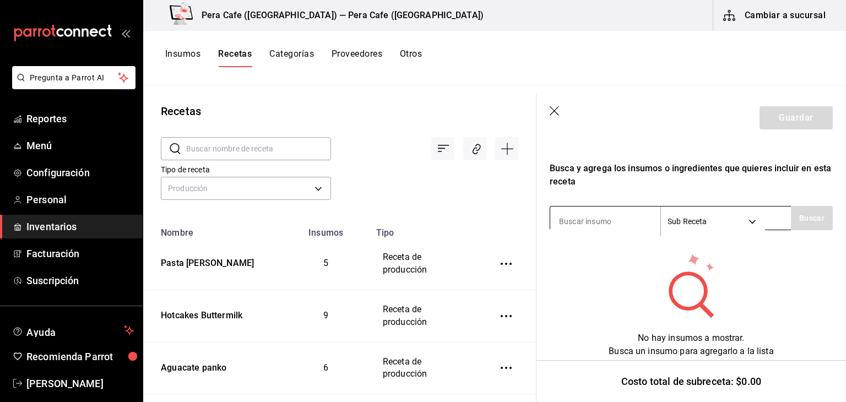
click at [608, 213] on input at bounding box center [605, 221] width 110 height 23
type input "a"
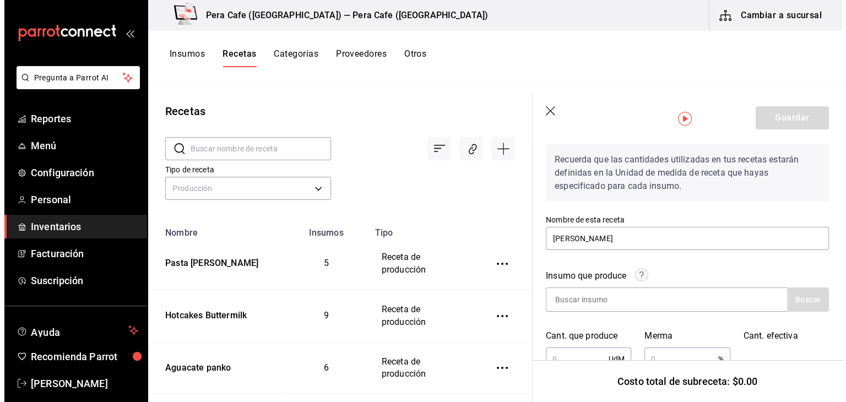
scroll to position [0, 0]
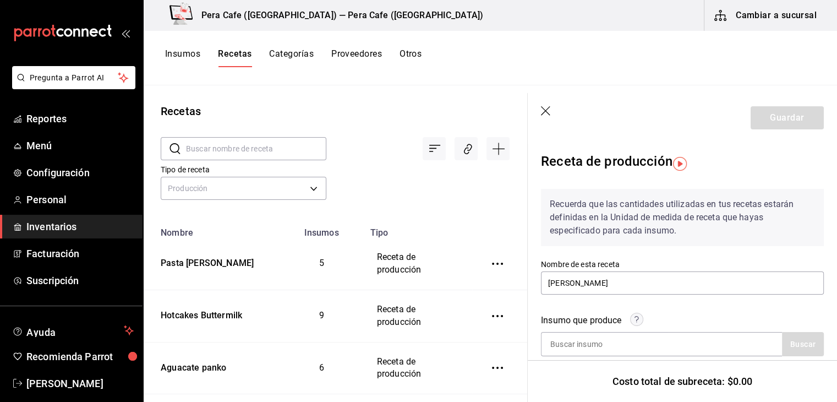
type input "Azúcar"
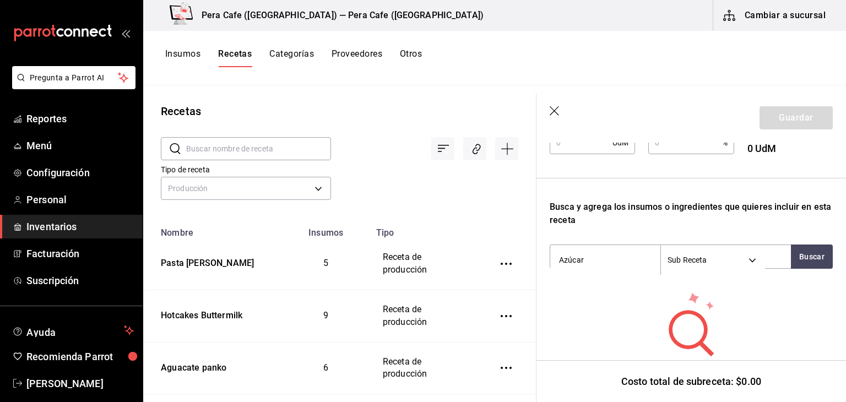
scroll to position [230, 0]
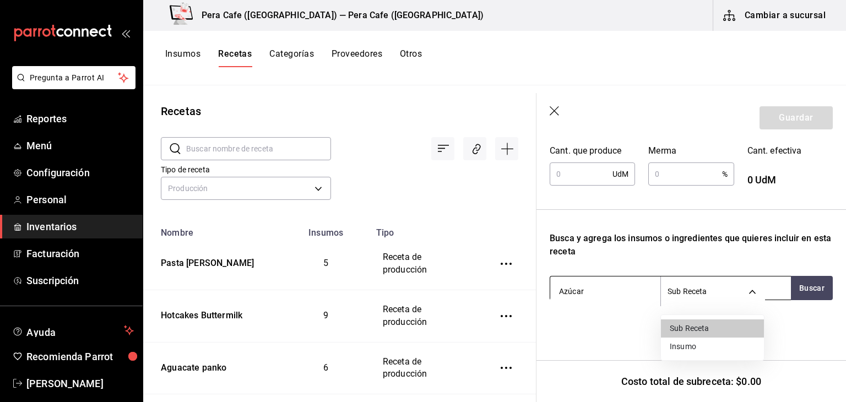
click at [675, 296] on body "Pregunta a Parrot AI Reportes Menú Configuración Personal Inventarios Facturaci…" at bounding box center [423, 197] width 846 height 394
click at [617, 350] on div at bounding box center [423, 201] width 846 height 402
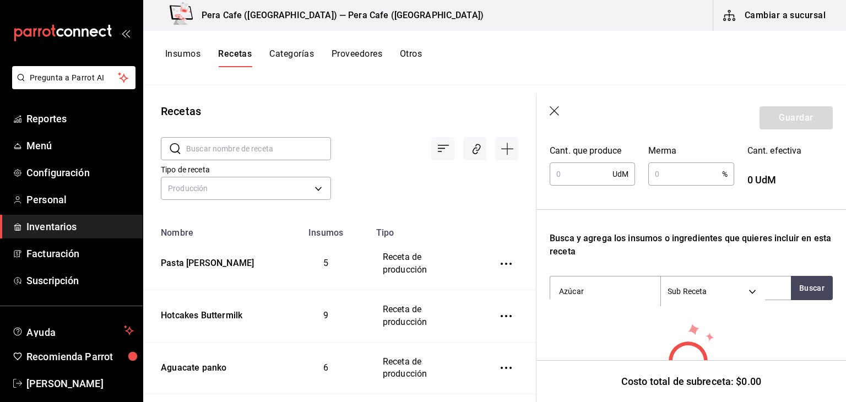
click at [554, 106] on icon "button" at bounding box center [555, 111] width 11 height 11
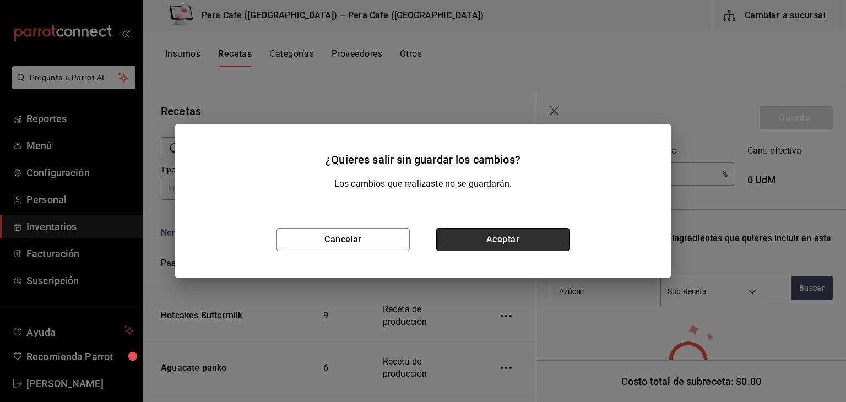
click at [525, 231] on button "Aceptar" at bounding box center [502, 239] width 133 height 23
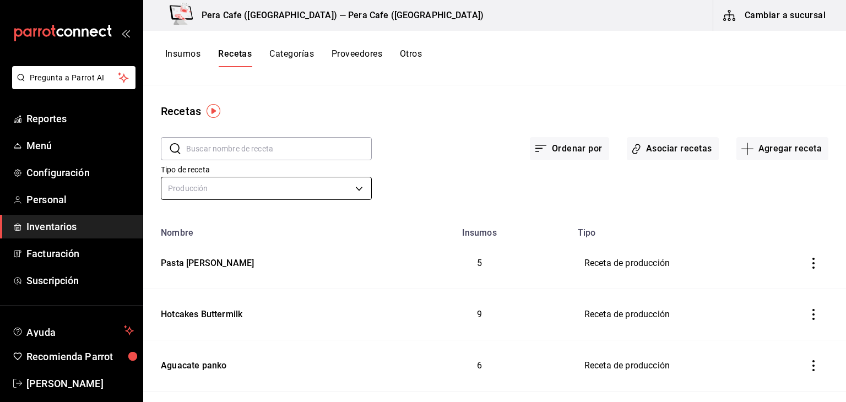
click at [346, 186] on body "Pregunta a Parrot AI Reportes Menú Configuración Personal Inventarios Facturaci…" at bounding box center [423, 197] width 846 height 394
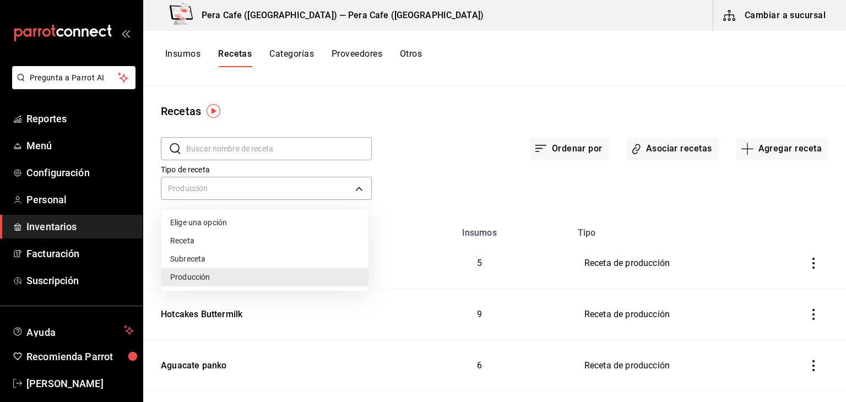
click at [302, 148] on div at bounding box center [423, 201] width 846 height 402
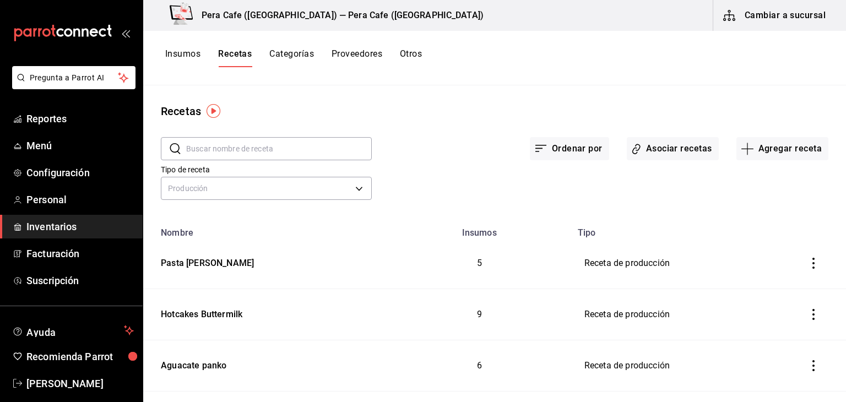
drag, startPoint x: 302, startPoint y: 148, endPoint x: 251, endPoint y: 148, distance: 51.2
click at [251, 148] on input "text" at bounding box center [279, 149] width 186 height 22
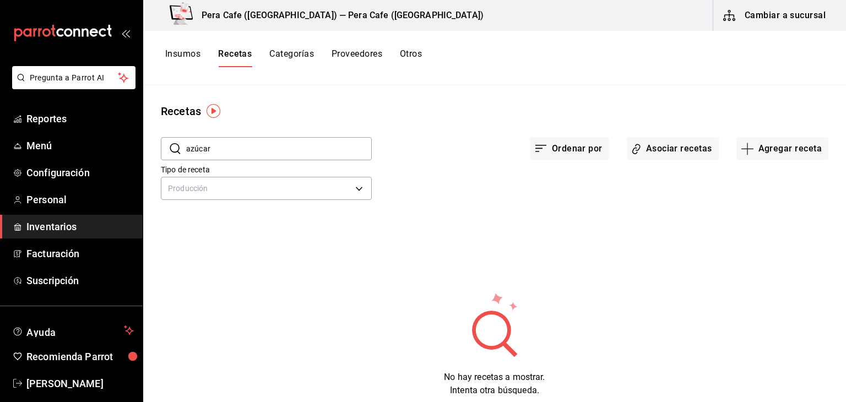
type input "azúcar"
click at [296, 150] on input "azúcar" at bounding box center [279, 149] width 186 height 22
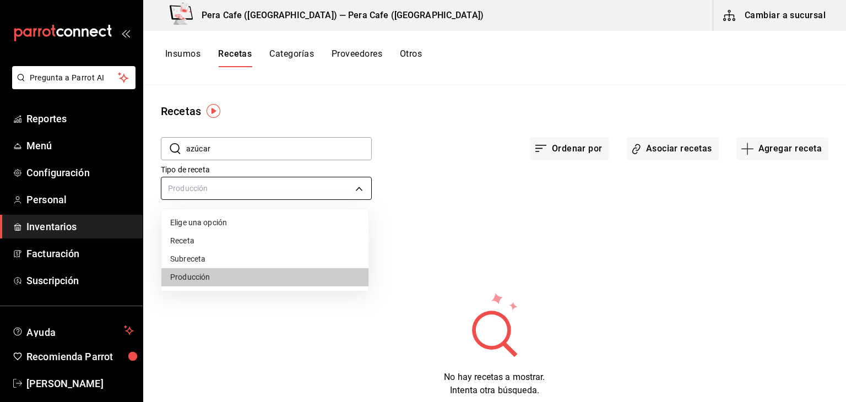
click at [352, 187] on body "Pregunta a Parrot AI Reportes Menú Configuración Personal Inventarios Facturaci…" at bounding box center [423, 197] width 846 height 394
click at [332, 258] on li "Subreceta" at bounding box center [264, 259] width 207 height 18
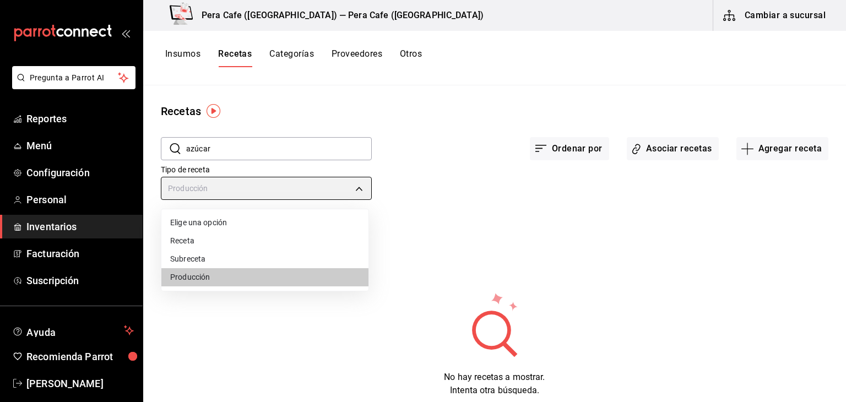
type input "SUBRECIPE"
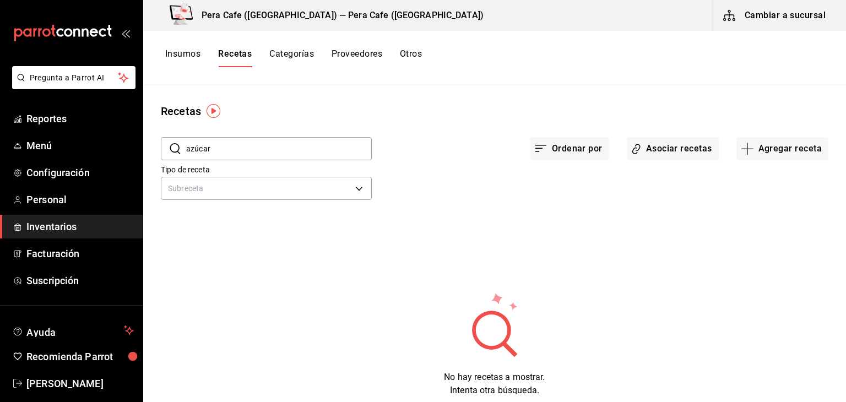
click at [302, 145] on input "azúcar" at bounding box center [279, 149] width 186 height 22
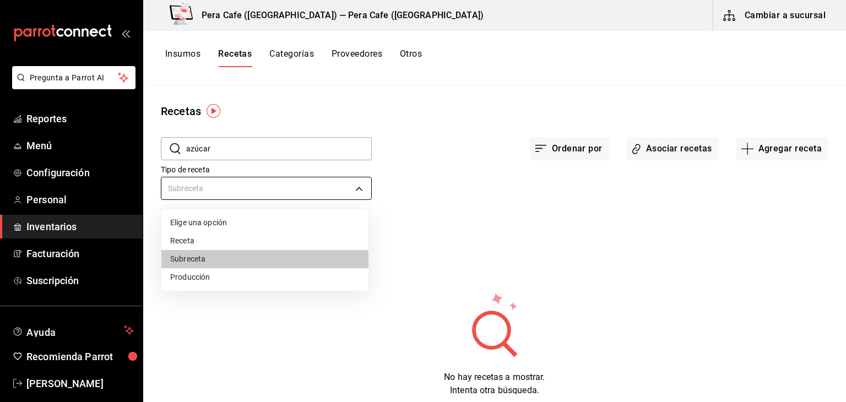
click at [273, 190] on body "Pregunta a Parrot AI Reportes Menú Configuración Personal Inventarios Facturaci…" at bounding box center [423, 197] width 846 height 394
click at [774, 153] on div at bounding box center [423, 201] width 846 height 402
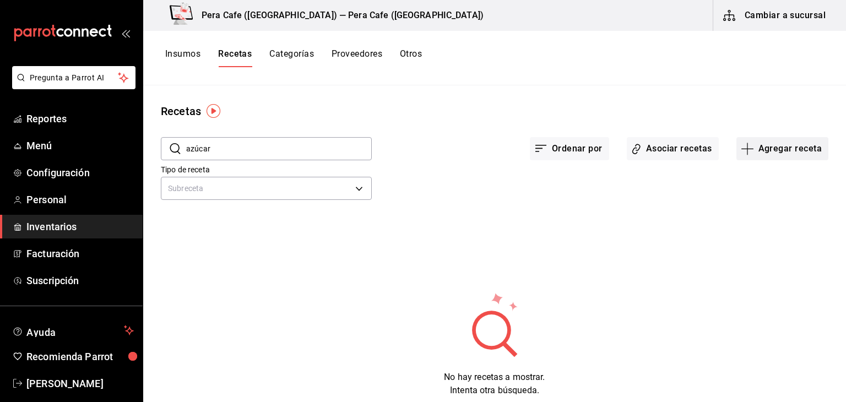
click at [765, 146] on button "Agregar receta" at bounding box center [782, 148] width 92 height 23
click at [744, 208] on span "Subreceta" at bounding box center [774, 209] width 93 height 12
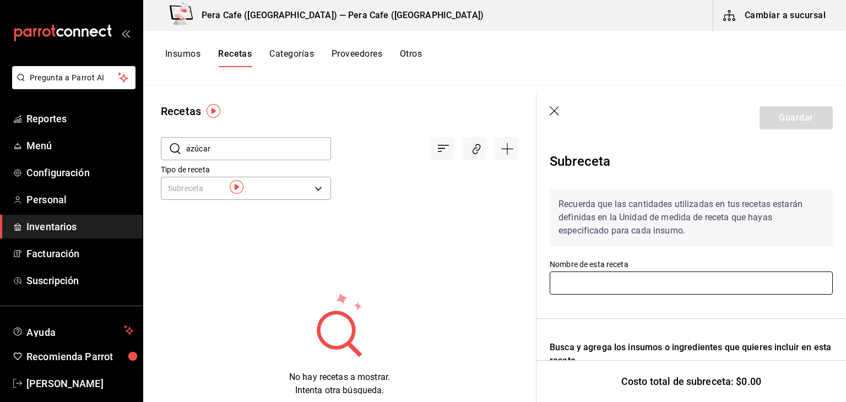
click at [698, 290] on input "text" at bounding box center [691, 282] width 283 height 23
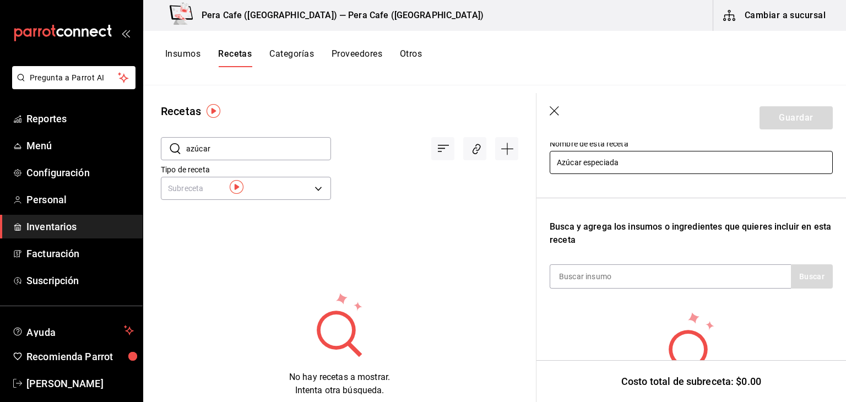
scroll to position [187, 0]
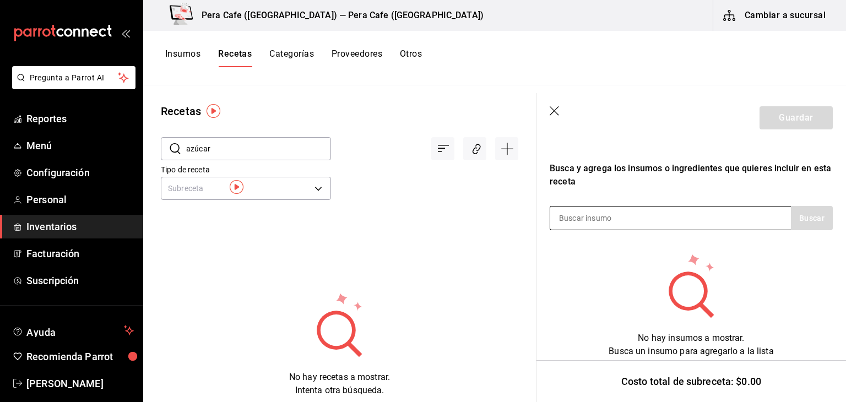
type input "Azúcar especiada"
click at [644, 209] on input at bounding box center [605, 217] width 110 height 23
type input "Azúcar"
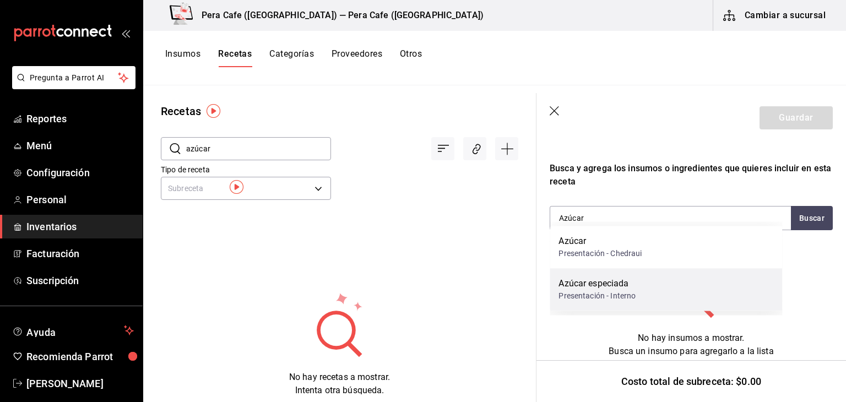
click at [659, 292] on div "Azúcar especiada Presentación - Interno" at bounding box center [666, 289] width 232 height 42
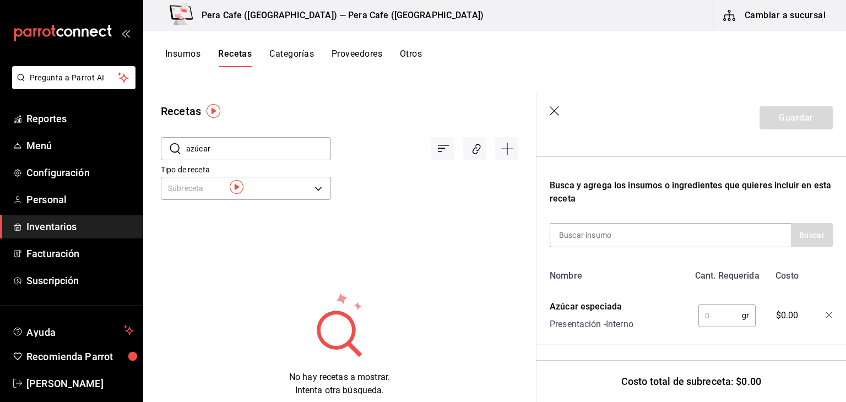
click at [704, 307] on input "text" at bounding box center [719, 315] width 43 height 22
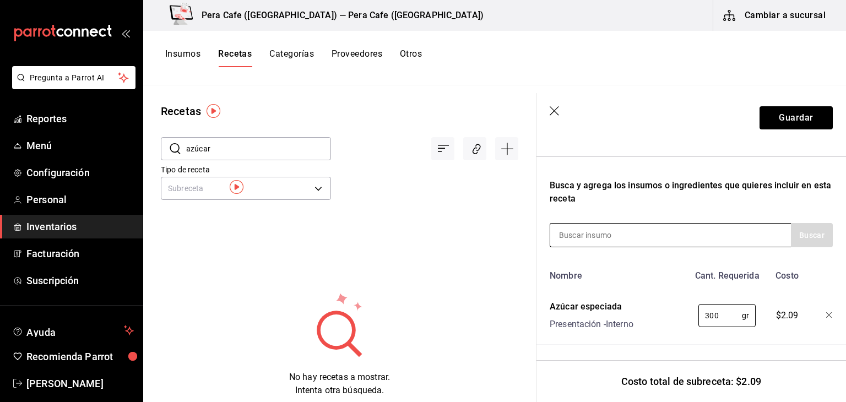
type input "300"
click at [645, 229] on input at bounding box center [605, 235] width 110 height 23
type input "Anis"
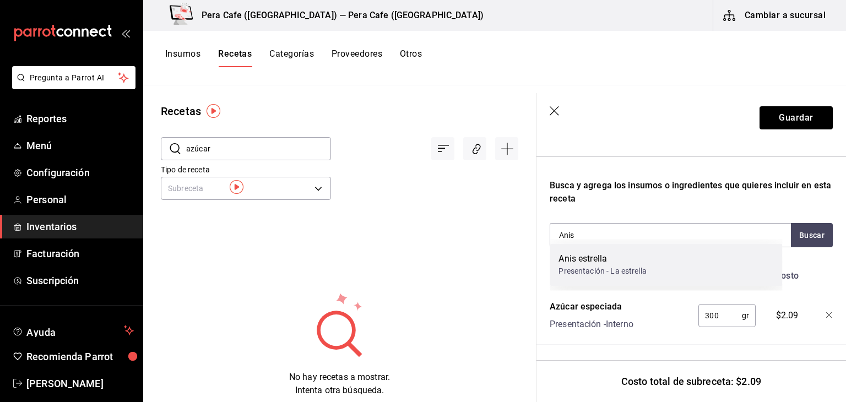
click at [634, 263] on div "Anis estrella" at bounding box center [602, 258] width 88 height 13
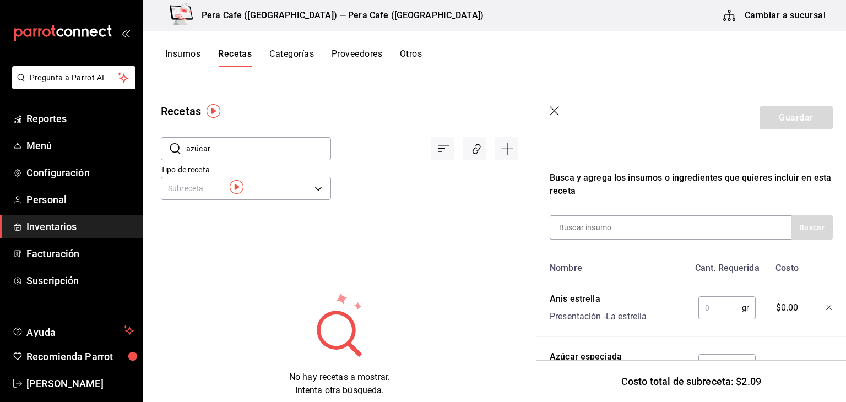
click at [714, 309] on input "text" at bounding box center [719, 308] width 43 height 22
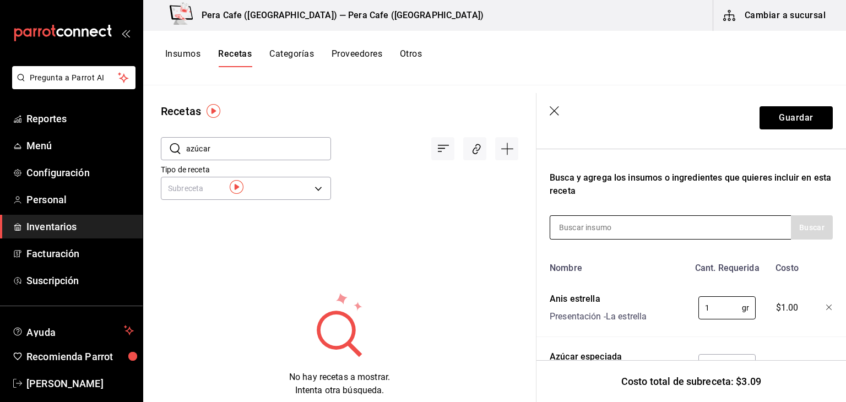
type input "1"
click at [669, 232] on div at bounding box center [670, 227] width 241 height 24
click at [626, 230] on input at bounding box center [605, 227] width 110 height 23
type input "canela"
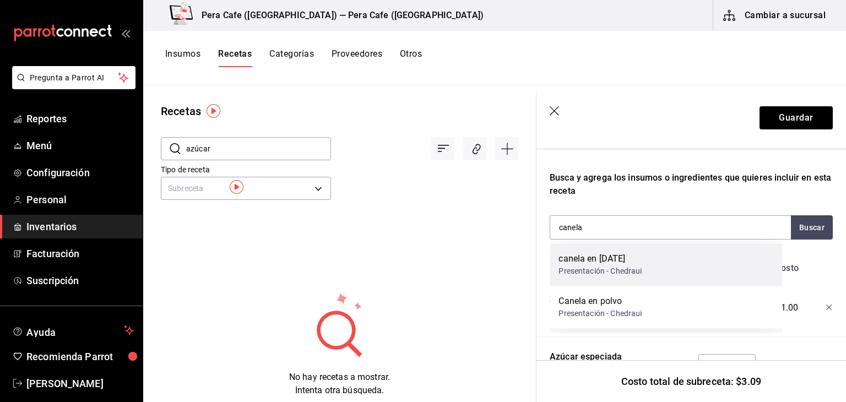
click at [626, 274] on div "Presentación - Chedraui" at bounding box center [599, 271] width 83 height 12
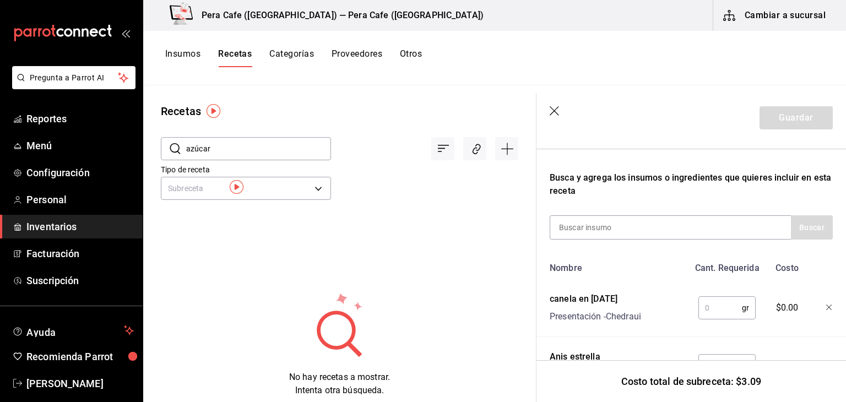
click at [713, 310] on input "text" at bounding box center [719, 308] width 43 height 22
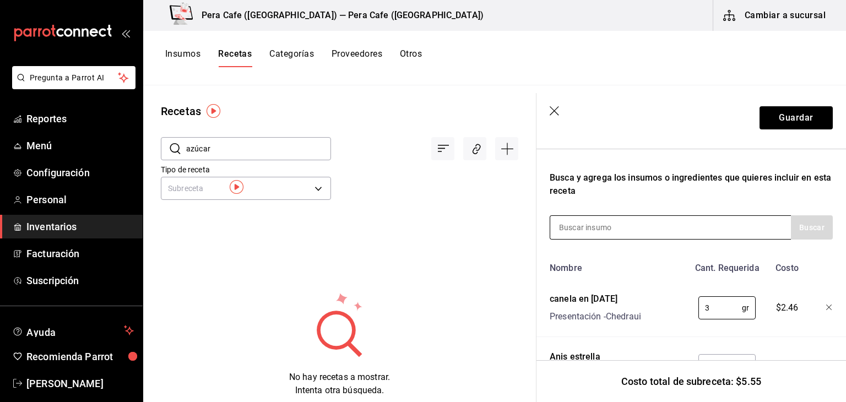
type input "3"
click at [646, 227] on input at bounding box center [605, 227] width 110 height 23
type input "canela"
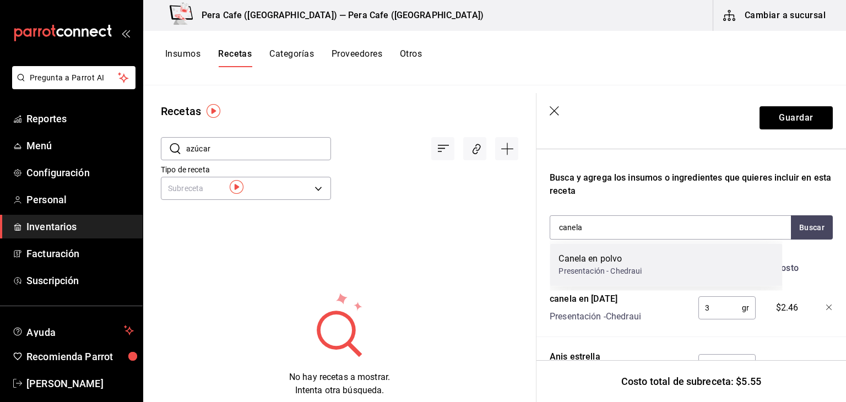
click at [645, 260] on div "Canela en polvo Presentación - Chedraui" at bounding box center [666, 264] width 232 height 42
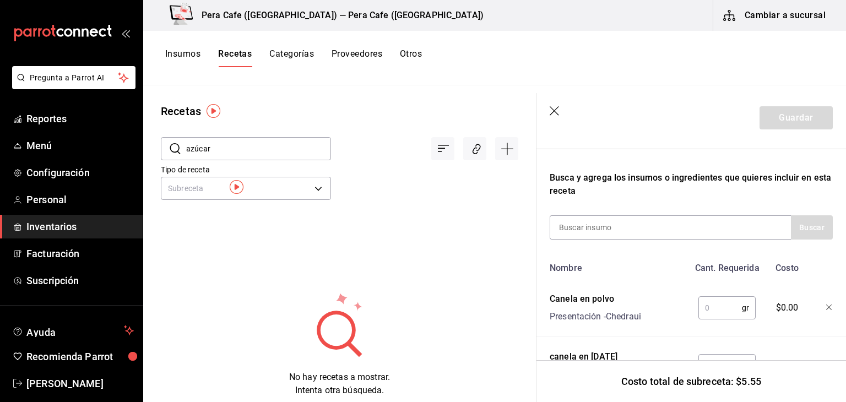
click at [714, 313] on input "text" at bounding box center [719, 308] width 43 height 22
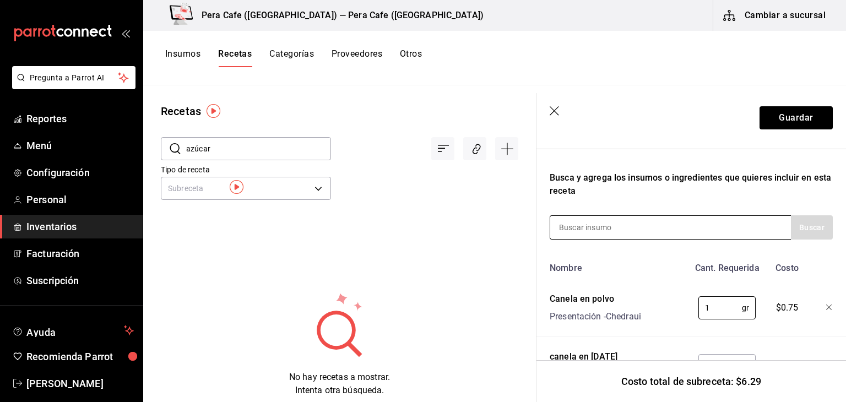
type input "1"
click at [670, 231] on div at bounding box center [670, 227] width 241 height 24
click at [566, 229] on input at bounding box center [605, 227] width 110 height 23
type input "Cardamomo"
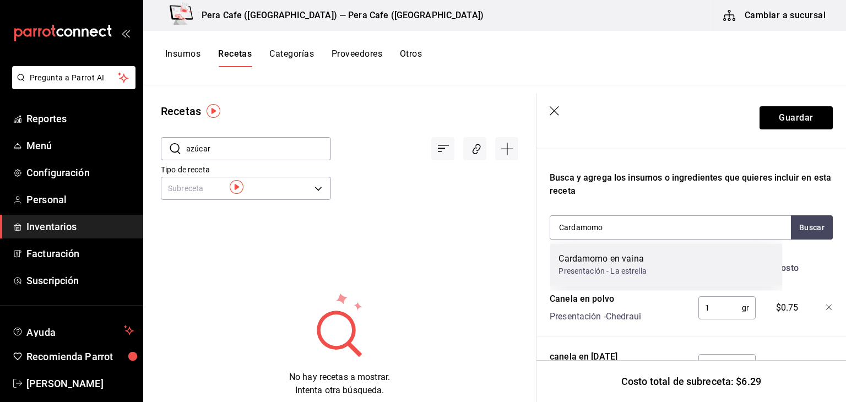
click at [600, 275] on div "Presentación - La estrella" at bounding box center [602, 271] width 88 height 12
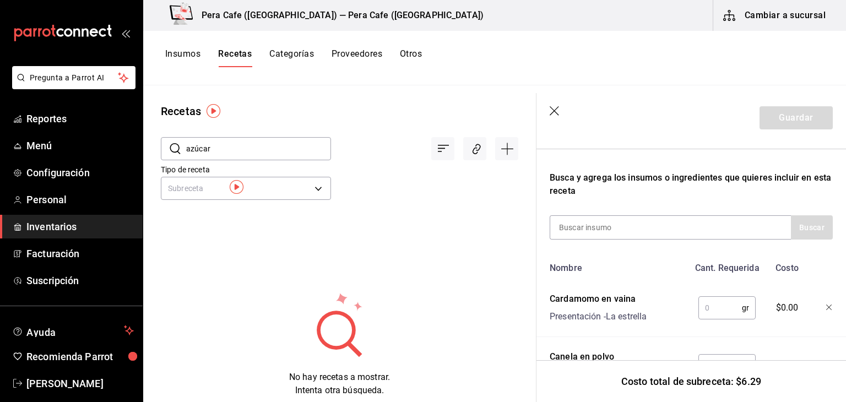
click at [719, 308] on input "text" at bounding box center [719, 308] width 43 height 22
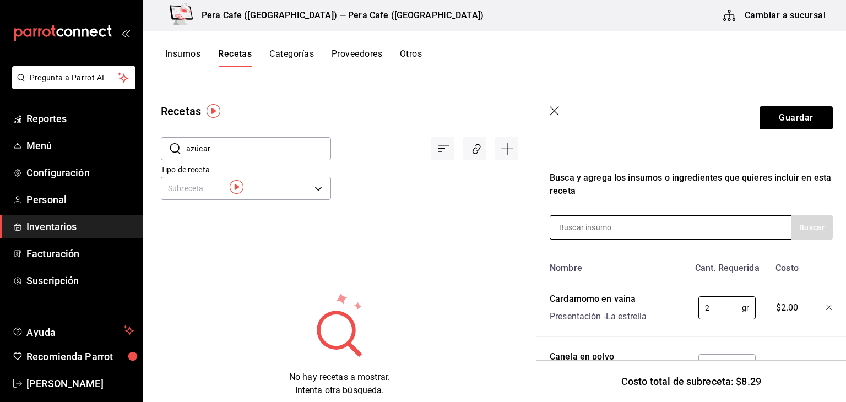
type input "2"
click at [672, 230] on div at bounding box center [670, 227] width 241 height 24
drag, startPoint x: 672, startPoint y: 230, endPoint x: 572, endPoint y: 234, distance: 99.8
click at [572, 234] on input at bounding box center [605, 227] width 110 height 23
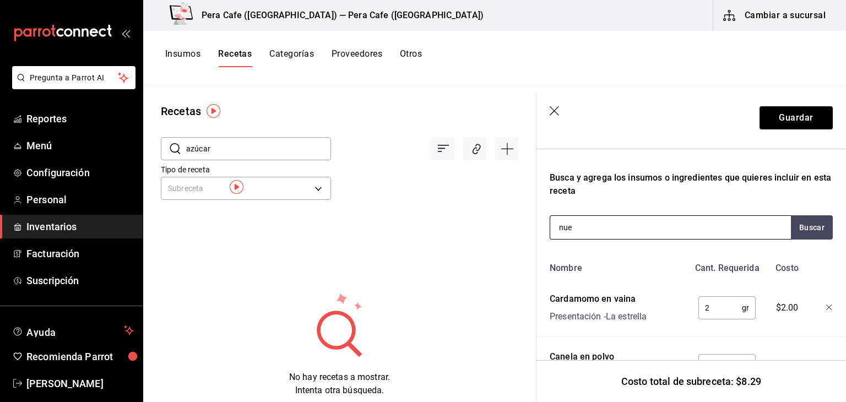
type input "nuez"
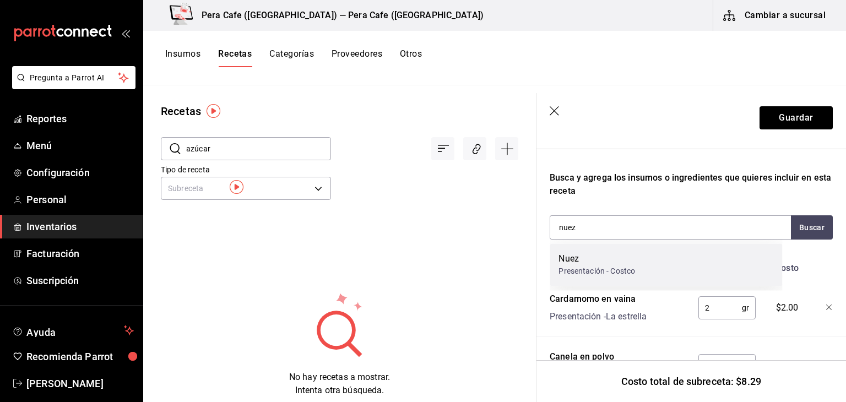
click at [611, 279] on div "Nuez Presentación - Costco" at bounding box center [666, 264] width 232 height 42
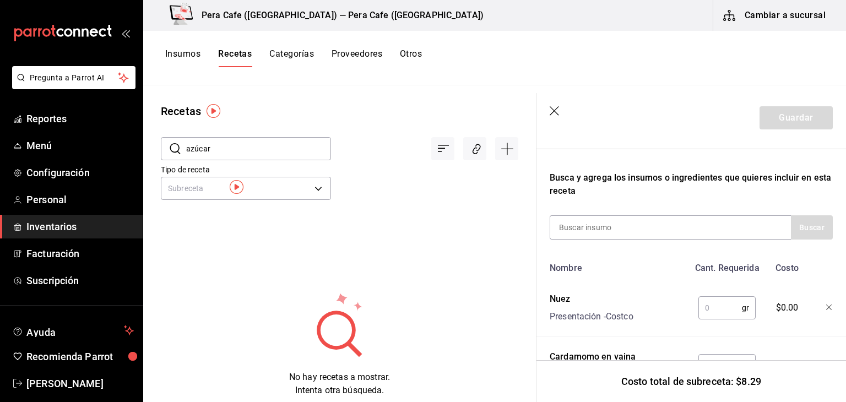
click at [716, 309] on input "text" at bounding box center [719, 308] width 43 height 22
type input "1"
click at [800, 124] on button "Guardar" at bounding box center [795, 117] width 73 height 23
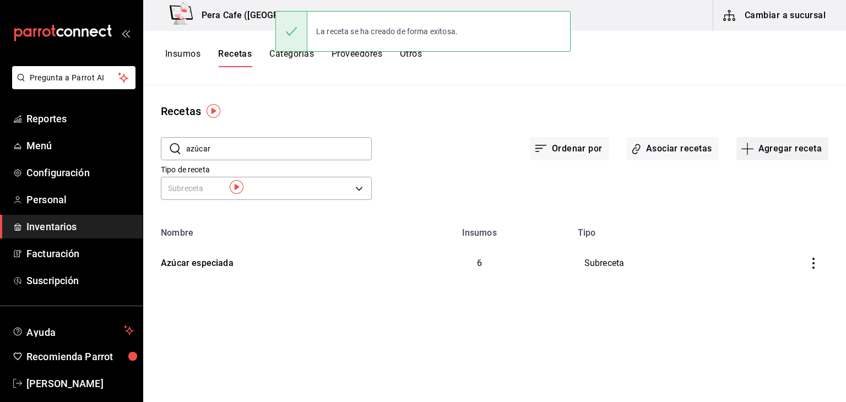
click at [764, 150] on button "Agregar receta" at bounding box center [782, 148] width 92 height 23
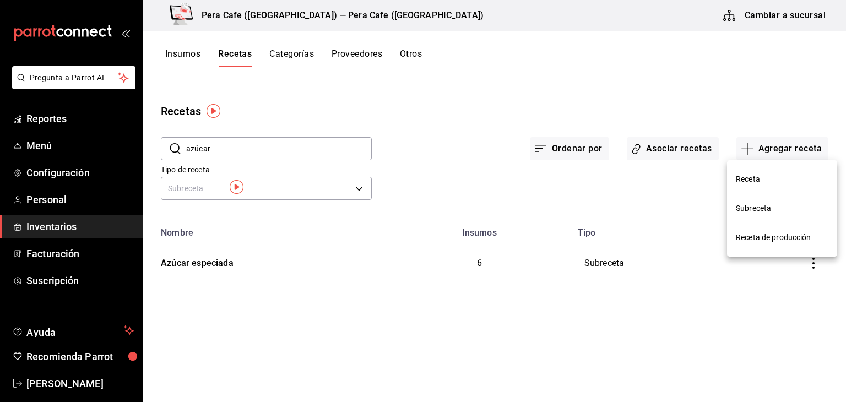
click at [752, 238] on span "Receta de producción" at bounding box center [782, 238] width 93 height 12
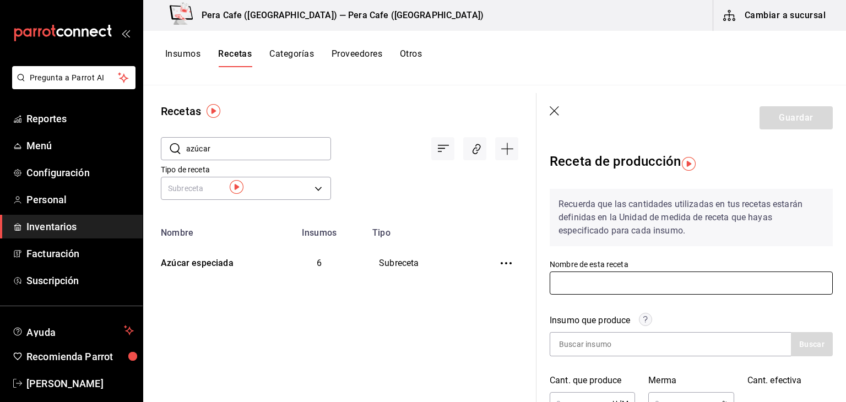
click at [650, 287] on input "text" at bounding box center [691, 282] width 283 height 23
type input "Mezcla Ulalá"
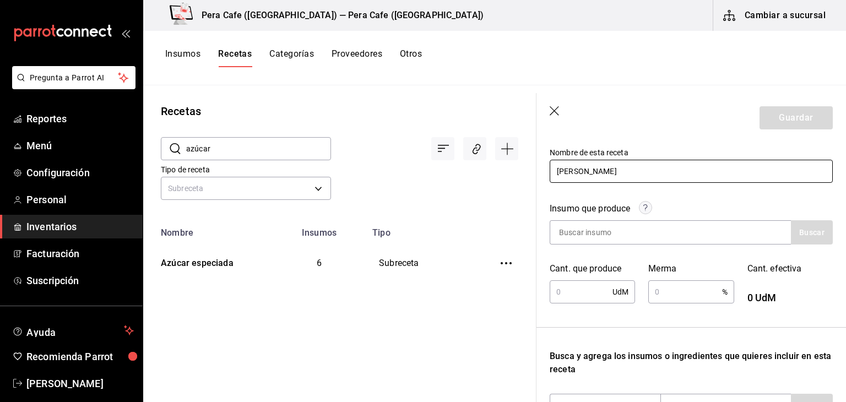
scroll to position [114, 0]
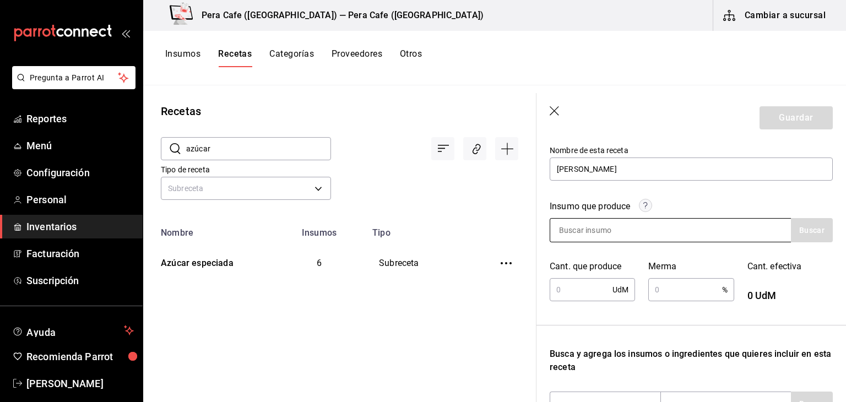
click at [575, 234] on input at bounding box center [605, 230] width 110 height 23
click at [562, 288] on input "text" at bounding box center [581, 290] width 63 height 22
type input "2"
click at [685, 318] on div "Recuerda que las cantidades utilizadas en tus recetas estarán definidas en la U…" at bounding box center [691, 304] width 283 height 477
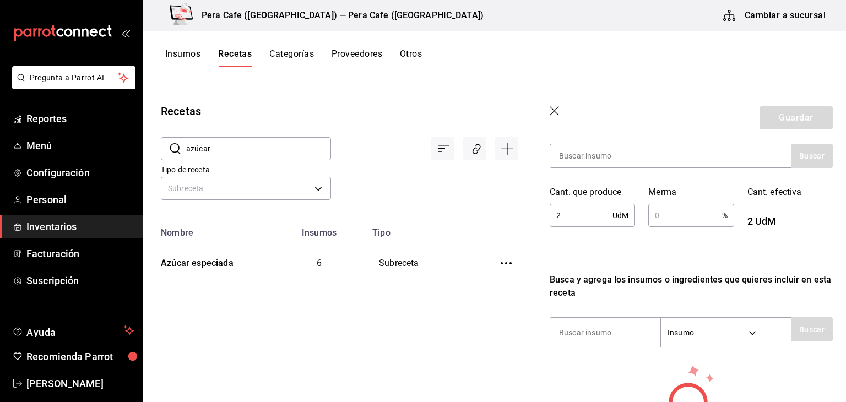
scroll to position [224, 0]
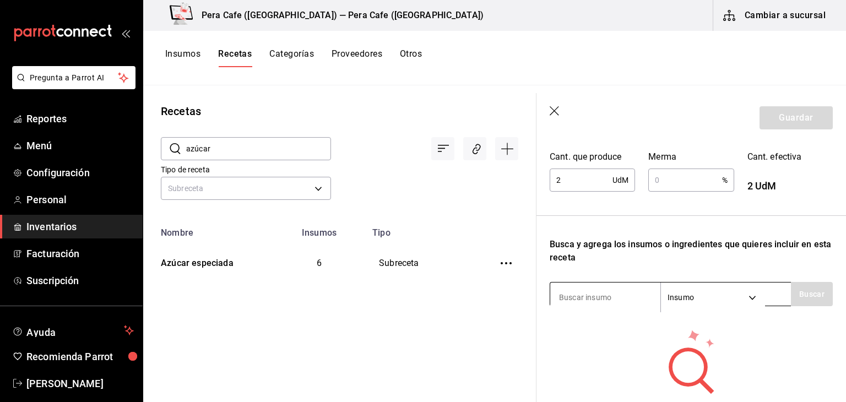
click at [614, 295] on input at bounding box center [605, 297] width 110 height 23
type input "azucar"
click at [679, 304] on body "Pregunta a Parrot AI Reportes Menú Configuración Personal Inventarios Facturaci…" at bounding box center [423, 197] width 846 height 394
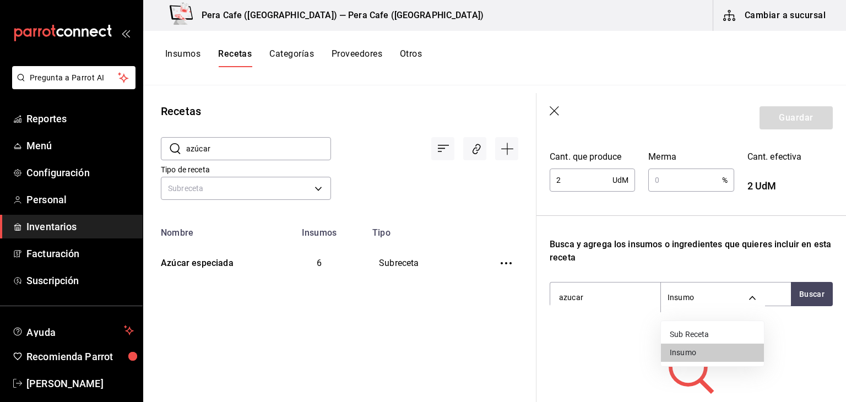
click at [674, 324] on ul "Sub Receta Insumo" at bounding box center [712, 343] width 103 height 45
click at [677, 335] on li "Sub Receta" at bounding box center [712, 334] width 103 height 18
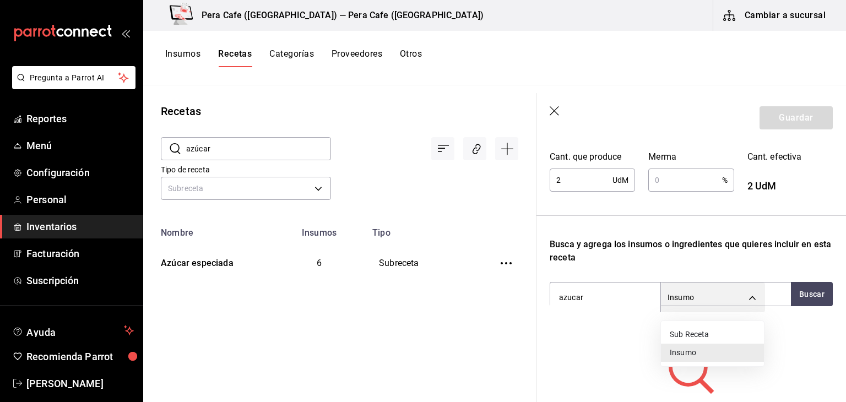
type input "SUBRECIPE"
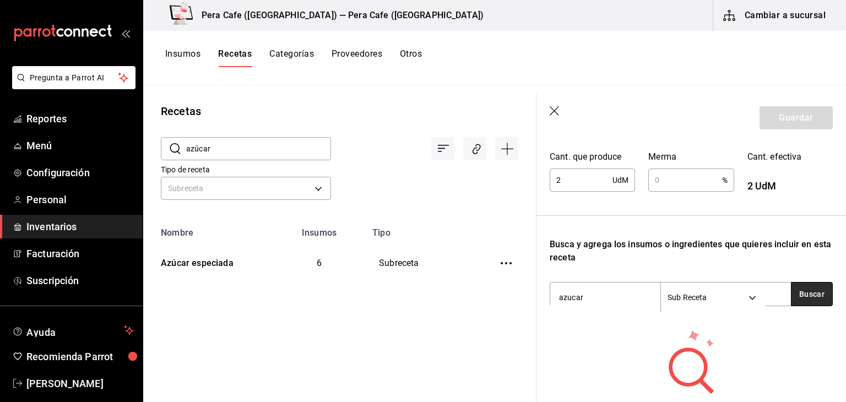
click at [802, 295] on button "Buscar" at bounding box center [812, 294] width 42 height 24
click at [793, 296] on button "Buscar" at bounding box center [812, 294] width 42 height 24
click at [595, 300] on input "azucar" at bounding box center [605, 297] width 110 height 23
type input "a"
type input "Azúcar"
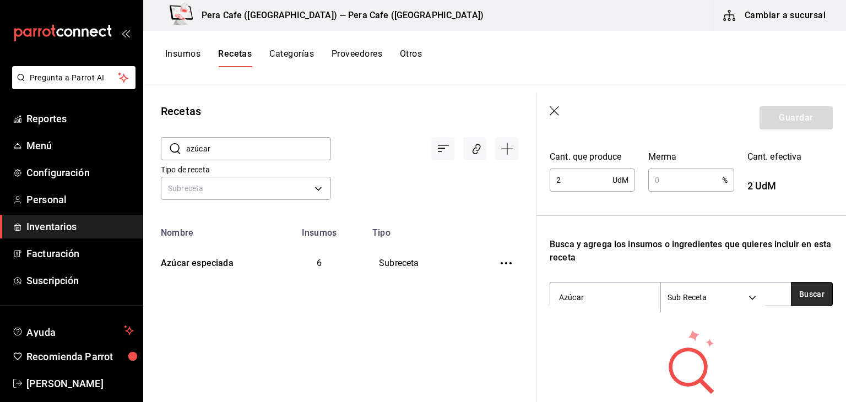
click at [804, 294] on button "Buscar" at bounding box center [812, 294] width 42 height 24
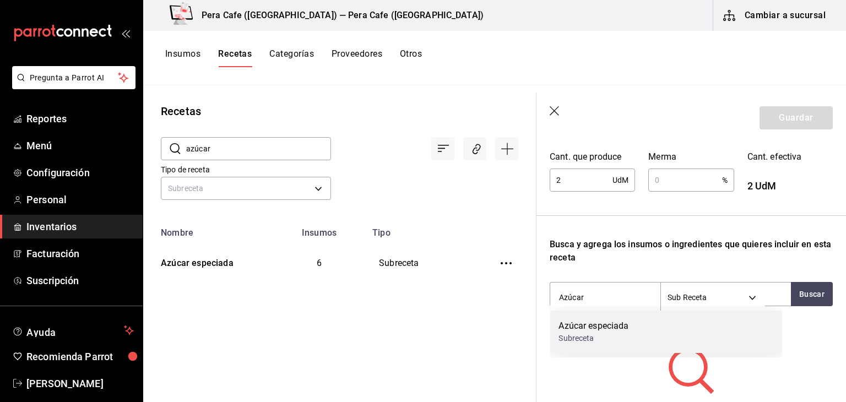
click at [719, 326] on div "Azúcar especiada Subreceta" at bounding box center [666, 332] width 232 height 42
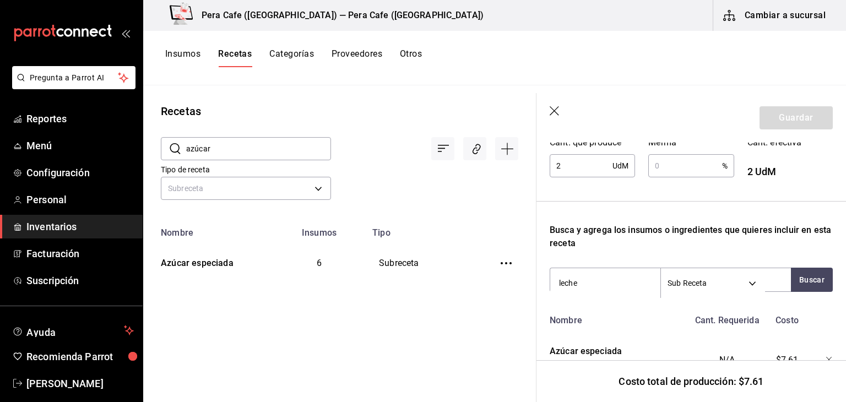
scroll to position [236, 0]
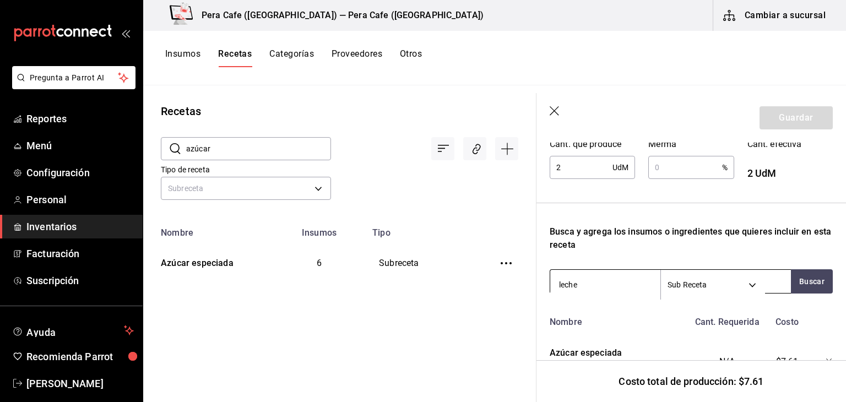
type input "leche"
click at [718, 281] on body "Pregunta a Parrot AI Reportes Menú Configuración Personal Inventarios Facturaci…" at bounding box center [423, 197] width 846 height 394
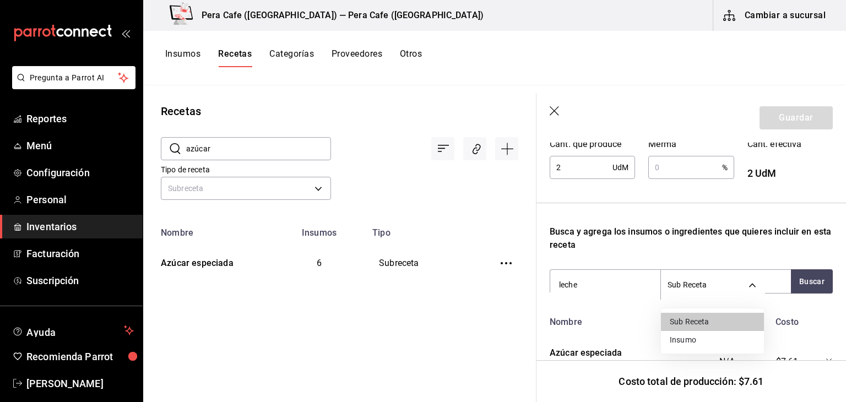
click at [709, 336] on li "Insumo" at bounding box center [712, 340] width 103 height 18
type input "SUPPLY"
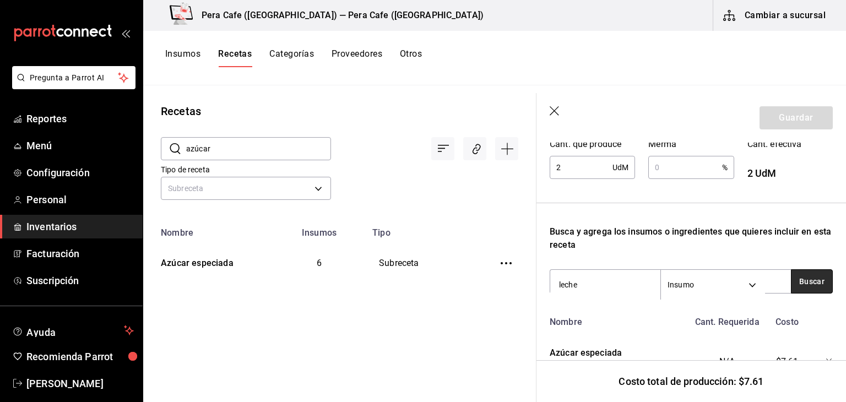
click at [804, 284] on button "Buscar" at bounding box center [812, 281] width 42 height 24
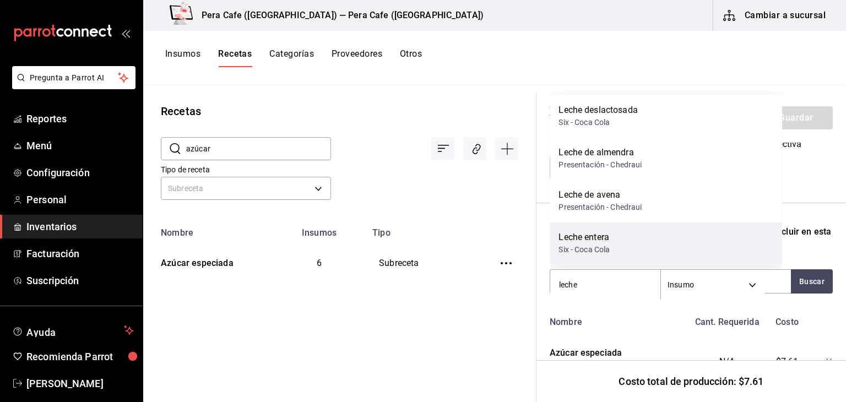
click at [676, 235] on div "Leche entera Six - Coca Cola" at bounding box center [666, 243] width 232 height 42
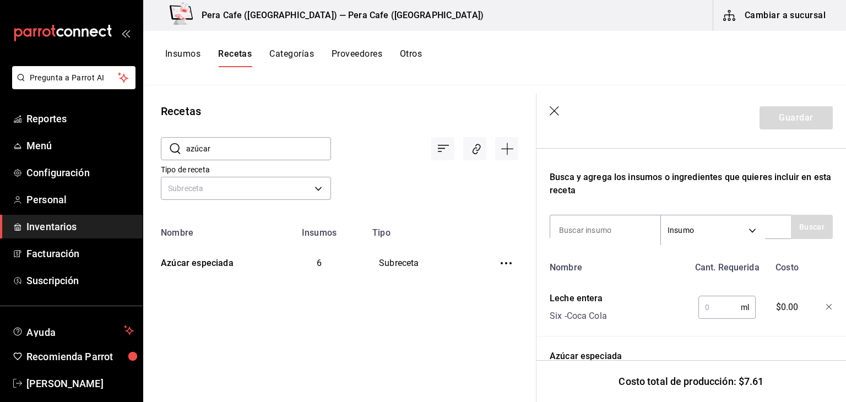
scroll to position [295, 0]
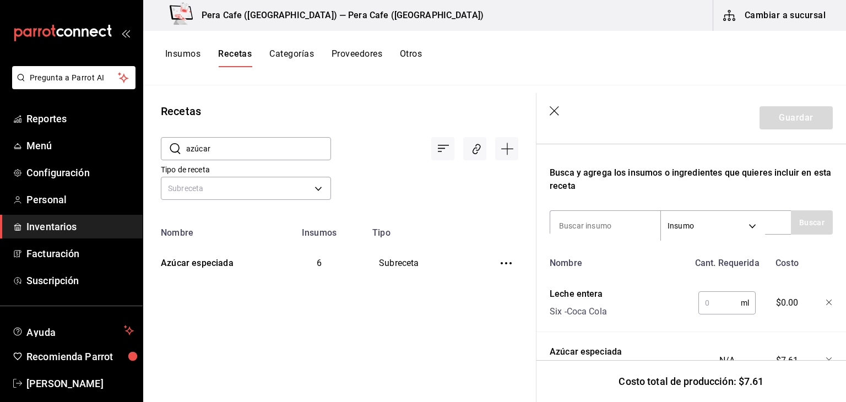
click at [716, 301] on input "text" at bounding box center [719, 303] width 42 height 22
type input "40"
click at [602, 228] on input at bounding box center [605, 225] width 110 height 23
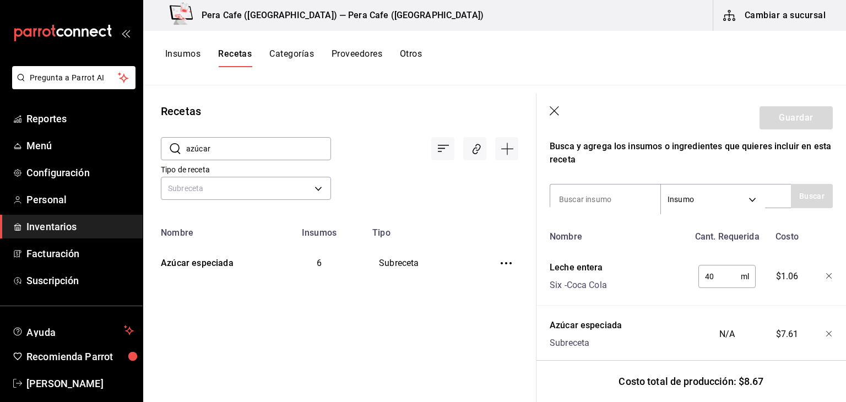
scroll to position [319, 0]
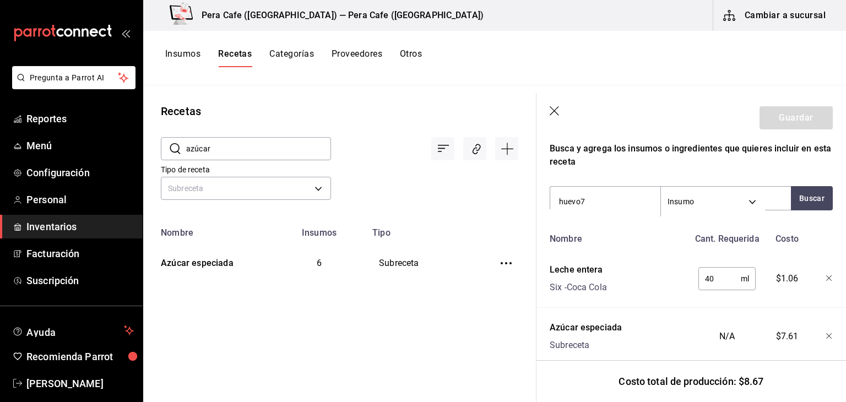
type input "huevo"
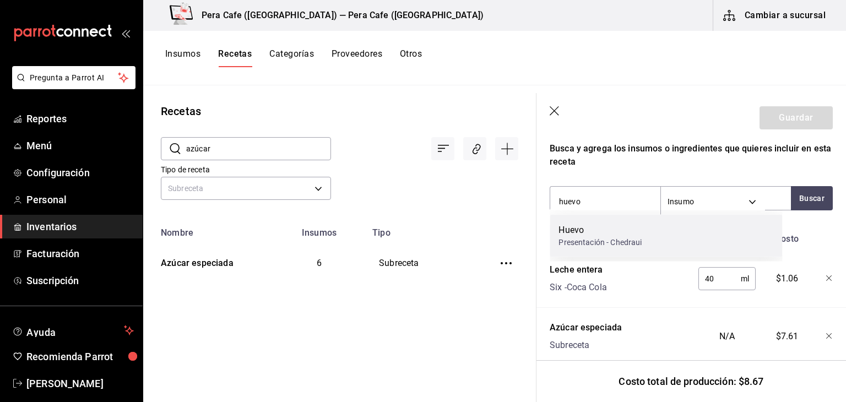
click at [700, 246] on div "Huevo Presentación - Chedraui" at bounding box center [666, 236] width 232 height 42
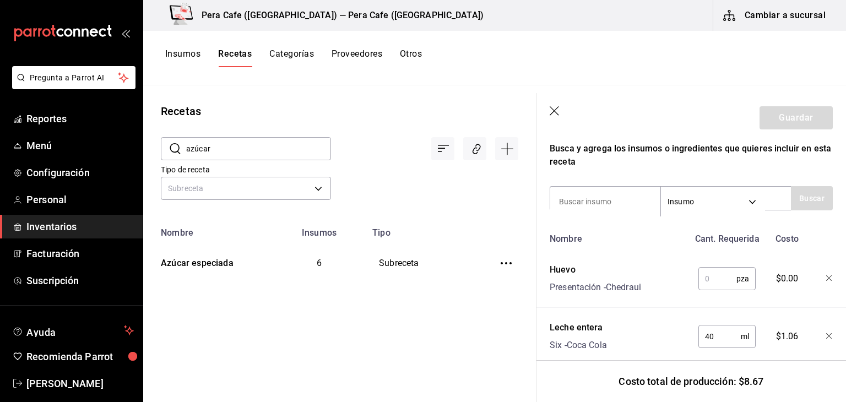
click at [714, 280] on input "text" at bounding box center [717, 279] width 38 height 22
type input "1"
click at [621, 201] on input at bounding box center [605, 201] width 110 height 23
type input "canela"
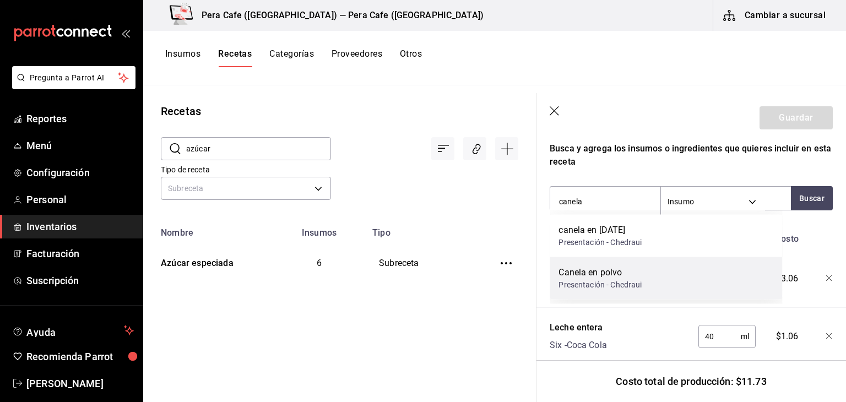
click at [632, 276] on div "Canela en polvo" at bounding box center [599, 272] width 83 height 13
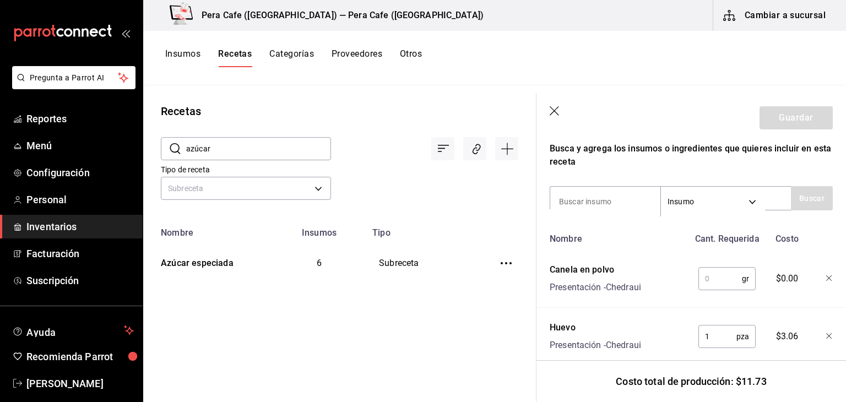
click at [724, 278] on input "text" at bounding box center [719, 279] width 43 height 22
type input "1"
click at [606, 203] on input at bounding box center [605, 201] width 110 height 23
type input "vainilla"
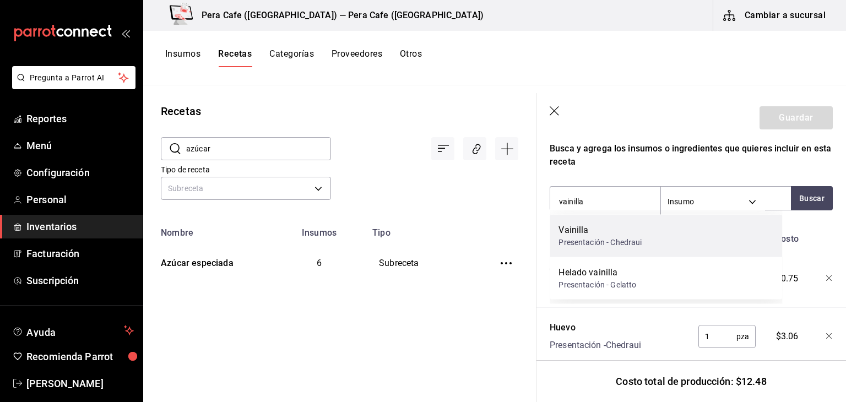
click at [608, 243] on div "Presentación - Chedraui" at bounding box center [599, 243] width 83 height 12
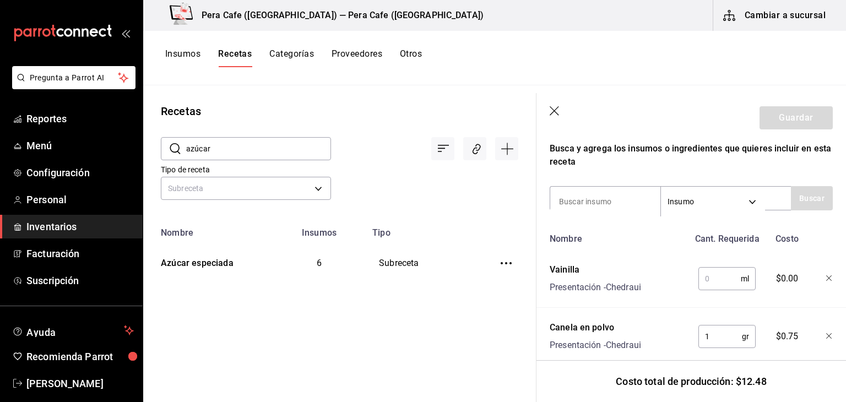
click at [713, 279] on input "text" at bounding box center [719, 279] width 42 height 22
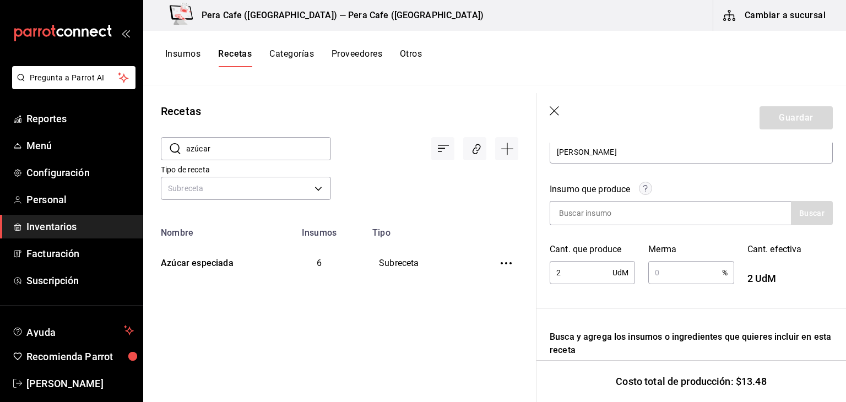
scroll to position [128, 0]
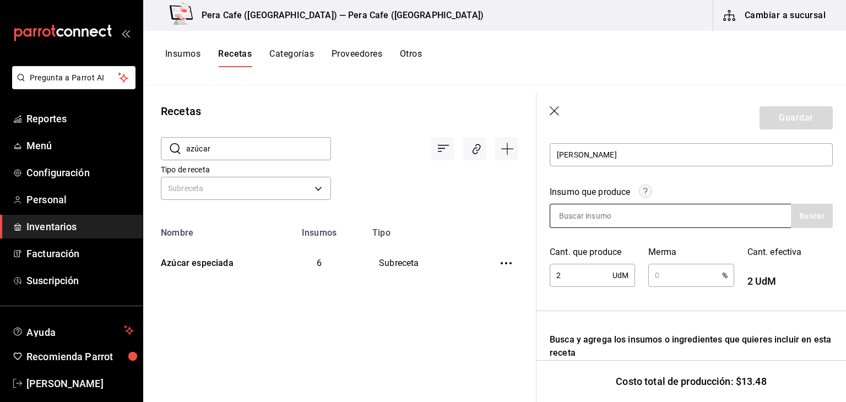
type input "5"
click at [709, 219] on div at bounding box center [670, 216] width 241 height 24
click at [629, 222] on input at bounding box center [605, 215] width 110 height 23
type input "m"
click at [791, 222] on button "Buscar" at bounding box center [812, 216] width 42 height 24
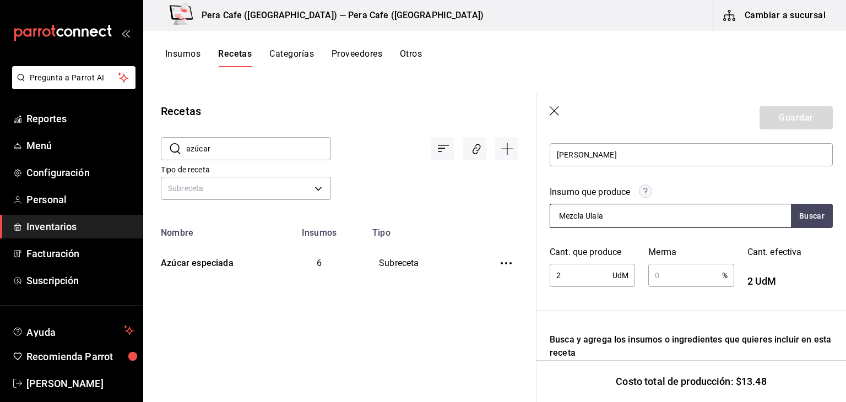
click at [667, 214] on div "Mezcla Ulala" at bounding box center [670, 216] width 241 height 24
click at [607, 214] on input "Mezcla Ulala" at bounding box center [605, 215] width 110 height 23
type input "M"
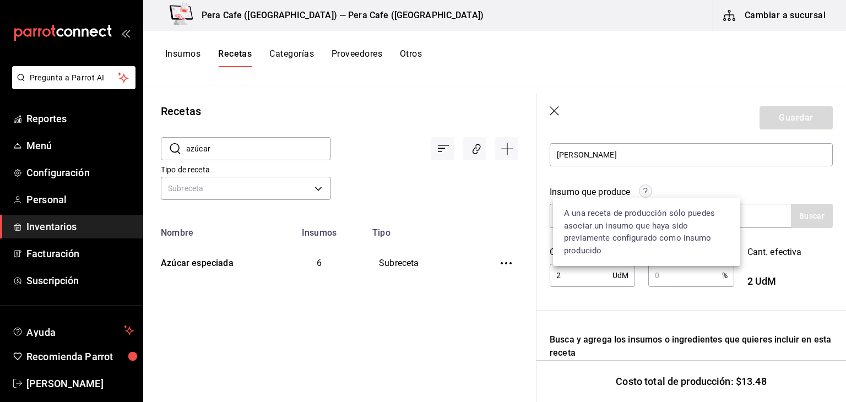
click at [644, 192] on circle at bounding box center [645, 191] width 13 height 13
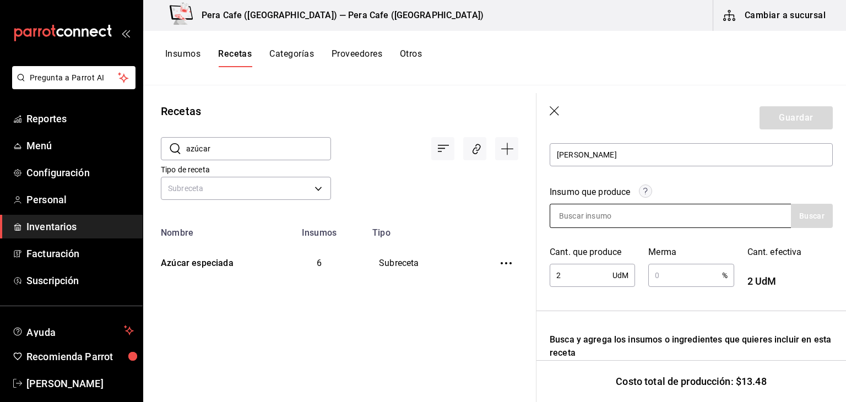
click at [562, 219] on input at bounding box center [605, 215] width 110 height 23
click at [603, 158] on input "Mezcla Ulalá" at bounding box center [691, 154] width 283 height 23
drag, startPoint x: 649, startPoint y: 162, endPoint x: 639, endPoint y: 161, distance: 9.4
click at [639, 161] on input "Mezcla Ulalá" at bounding box center [691, 154] width 283 height 23
drag, startPoint x: 597, startPoint y: 157, endPoint x: 550, endPoint y: 157, distance: 47.4
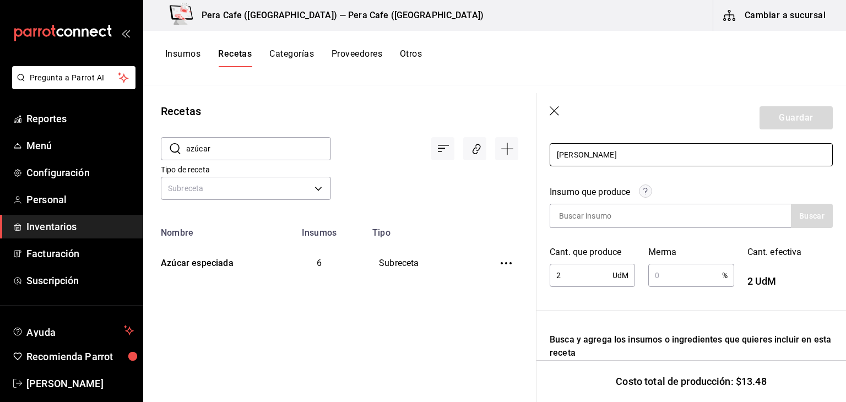
click at [550, 157] on input "Mezcla Ulalá" at bounding box center [691, 154] width 283 height 23
click at [578, 219] on input at bounding box center [605, 215] width 110 height 23
click at [574, 216] on input at bounding box center [605, 215] width 110 height 23
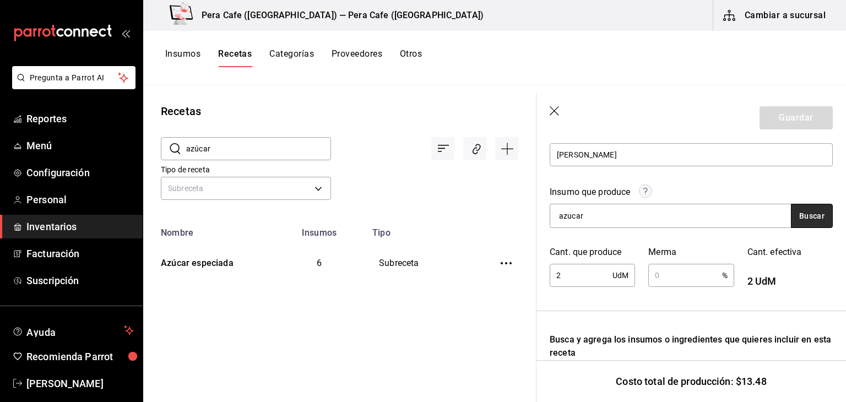
click at [793, 217] on button "Buscar" at bounding box center [812, 216] width 42 height 24
click at [697, 219] on div "azucar" at bounding box center [670, 216] width 241 height 24
click at [590, 213] on input "azucar" at bounding box center [605, 215] width 110 height 23
type input "a"
type input "Azúcar"
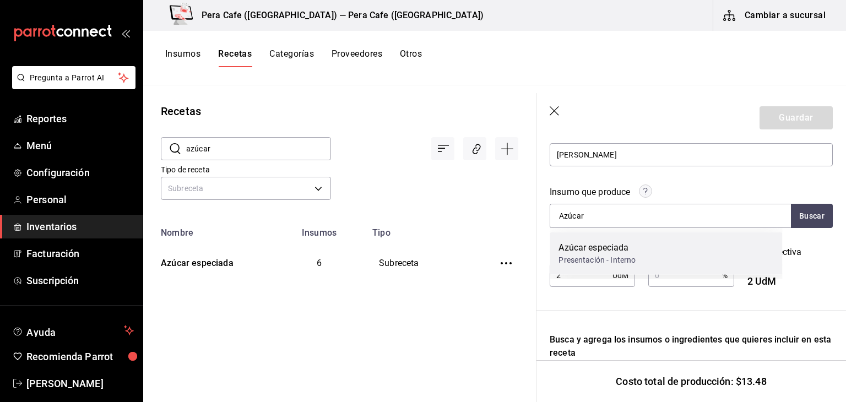
click at [621, 254] on div "Presentación - Interno" at bounding box center [596, 260] width 77 height 12
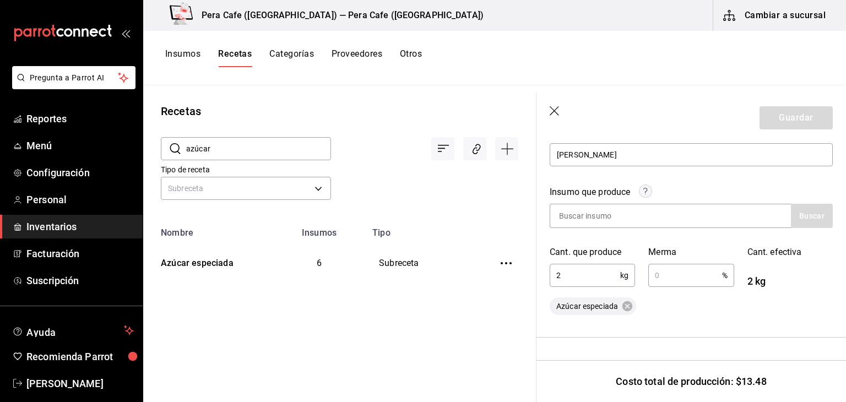
click at [787, 118] on header "Guardar" at bounding box center [690, 118] width 309 height 50
click at [666, 278] on input "text" at bounding box center [684, 275] width 73 height 22
click at [564, 277] on input "2" at bounding box center [585, 275] width 70 height 22
click at [599, 242] on div "Cant. que produce 2 kg ​" at bounding box center [585, 260] width 99 height 56
click at [577, 213] on input at bounding box center [605, 215] width 110 height 23
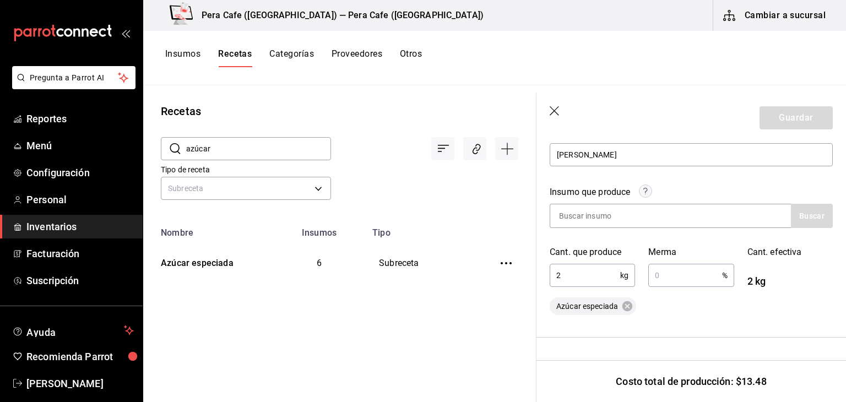
click at [601, 278] on input "2" at bounding box center [585, 275] width 70 height 22
click at [694, 304] on div "Azúcar especiada" at bounding box center [691, 306] width 283 height 18
click at [629, 308] on icon at bounding box center [627, 306] width 10 height 10
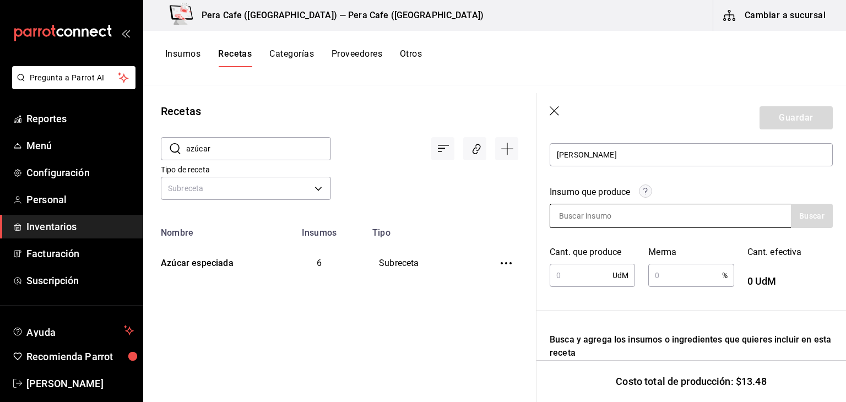
click at [592, 222] on input at bounding box center [605, 215] width 110 height 23
type input "p"
type input "Mezcla"
click at [791, 223] on button "Buscar" at bounding box center [812, 216] width 42 height 24
click at [586, 270] on input "text" at bounding box center [581, 275] width 63 height 22
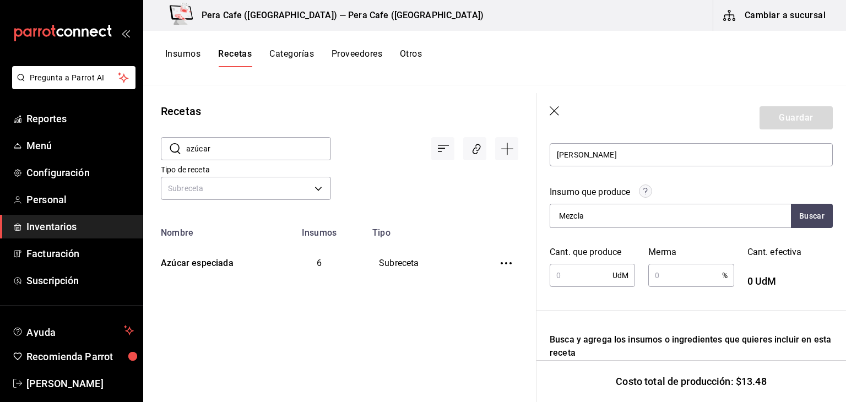
type input "1"
type input "2"
click at [682, 278] on input "text" at bounding box center [684, 275] width 73 height 22
type input "1"
click at [774, 120] on header "Guardar" at bounding box center [690, 118] width 309 height 50
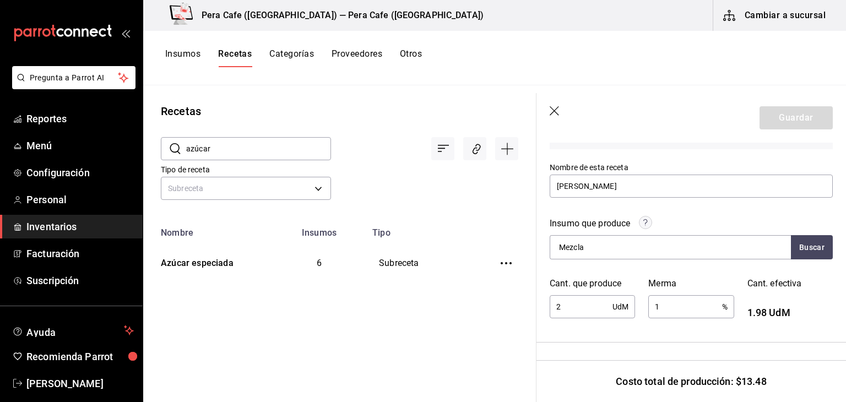
scroll to position [93, 0]
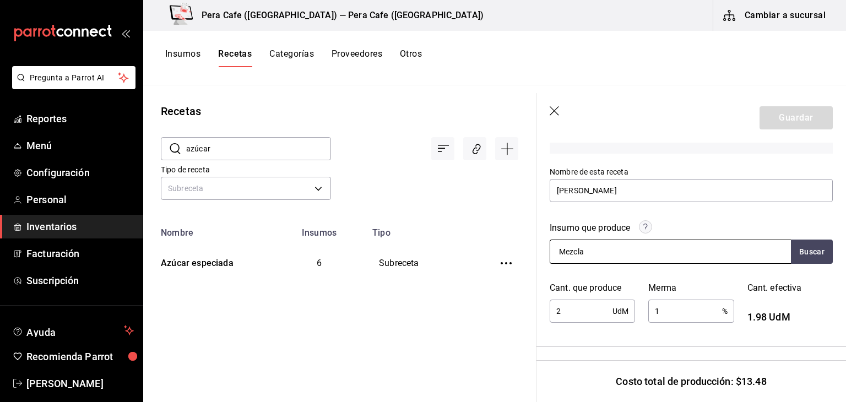
click at [629, 257] on input "Mezcla" at bounding box center [605, 251] width 110 height 23
type input "M"
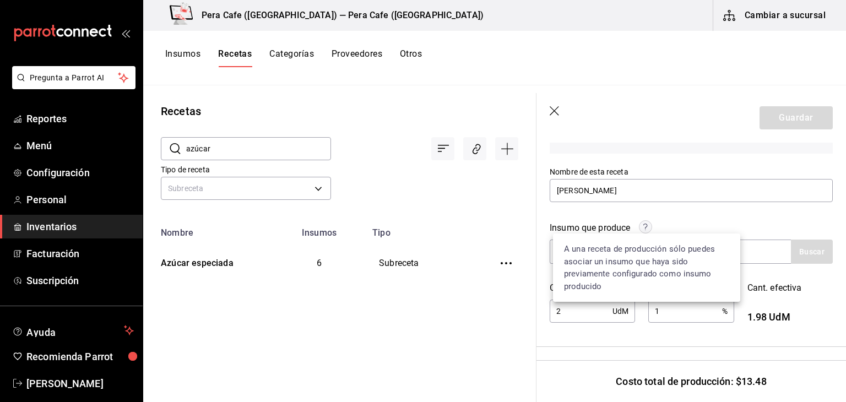
click at [640, 226] on circle at bounding box center [645, 227] width 13 height 13
click at [648, 227] on circle at bounding box center [645, 227] width 13 height 13
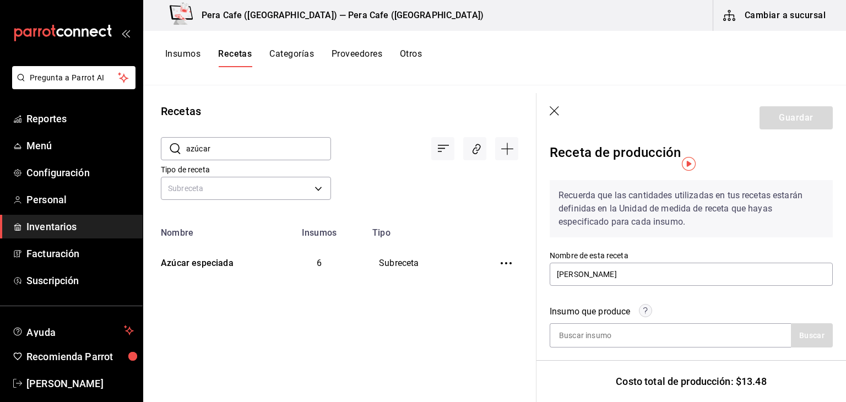
scroll to position [0, 0]
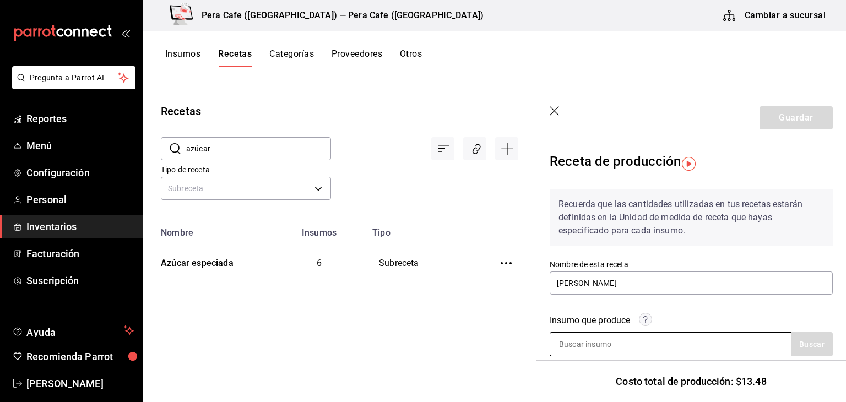
click at [594, 349] on input at bounding box center [605, 344] width 110 height 23
click at [582, 344] on input "Mezcla Ulalá" at bounding box center [605, 344] width 110 height 23
click at [617, 344] on input "Mezcla Ulalá" at bounding box center [605, 344] width 110 height 23
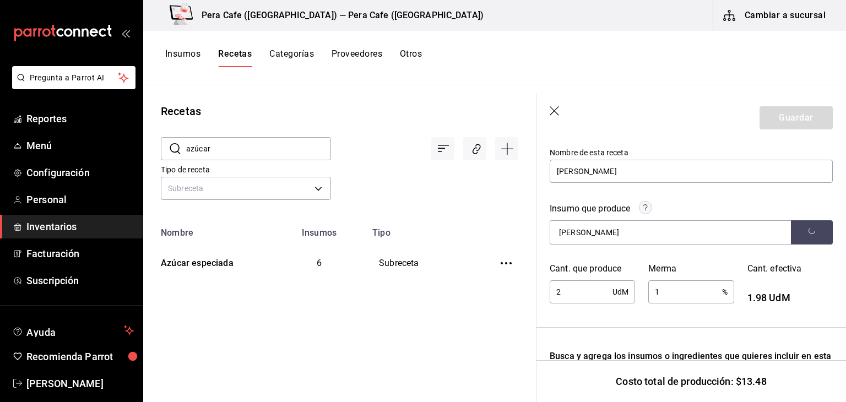
scroll to position [112, 0]
click at [774, 126] on header "Guardar" at bounding box center [690, 118] width 309 height 50
click at [617, 222] on input "Mezcla Ulalá" at bounding box center [605, 231] width 110 height 23
type input "M"
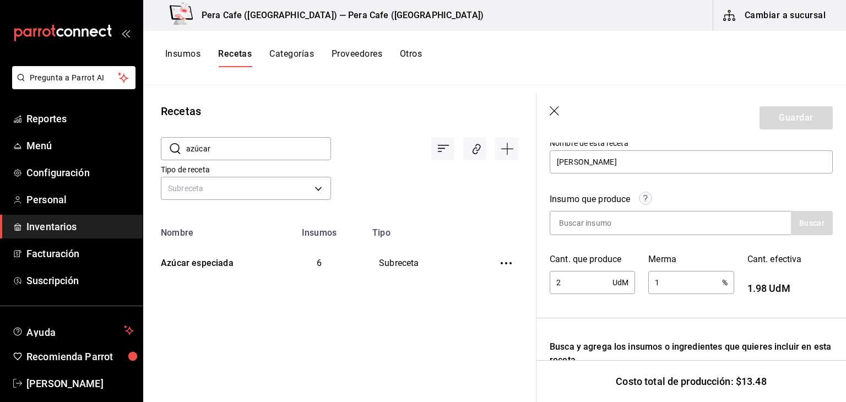
scroll to position [119, 0]
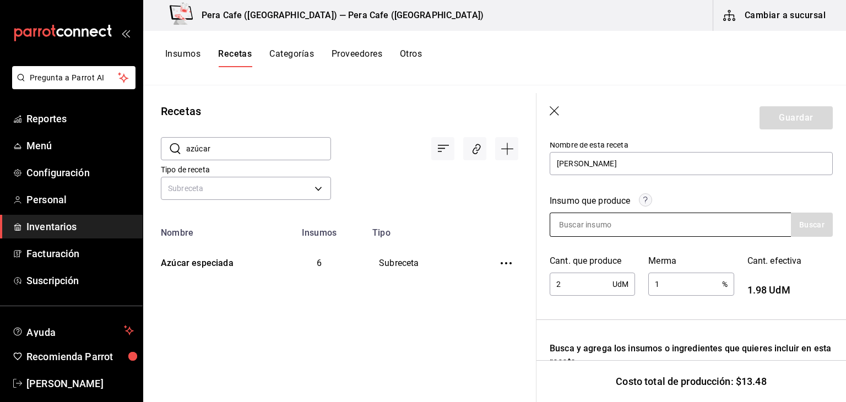
click at [591, 224] on input at bounding box center [605, 224] width 110 height 23
type input "S"
type input "Z"
type input "a"
type input "A"
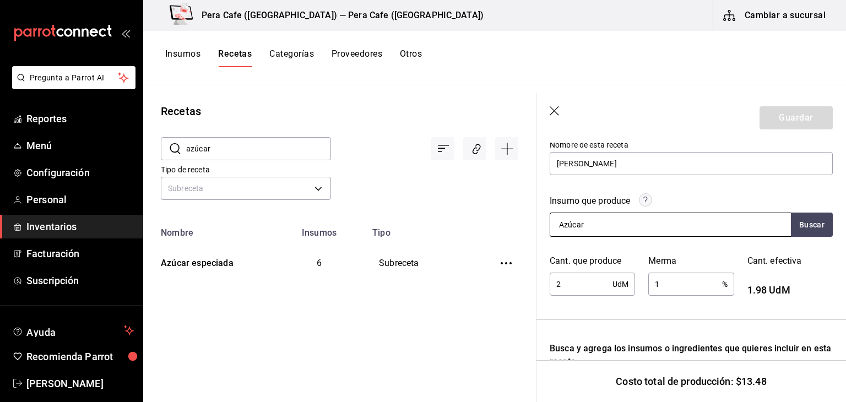
type input "Azúcar"
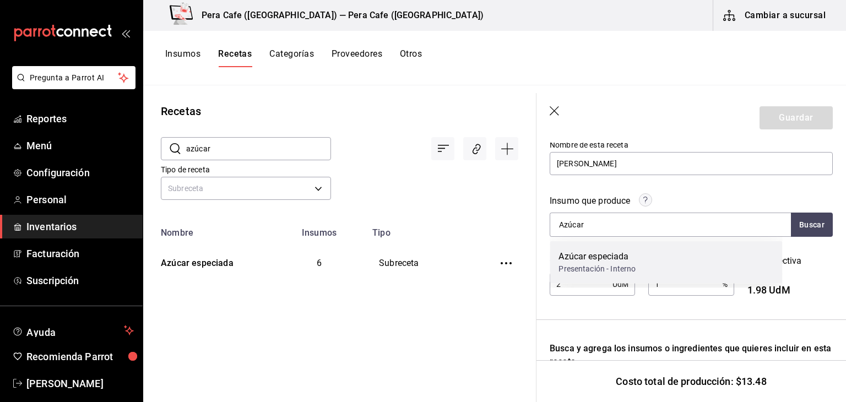
click at [597, 273] on div "Presentación - Interno" at bounding box center [596, 269] width 77 height 12
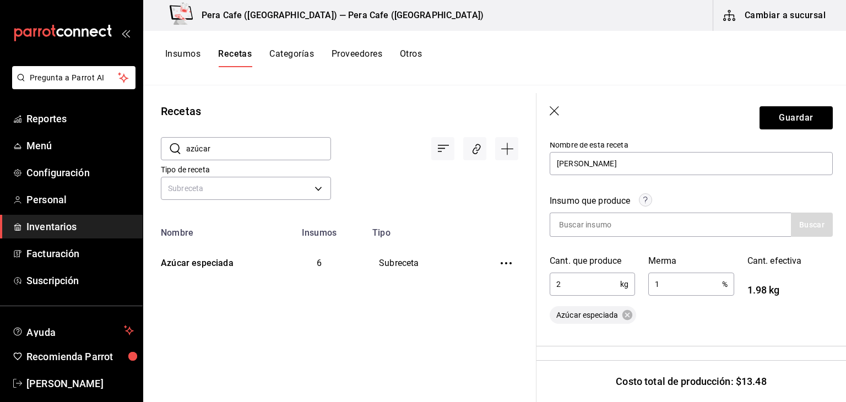
click at [591, 285] on input "2" at bounding box center [585, 284] width 70 height 22
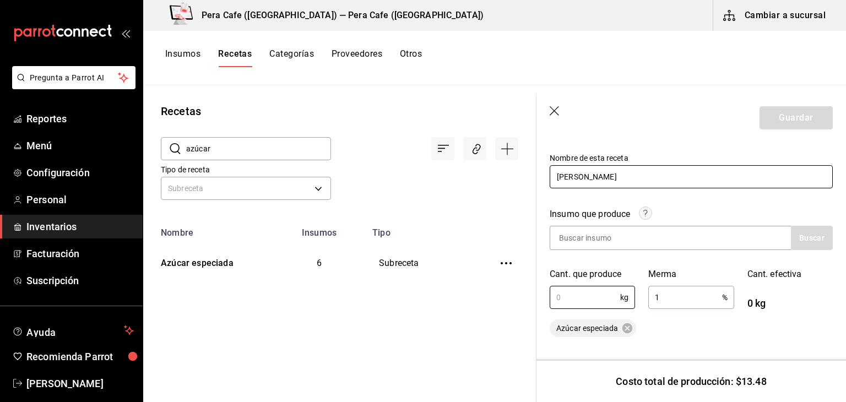
scroll to position [90, 0]
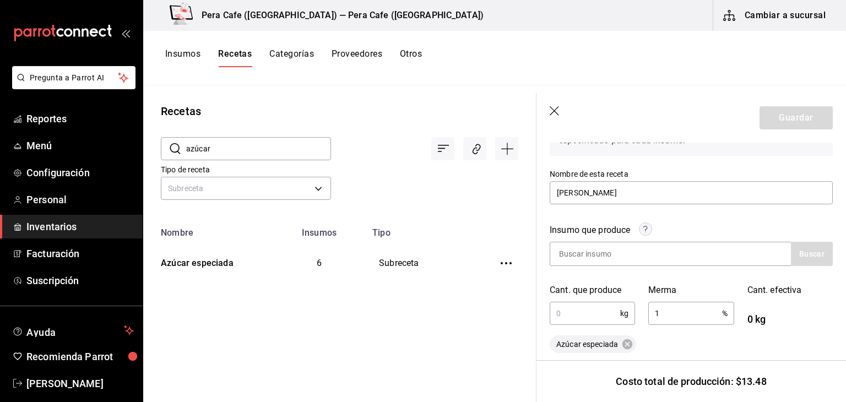
click at [566, 312] on input "text" at bounding box center [585, 313] width 70 height 22
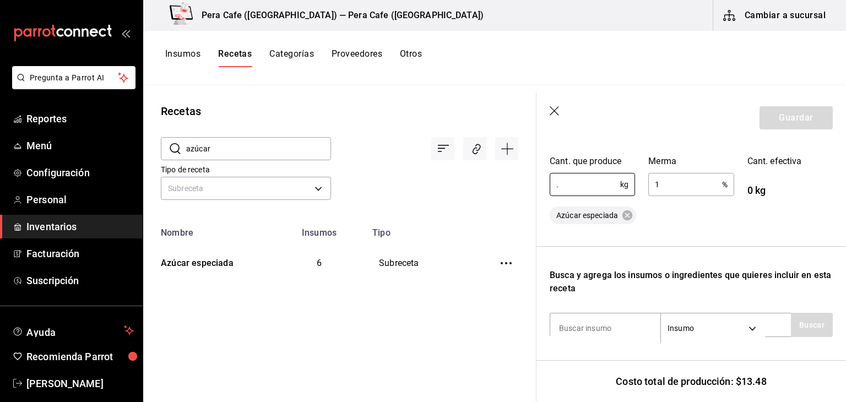
scroll to position [219, 0]
type input "0.3"
click at [777, 119] on button "Guardar" at bounding box center [795, 117] width 73 height 23
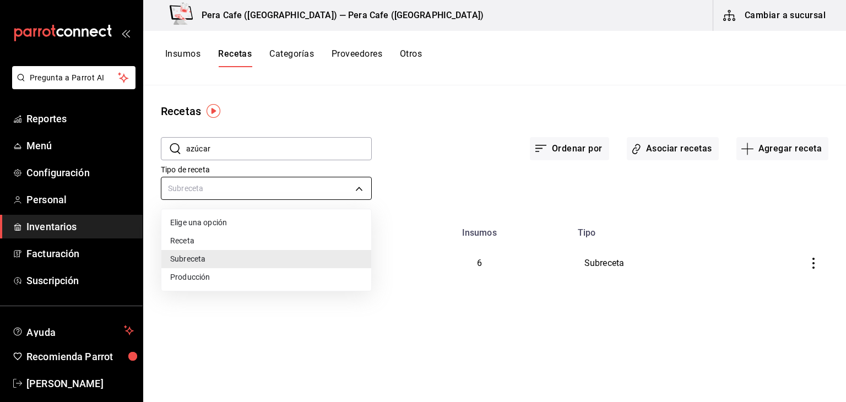
click at [356, 188] on body "Pregunta a Parrot AI Reportes Menú Configuración Personal Inventarios Facturaci…" at bounding box center [423, 197] width 846 height 394
click at [341, 224] on li "Elige una opción" at bounding box center [266, 223] width 210 height 18
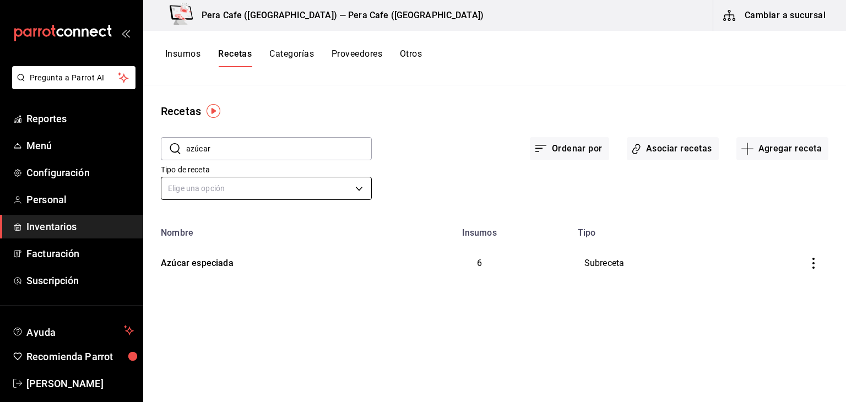
click at [347, 199] on body "Pregunta a Parrot AI Reportes Menú Configuración Personal Inventarios Facturaci…" at bounding box center [423, 197] width 846 height 394
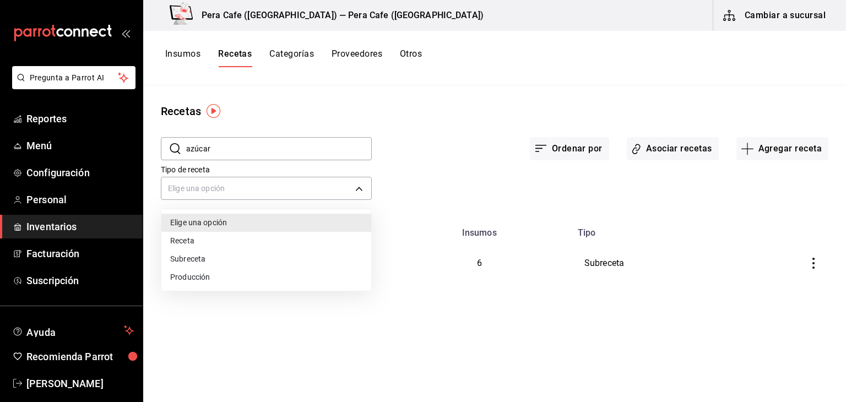
click at [333, 279] on li "Producción" at bounding box center [266, 277] width 210 height 18
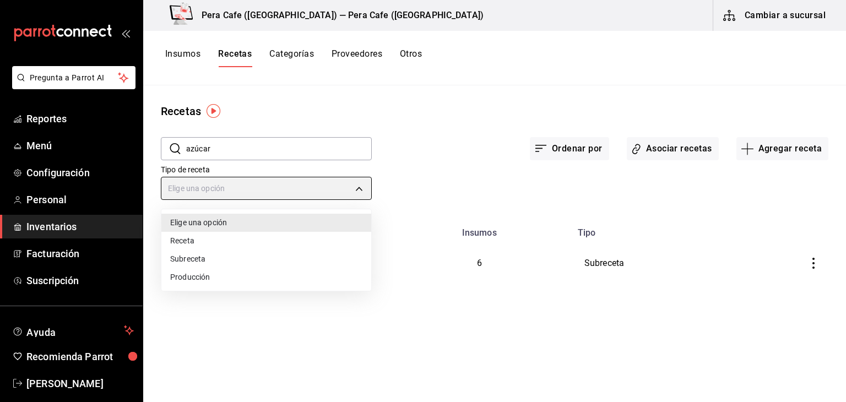
type input "PREPARATION"
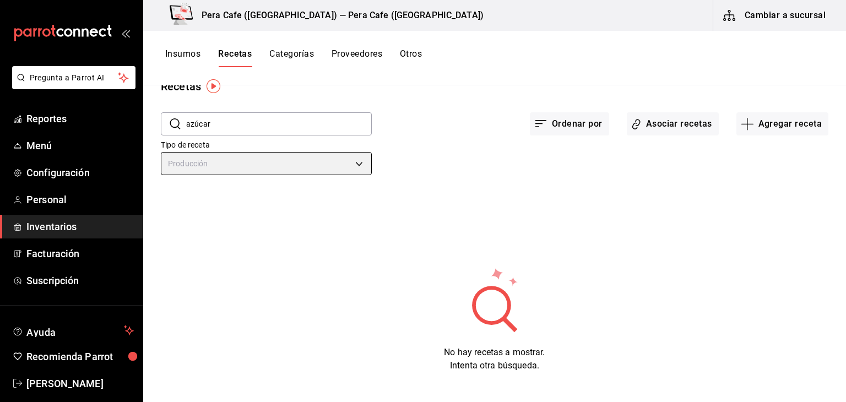
scroll to position [25, 0]
click at [358, 161] on body "Pregunta a Parrot AI Reportes Menú Configuración Personal Inventarios Facturaci…" at bounding box center [423, 197] width 846 height 394
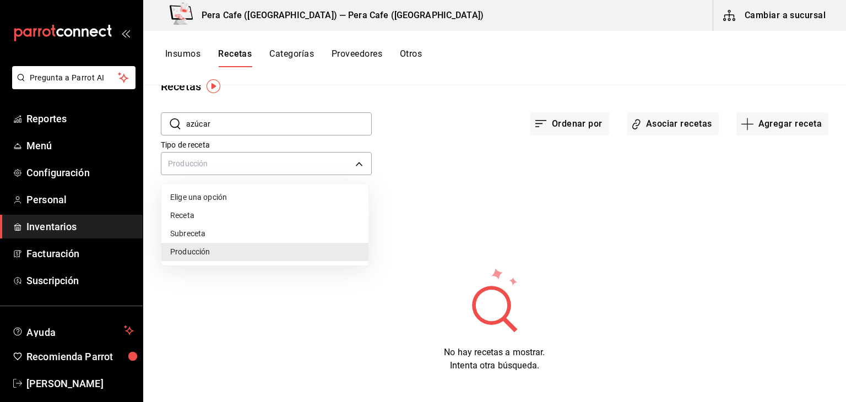
click at [319, 256] on li "Producción" at bounding box center [264, 252] width 207 height 18
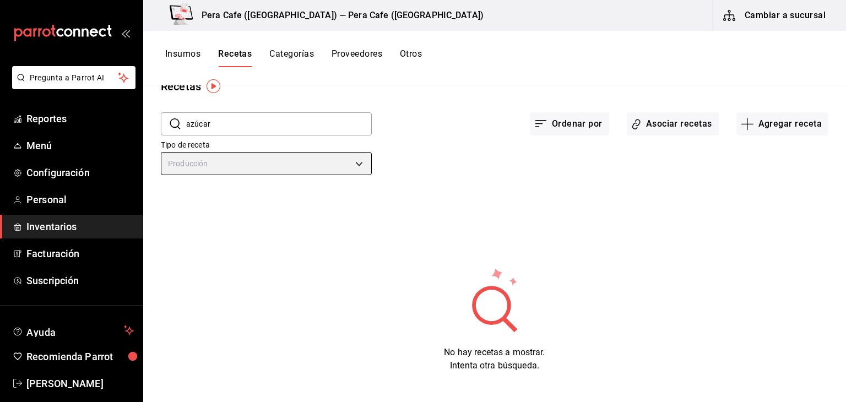
scroll to position [0, 0]
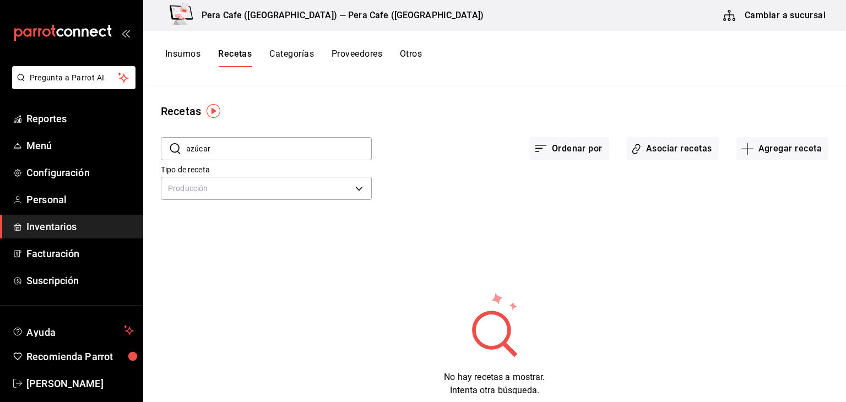
click at [242, 153] on input "azúcar" at bounding box center [279, 149] width 186 height 22
type input "a"
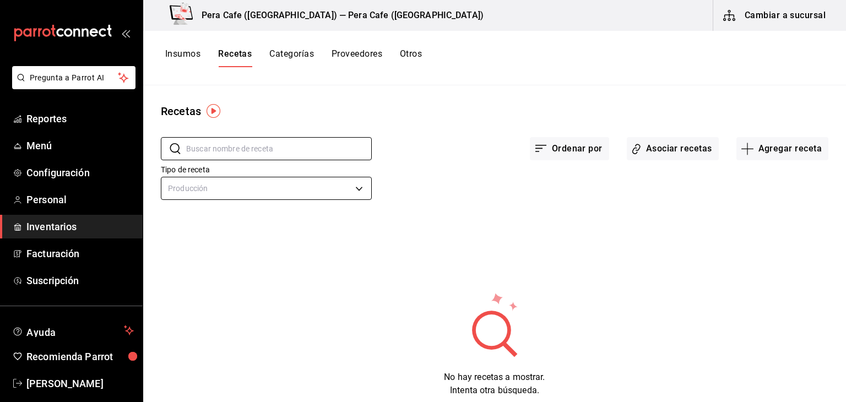
click at [328, 198] on body "Pregunta a Parrot AI Reportes Menú Configuración Personal Inventarios Facturaci…" at bounding box center [423, 197] width 846 height 394
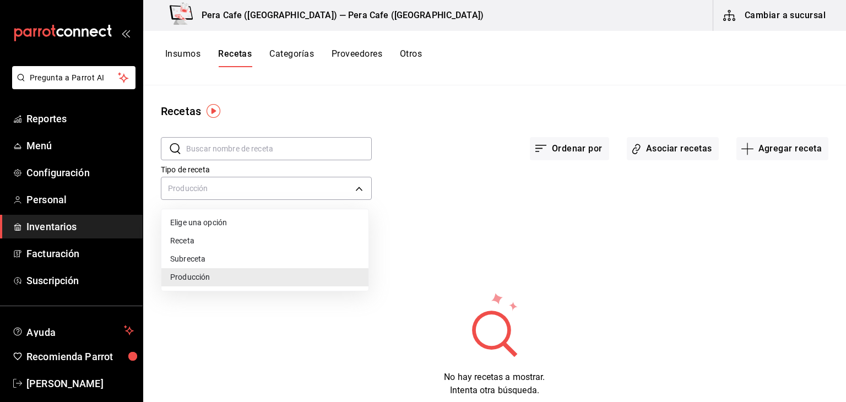
click at [286, 270] on li "Producción" at bounding box center [264, 277] width 207 height 18
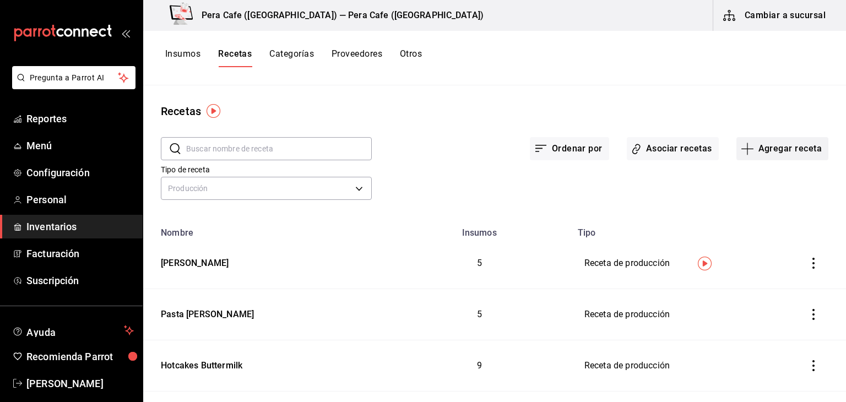
click at [747, 147] on button "Agregar receta" at bounding box center [782, 148] width 92 height 23
click at [760, 240] on span "Receta de producción" at bounding box center [774, 238] width 93 height 12
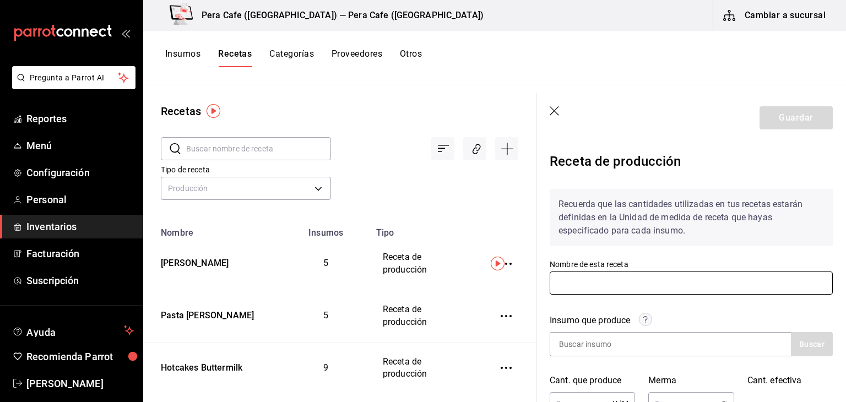
click at [622, 280] on input "text" at bounding box center [691, 282] width 283 height 23
type input "Mezcla de Omellet"
click at [618, 346] on input at bounding box center [605, 344] width 110 height 23
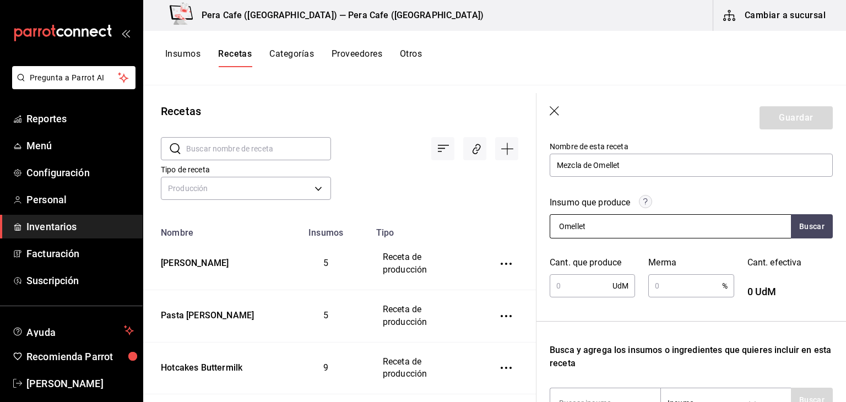
scroll to position [118, 0]
type input "Omellet"
click at [575, 280] on input "text" at bounding box center [581, 285] width 63 height 22
type input "1"
click at [685, 304] on div "Recuerda que las cantidades utilizadas en tus recetas estarán definidas en la U…" at bounding box center [691, 300] width 283 height 477
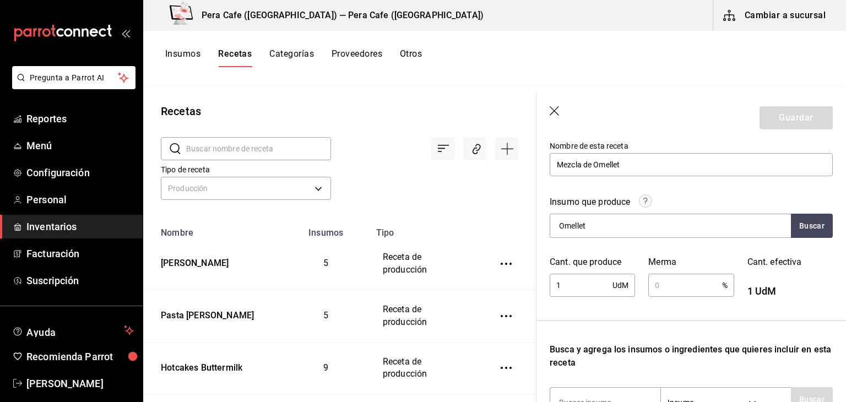
click at [667, 291] on input "text" at bounding box center [684, 285] width 73 height 22
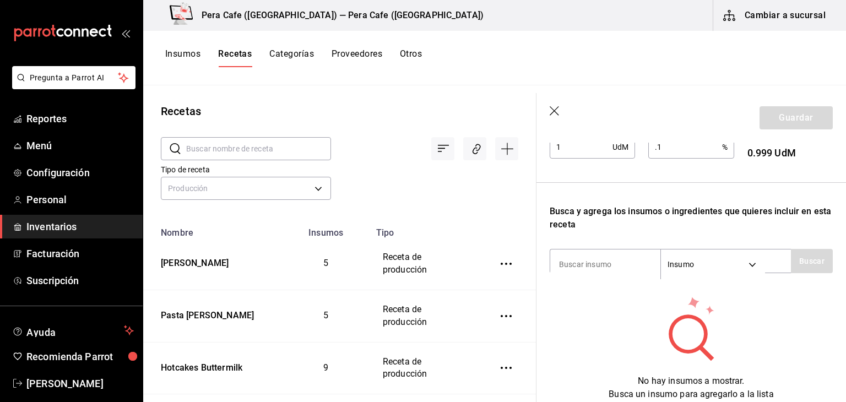
scroll to position [264, 0]
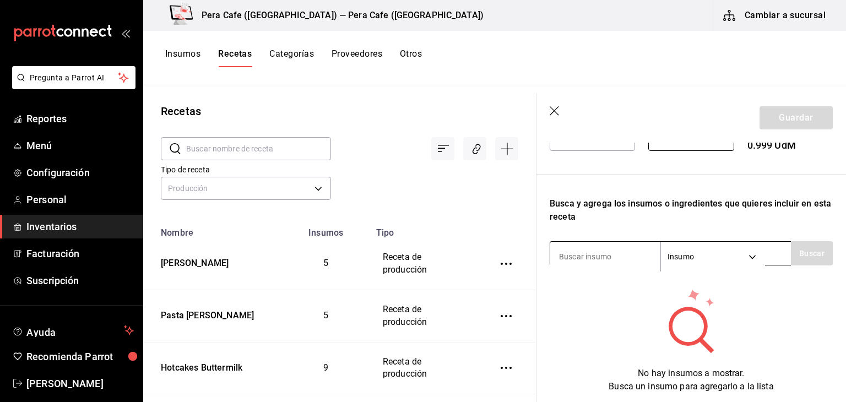
type input "0.1"
click at [601, 261] on input at bounding box center [605, 256] width 110 height 23
type input "huevo"
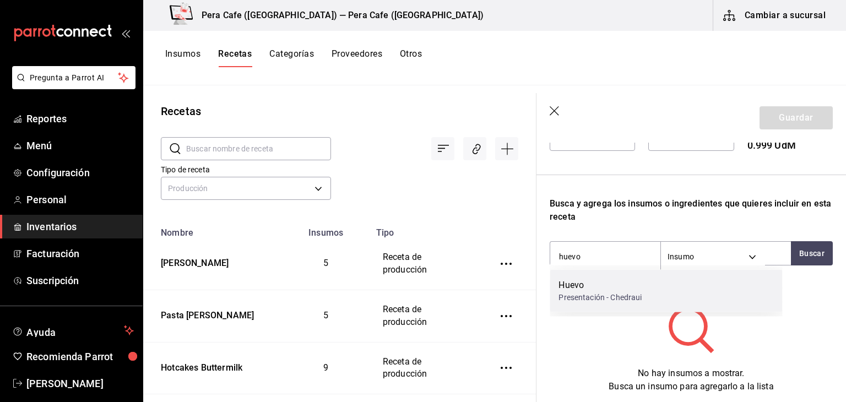
click at [613, 296] on div "Presentación - Chedraui" at bounding box center [599, 298] width 83 height 12
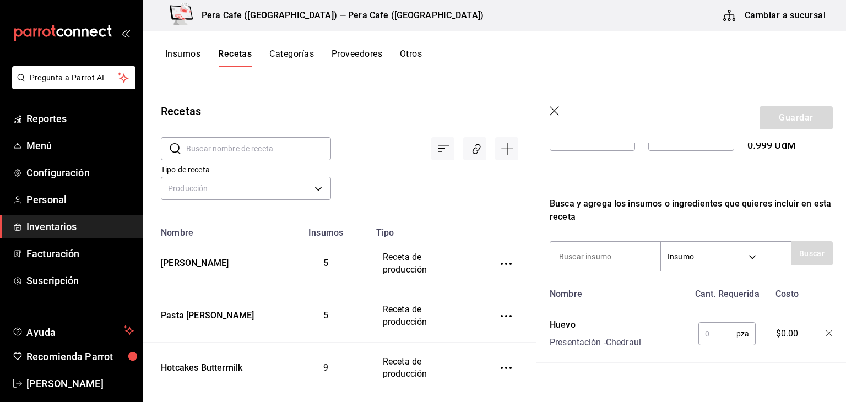
click at [703, 335] on input "text" at bounding box center [717, 334] width 38 height 22
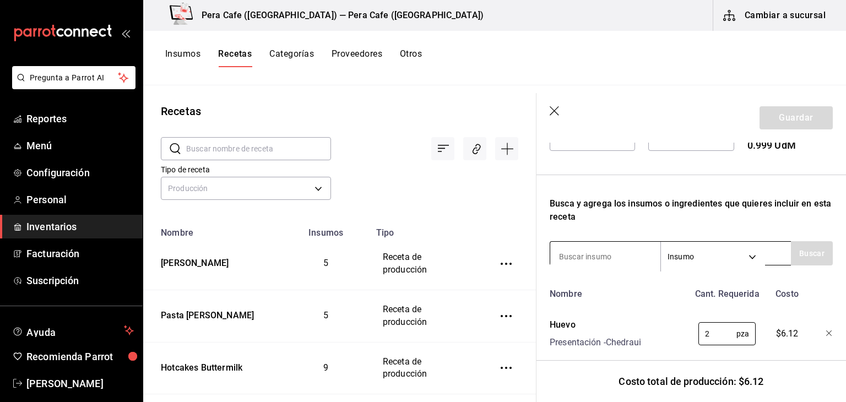
type input "2"
click at [631, 263] on input at bounding box center [605, 256] width 110 height 23
type input "crema"
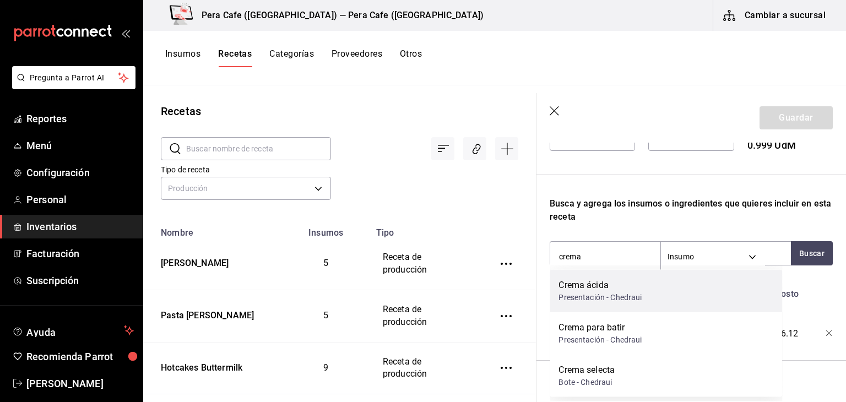
click at [640, 300] on div "Presentación - Chedraui" at bounding box center [599, 298] width 83 height 12
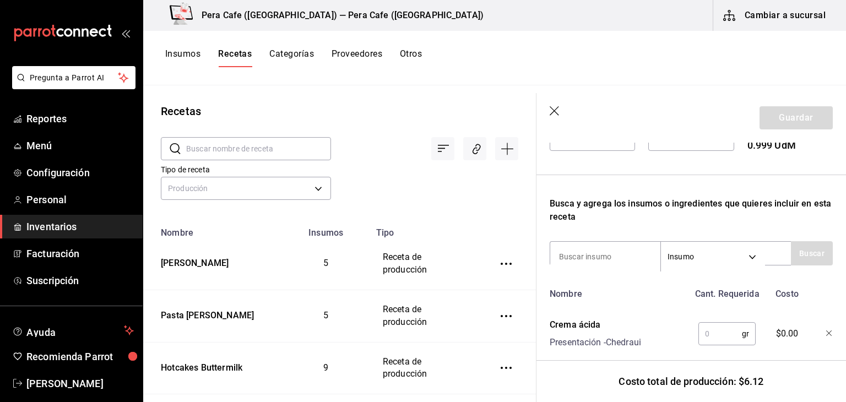
click at [705, 333] on input "text" at bounding box center [719, 334] width 43 height 22
type input "10"
type input "l"
type input "sal"
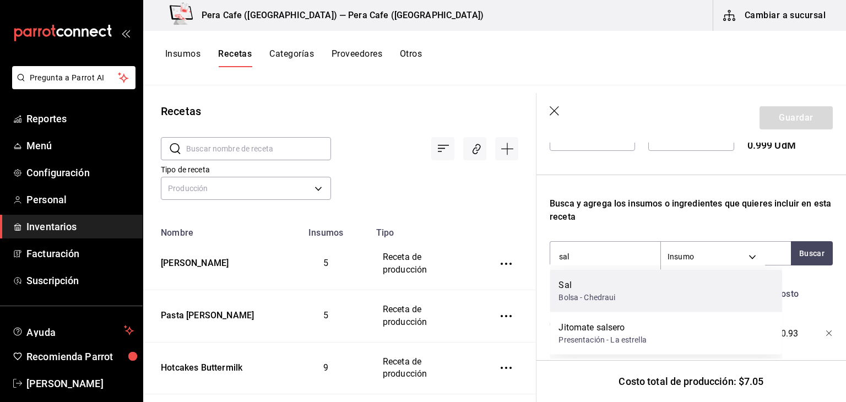
click at [672, 292] on div "Sal Bolsa - Chedraui" at bounding box center [666, 291] width 232 height 42
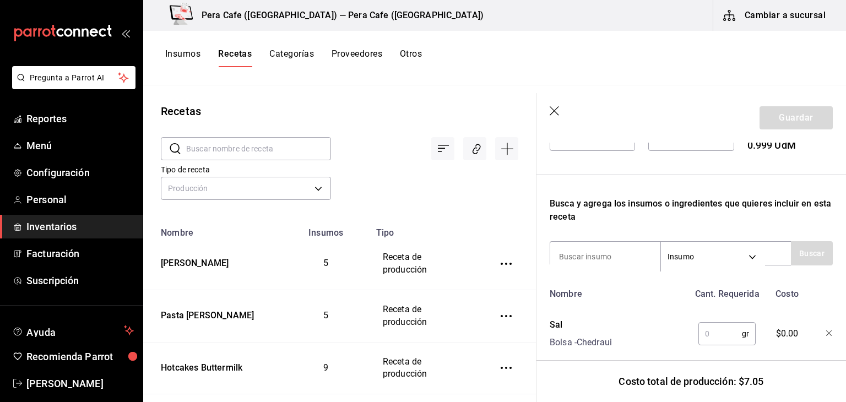
click at [709, 342] on input "text" at bounding box center [719, 334] width 43 height 22
type input "3"
click at [614, 249] on input at bounding box center [605, 256] width 110 height 23
type input "pimienta"
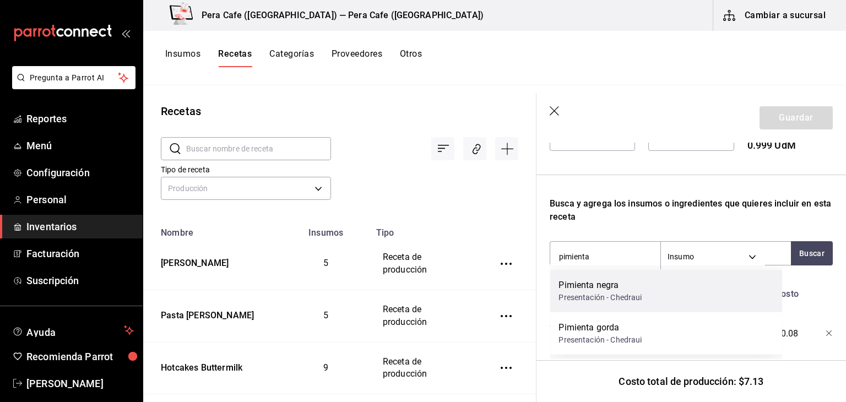
click at [698, 300] on div "Pimienta negra Presentación - Chedraui" at bounding box center [666, 291] width 232 height 42
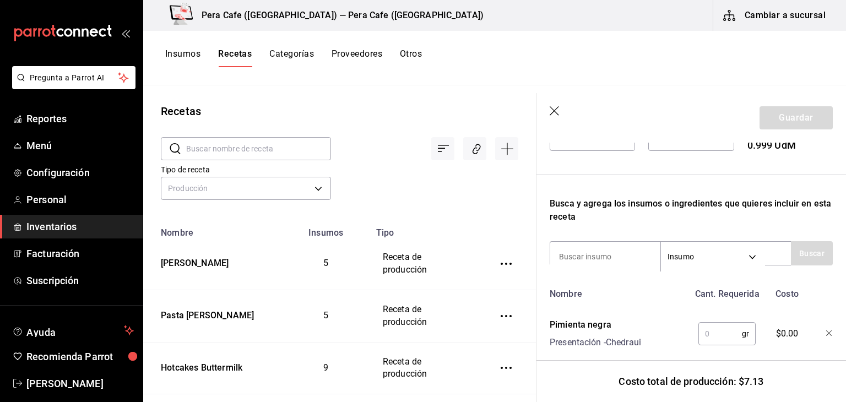
click at [724, 333] on input "text" at bounding box center [719, 334] width 43 height 22
type input "2"
click at [762, 350] on div "Nombre Cant. Requerida Costo Pimienta negra Presentación - Chedraui 2 gr ​ $1.6…" at bounding box center [691, 409] width 283 height 253
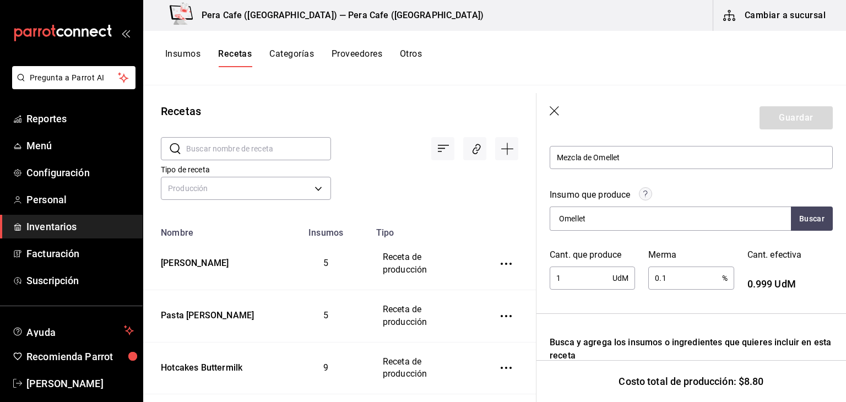
scroll to position [114, 0]
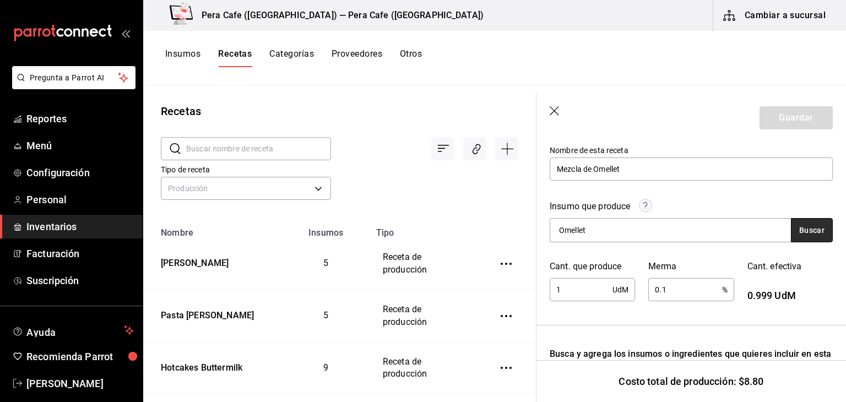
click at [791, 236] on button "Buscar" at bounding box center [812, 230] width 42 height 24
click at [774, 121] on header "Guardar" at bounding box center [690, 118] width 309 height 50
click at [608, 229] on input "Omellet" at bounding box center [605, 230] width 110 height 23
click at [793, 231] on button "Buscar" at bounding box center [812, 230] width 42 height 24
click at [711, 236] on div "huevo" at bounding box center [670, 230] width 241 height 24
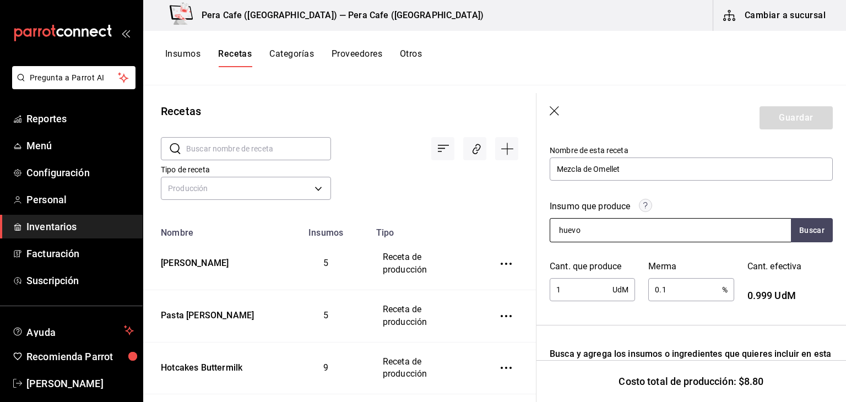
click at [579, 229] on input "huevo" at bounding box center [605, 230] width 110 height 23
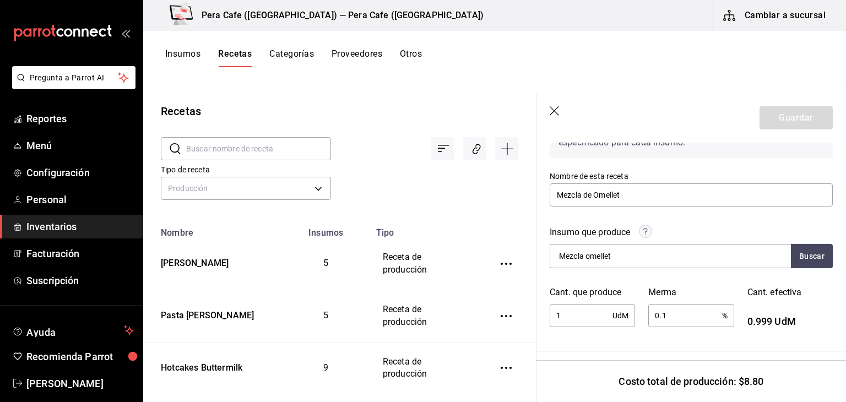
scroll to position [86, 0]
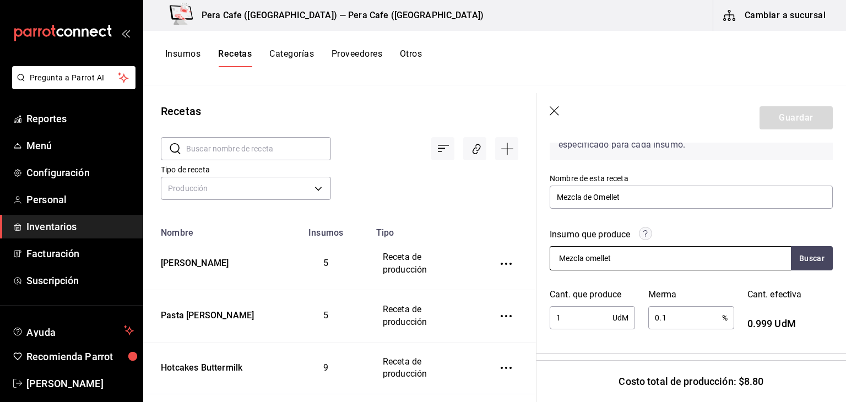
click at [632, 260] on input "Mezcla omellet" at bounding box center [605, 258] width 110 height 23
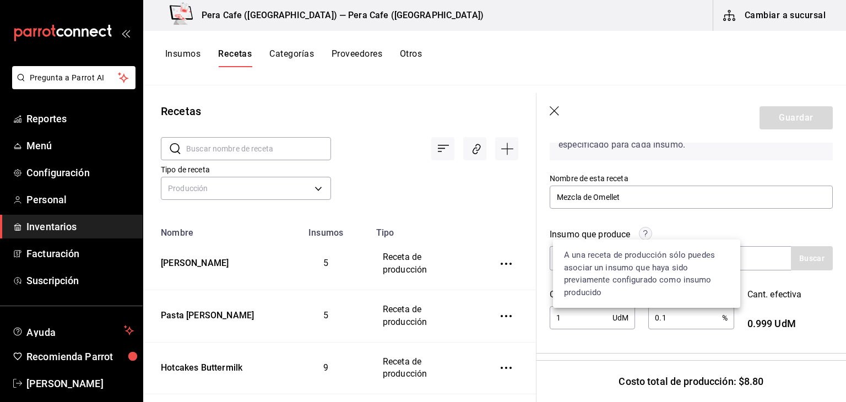
click at [646, 230] on circle at bounding box center [645, 233] width 13 height 13
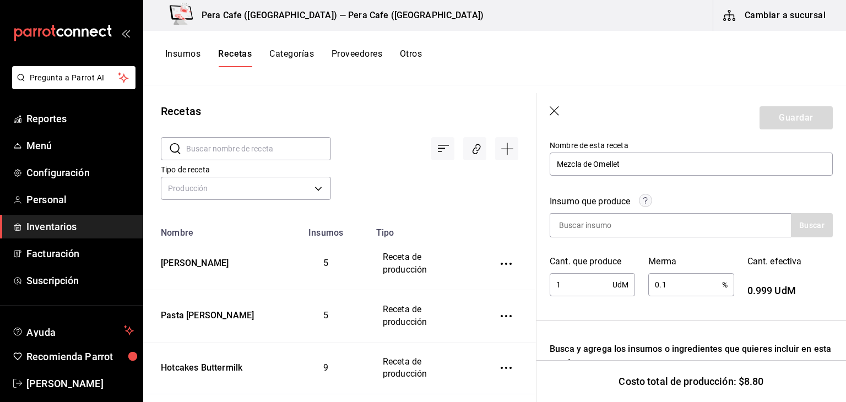
scroll to position [119, 0]
click at [621, 232] on input at bounding box center [605, 225] width 110 height 23
click at [817, 229] on button "Buscar" at bounding box center [812, 225] width 42 height 24
click at [801, 226] on button "Buscar" at bounding box center [812, 225] width 42 height 24
click at [618, 230] on input "huevo" at bounding box center [605, 225] width 110 height 23
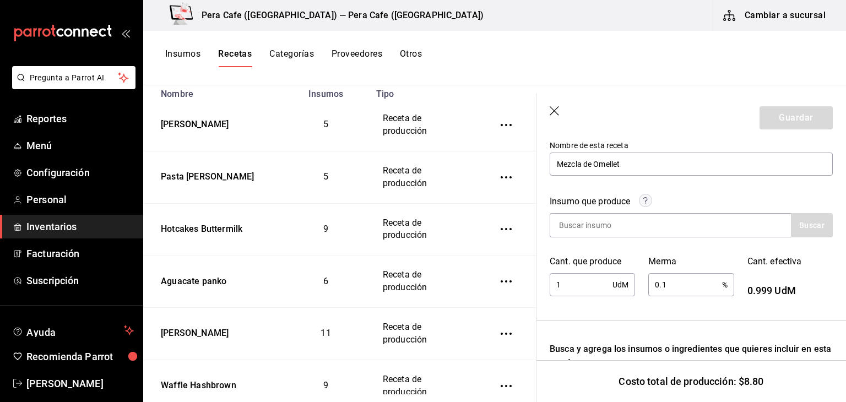
scroll to position [172, 0]
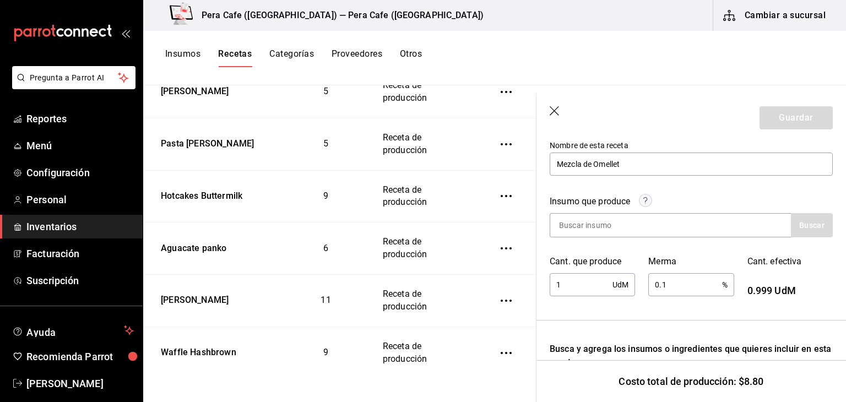
click at [481, 229] on td "inventoriesTable" at bounding box center [508, 248] width 55 height 52
click at [553, 112] on icon "button" at bounding box center [555, 111] width 11 height 11
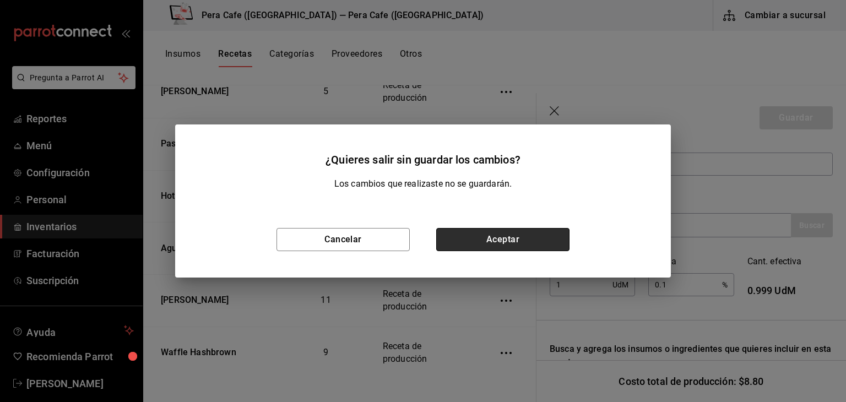
click at [522, 241] on button "Aceptar" at bounding box center [502, 239] width 133 height 23
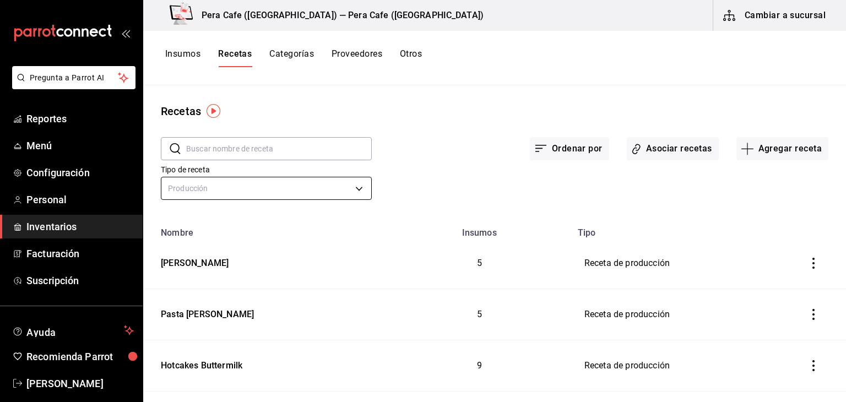
click at [339, 184] on body "Pregunta a Parrot AI Reportes Menú Configuración Personal Inventarios Facturaci…" at bounding box center [423, 197] width 846 height 394
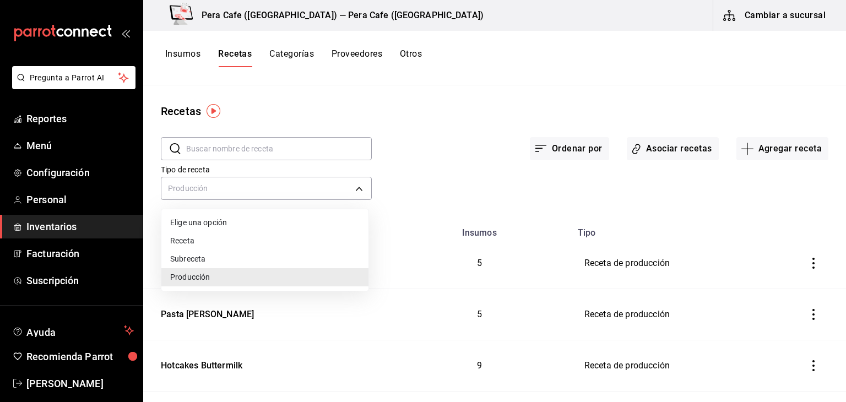
click at [297, 248] on li "Receta" at bounding box center [264, 241] width 207 height 18
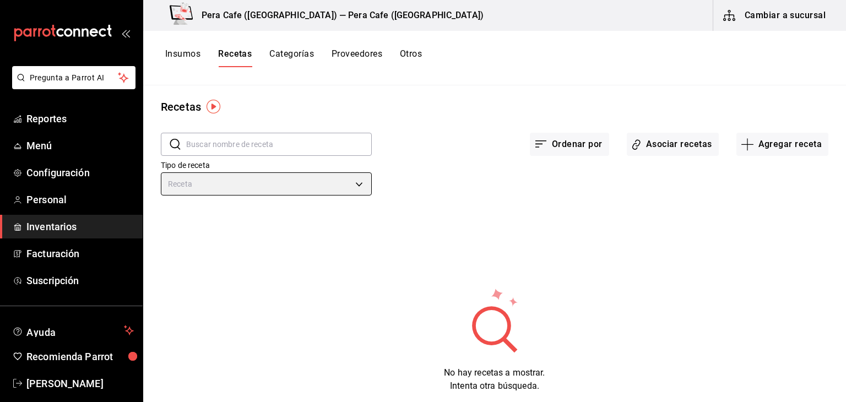
scroll to position [25, 0]
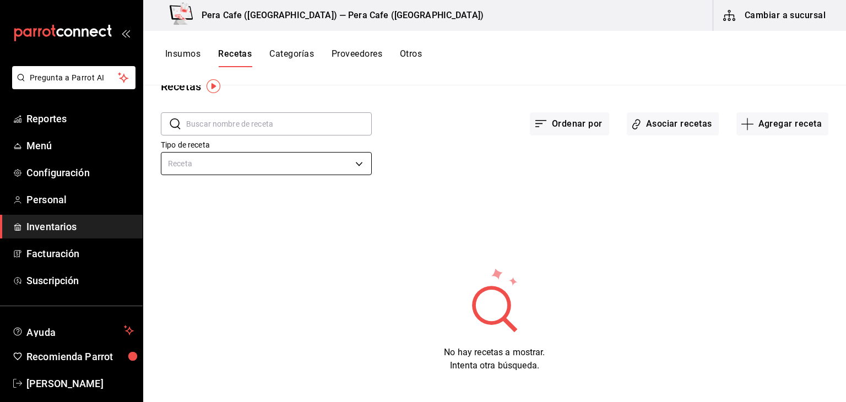
click at [335, 162] on body "Pregunta a Parrot AI Reportes Menú Configuración Personal Inventarios Facturaci…" at bounding box center [423, 197] width 846 height 394
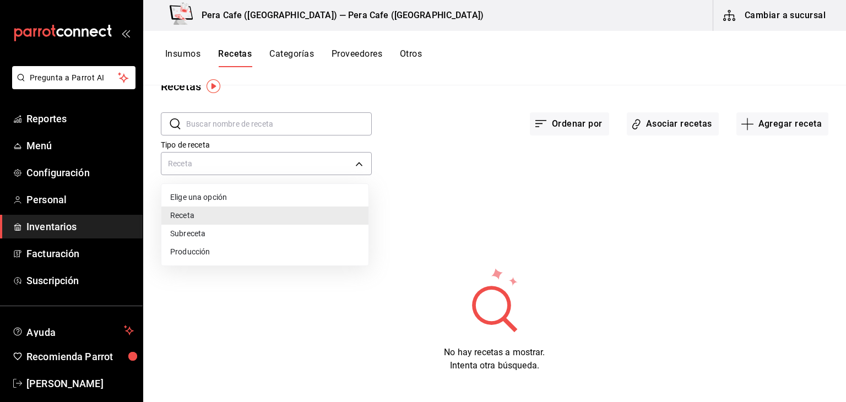
click at [298, 236] on li "Subreceta" at bounding box center [264, 234] width 207 height 18
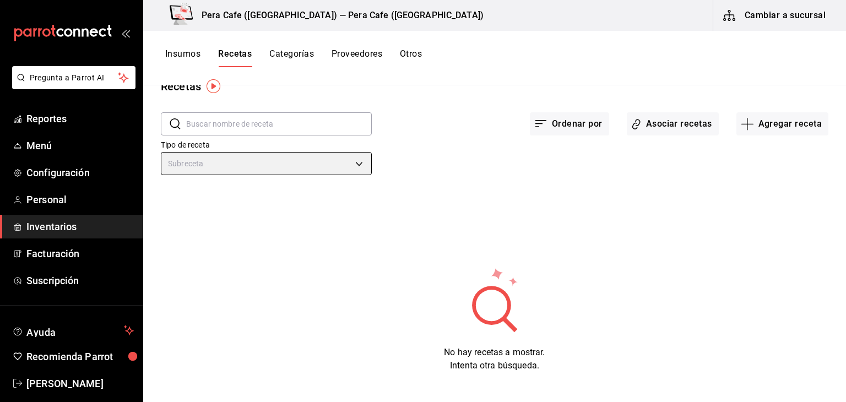
scroll to position [0, 0]
